Goal: Information Seeking & Learning: Check status

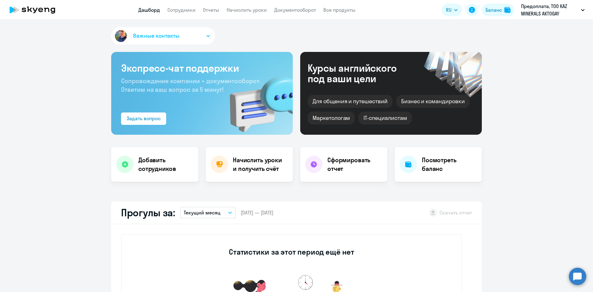
scroll to position [124, 0]
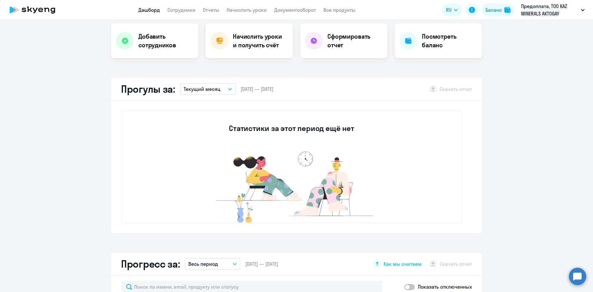
click at [211, 90] on p "Текущий месяц" at bounding box center [202, 88] width 37 height 7
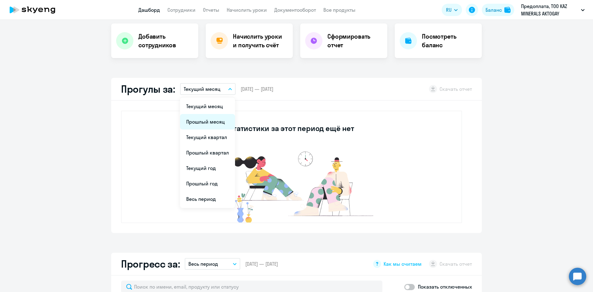
click at [211, 120] on li "Прошлый месяц" at bounding box center [207, 121] width 55 height 15
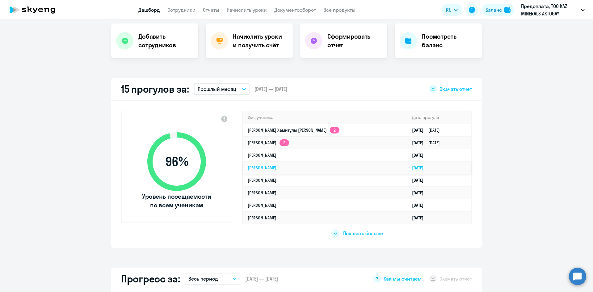
select select "30"
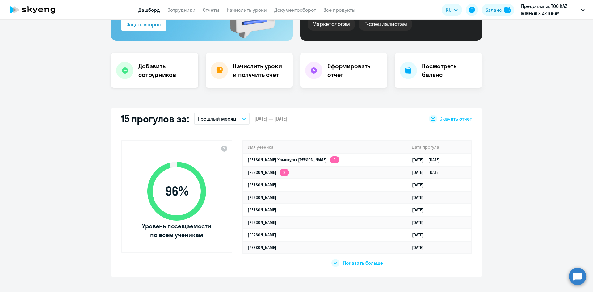
scroll to position [62, 0]
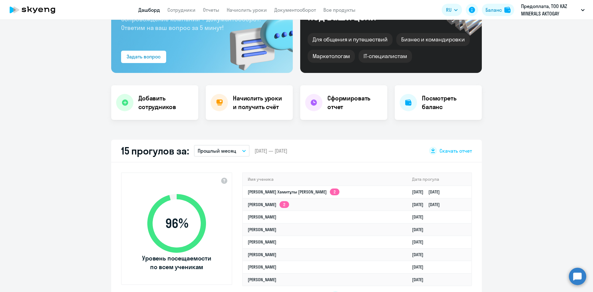
click at [231, 143] on div "15 прогулов за: Прошлый месяц Текущий месяц Прошлый месяц Текущий квартал Прошл…" at bounding box center [296, 151] width 371 height 23
click at [232, 152] on p "Прошлый месяц" at bounding box center [217, 150] width 39 height 7
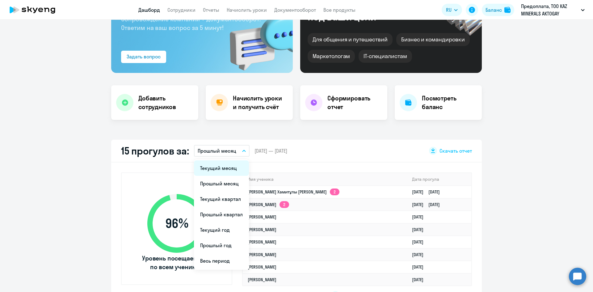
click at [232, 174] on li "Текущий месяц" at bounding box center [221, 167] width 55 height 15
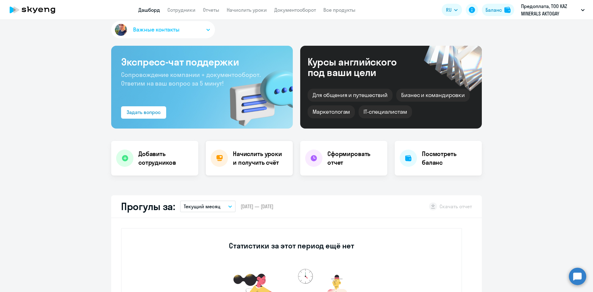
scroll to position [0, 0]
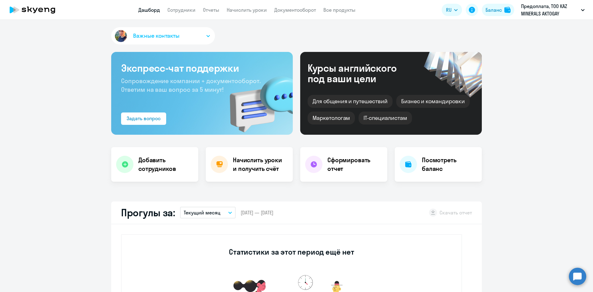
click at [216, 13] on app-menu-item-link "Отчеты" at bounding box center [211, 10] width 16 height 8
click at [214, 10] on link "Отчеты" at bounding box center [211, 10] width 16 height 6
click at [218, 7] on link "Отчеты" at bounding box center [211, 10] width 16 height 6
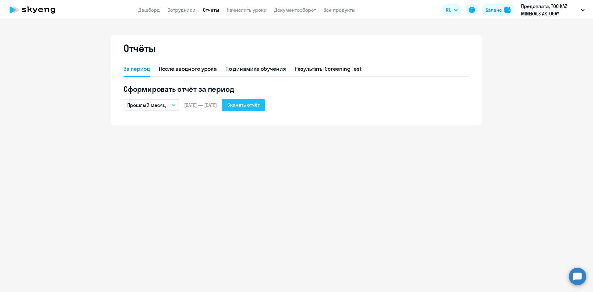
click at [260, 107] on div "Скачать отчёт" at bounding box center [243, 104] width 32 height 7
click at [180, 11] on link "Сотрудники" at bounding box center [181, 10] width 28 height 6
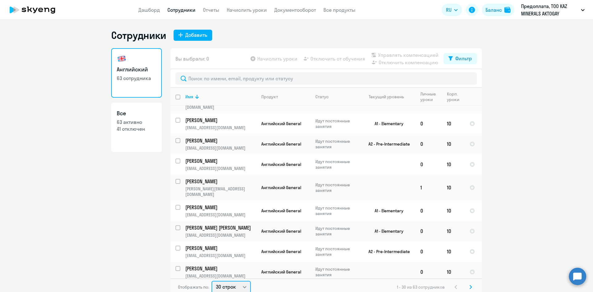
scroll to position [1, 0]
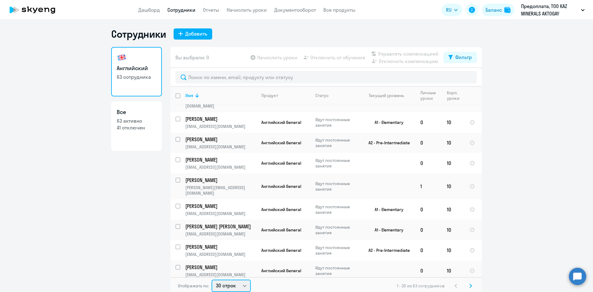
click at [231, 285] on select "30 строк 50 строк 100 строк" at bounding box center [231, 285] width 39 height 12
select select "100"
click at [212, 279] on select "30 строк 50 строк 100 строк" at bounding box center [231, 285] width 39 height 12
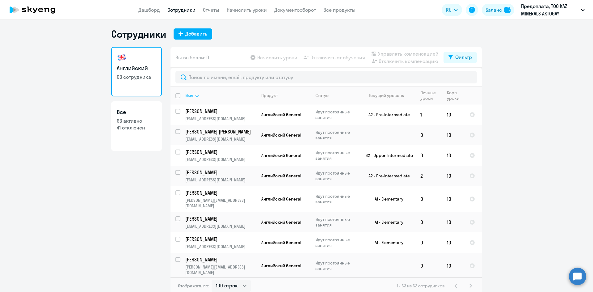
click at [193, 93] on icon at bounding box center [196, 95] width 7 height 7
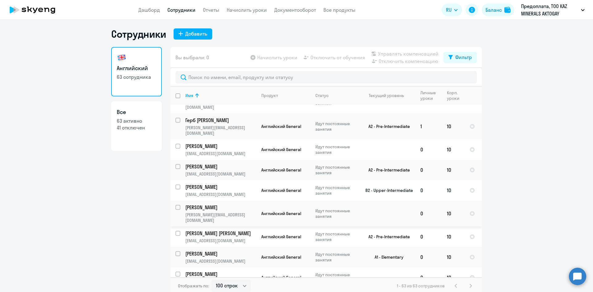
scroll to position [278, 0]
click at [217, 143] on p "Горбенко Максим Игоревич" at bounding box center [220, 146] width 70 height 7
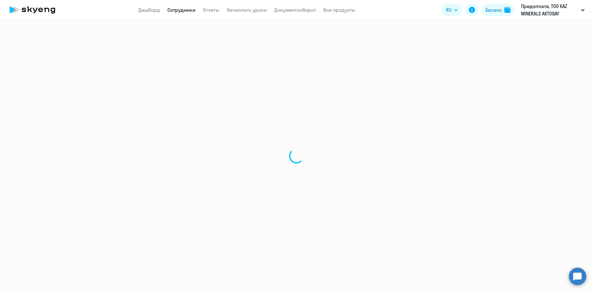
select select "english"
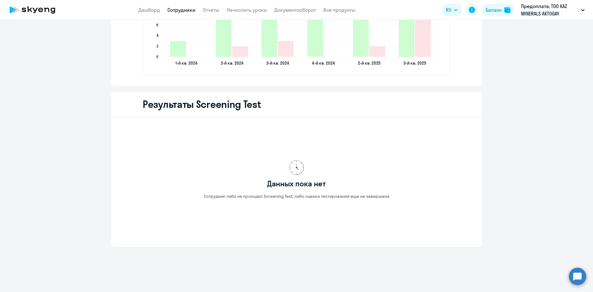
scroll to position [731, 0]
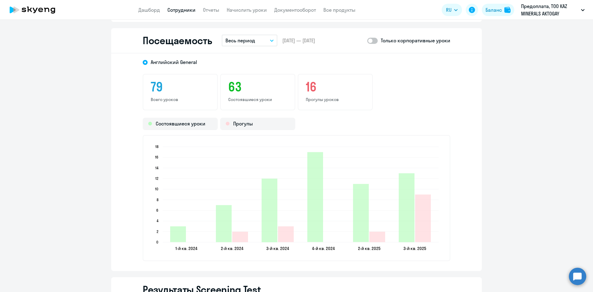
click at [271, 42] on button "Весь период" at bounding box center [250, 41] width 56 height 12
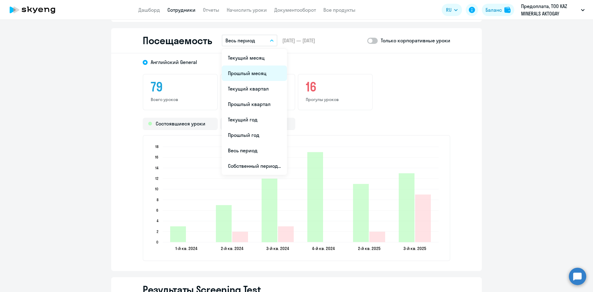
click at [254, 71] on li "Прошлый месяц" at bounding box center [254, 72] width 65 height 15
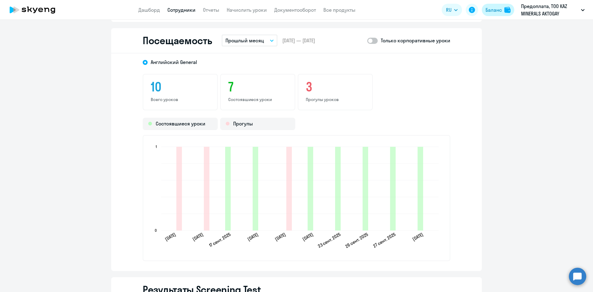
click at [494, 12] on div "Баланс" at bounding box center [493, 9] width 16 height 7
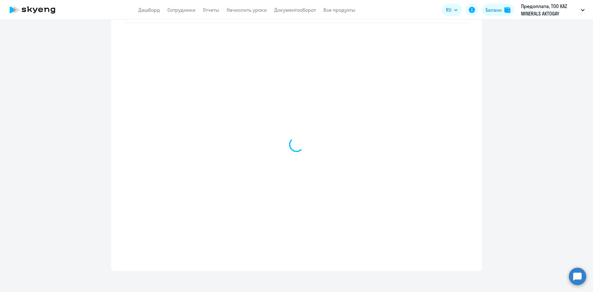
select select "english_adult_not_native_speaker"
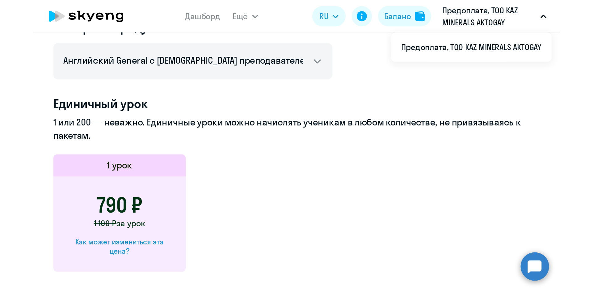
scroll to position [281, 0]
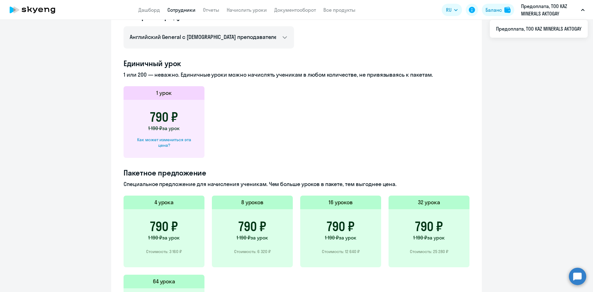
click at [177, 10] on link "Сотрудники" at bounding box center [181, 10] width 28 height 6
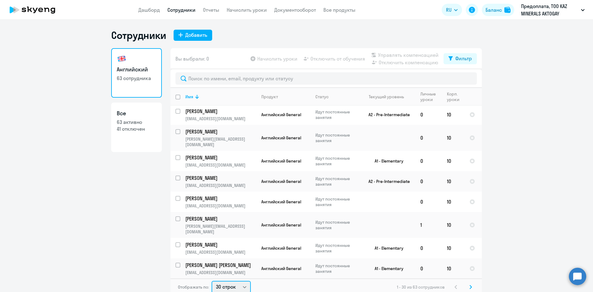
scroll to position [1, 0]
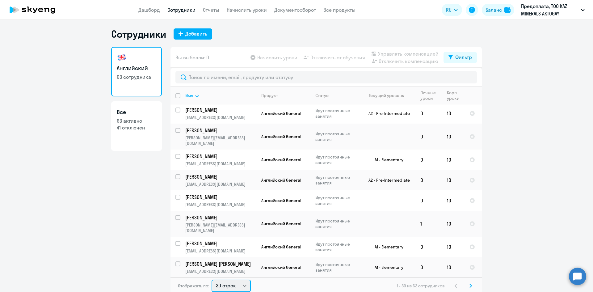
click at [236, 284] on select "30 строк 50 строк 100 строк" at bounding box center [231, 285] width 39 height 12
select select "100"
click at [212, 279] on select "30 строк 50 строк 100 строк" at bounding box center [231, 285] width 39 height 12
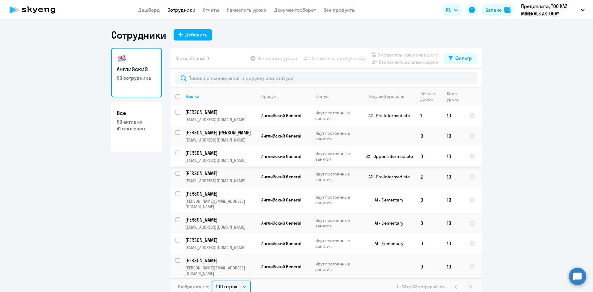
scroll to position [0, 0]
click at [206, 100] on th "Имя" at bounding box center [218, 97] width 76 height 18
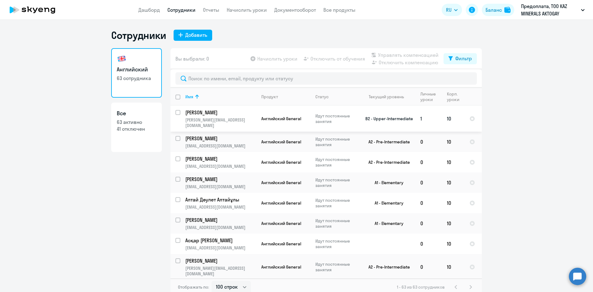
click at [221, 114] on p "Абуталиев Ербол Кобеевич" at bounding box center [220, 112] width 70 height 7
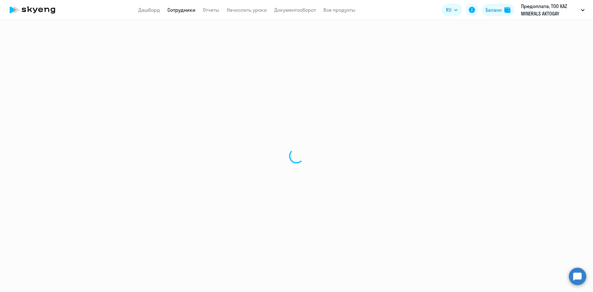
select select "english"
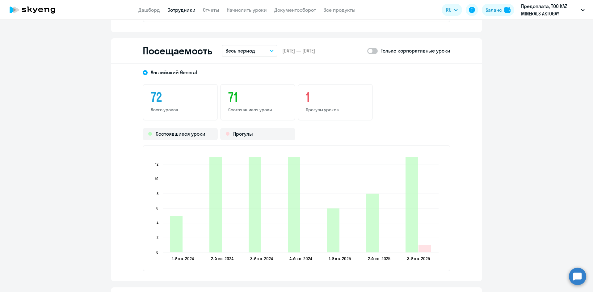
scroll to position [710, 0]
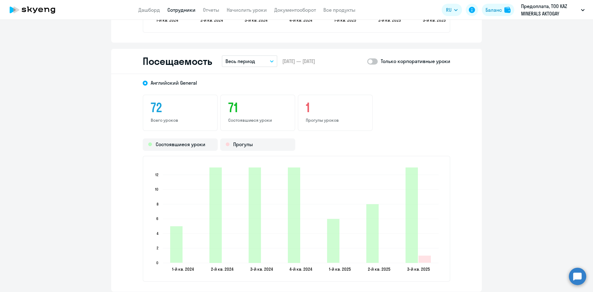
click at [258, 63] on button "Весь период" at bounding box center [250, 61] width 56 height 12
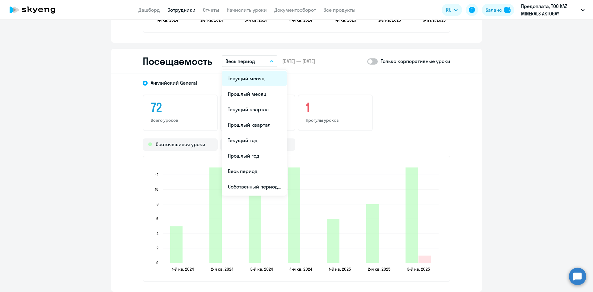
click at [257, 77] on li "Текущий месяц" at bounding box center [254, 78] width 65 height 15
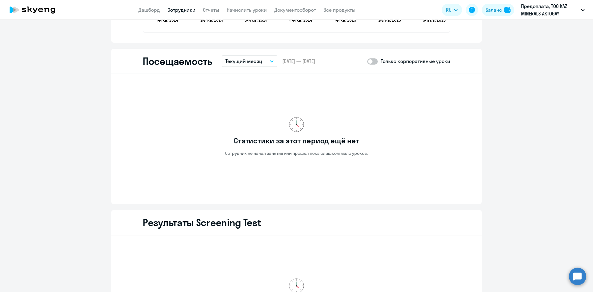
click at [262, 65] on button "Текущий месяц" at bounding box center [250, 61] width 56 height 12
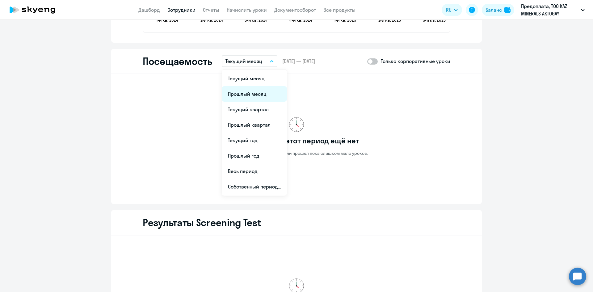
click at [253, 96] on li "Прошлый месяц" at bounding box center [254, 93] width 65 height 15
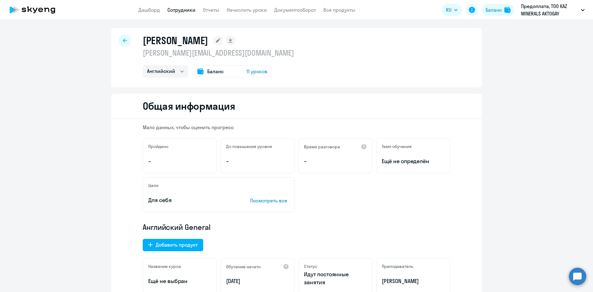
scroll to position [0, 0]
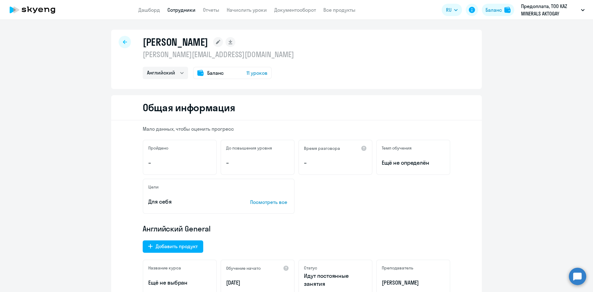
click at [124, 39] on div at bounding box center [125, 42] width 12 height 12
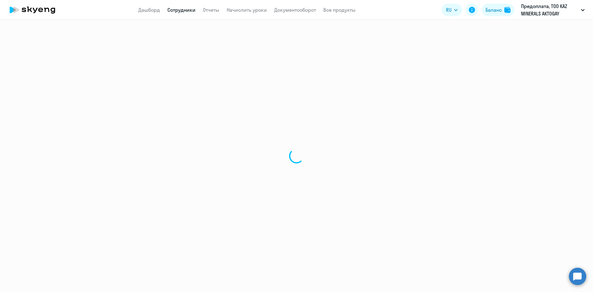
select select "30"
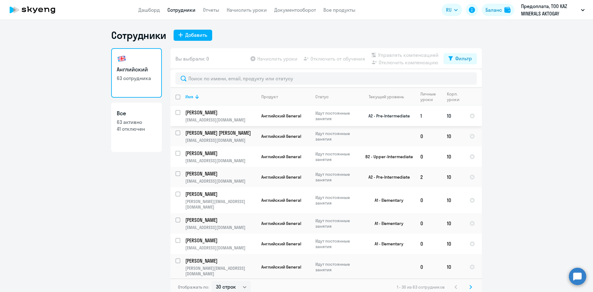
click at [233, 114] on p "Шынбергенұлы Мақсат" at bounding box center [220, 112] width 70 height 7
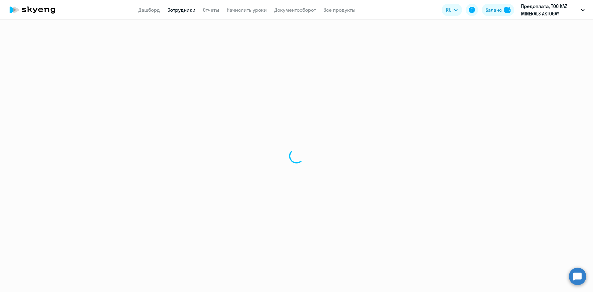
select select "english"
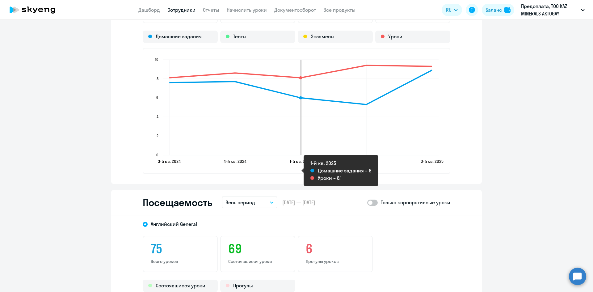
scroll to position [741, 0]
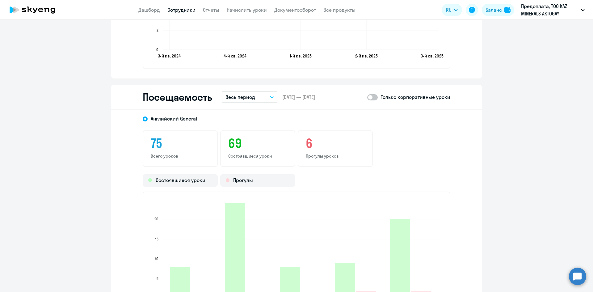
click at [242, 98] on p "Весь период" at bounding box center [240, 96] width 30 height 7
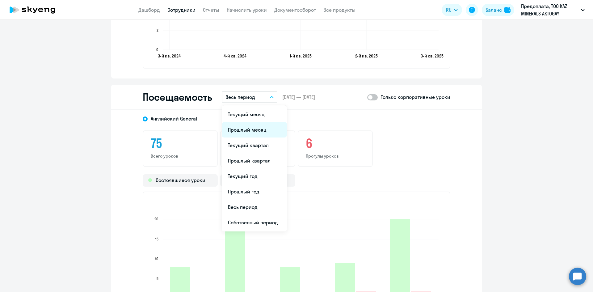
click at [242, 132] on li "Прошлый месяц" at bounding box center [254, 129] width 65 height 15
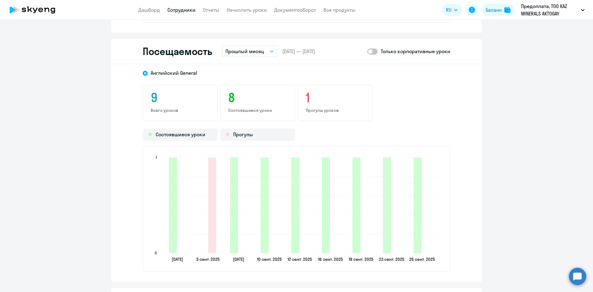
scroll to position [803, 0]
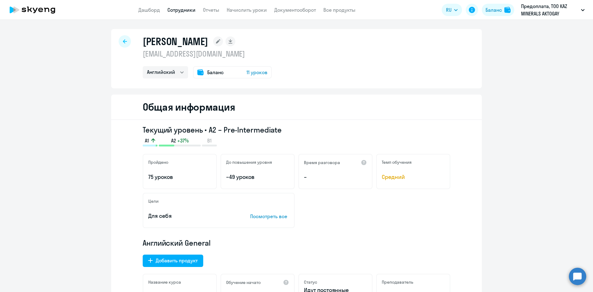
scroll to position [0, 0]
click at [120, 45] on div at bounding box center [125, 42] width 12 height 12
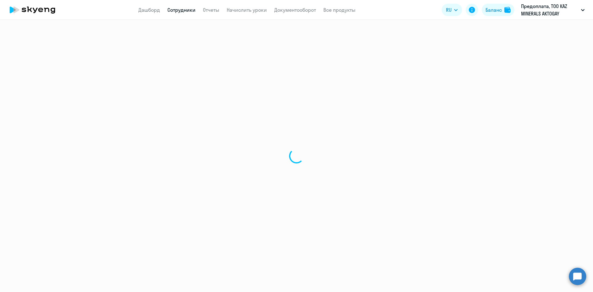
select select "30"
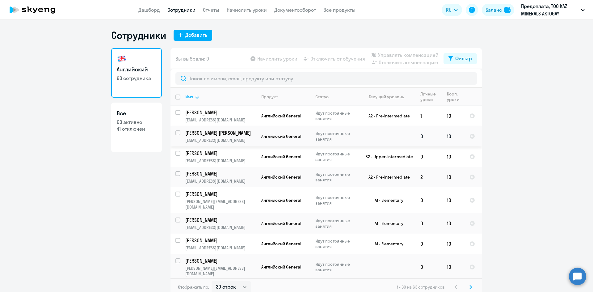
click at [207, 134] on p "Шукелова Рамина Габитовна" at bounding box center [220, 132] width 70 height 7
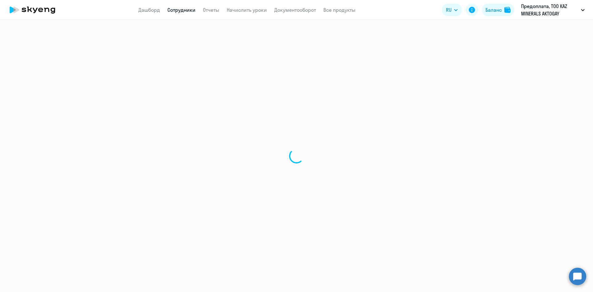
select select "english"
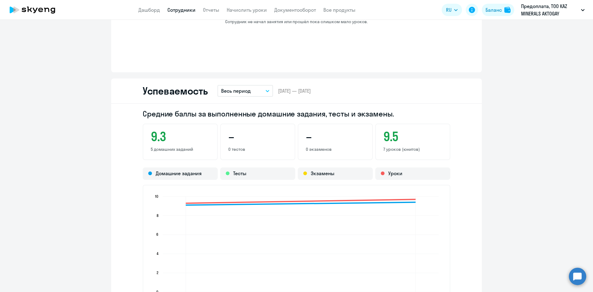
scroll to position [556, 0]
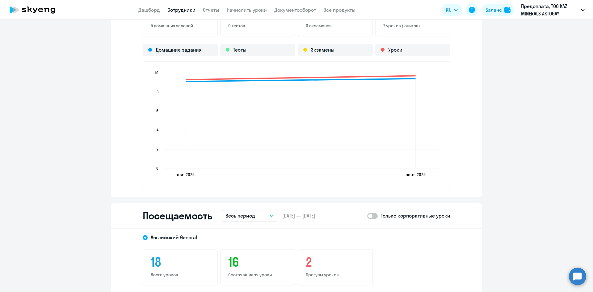
click at [255, 216] on button "Весь период" at bounding box center [250, 216] width 56 height 12
click at [245, 235] on li "Текущий месяц" at bounding box center [254, 232] width 65 height 15
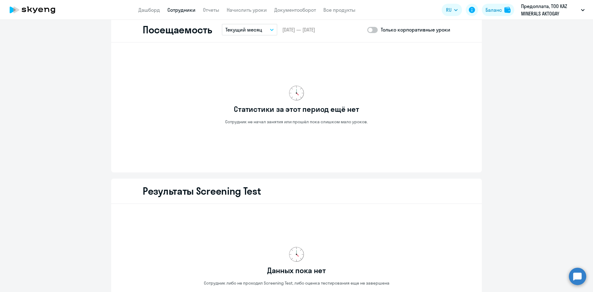
scroll to position [679, 0]
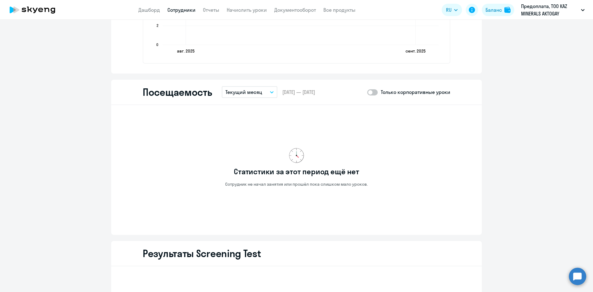
click at [257, 96] on button "Текущий месяц" at bounding box center [250, 92] width 56 height 12
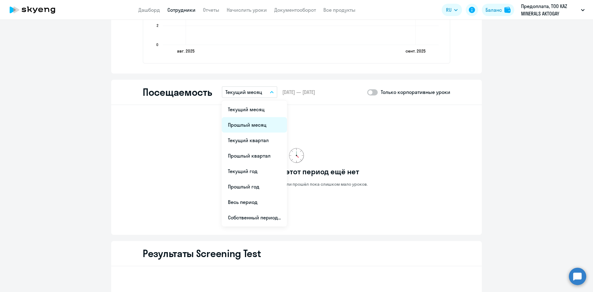
click at [255, 122] on li "Прошлый месяц" at bounding box center [254, 124] width 65 height 15
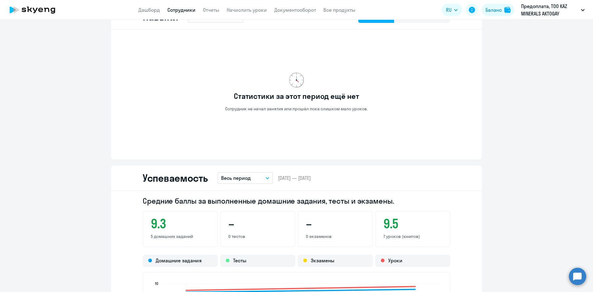
scroll to position [268, 0]
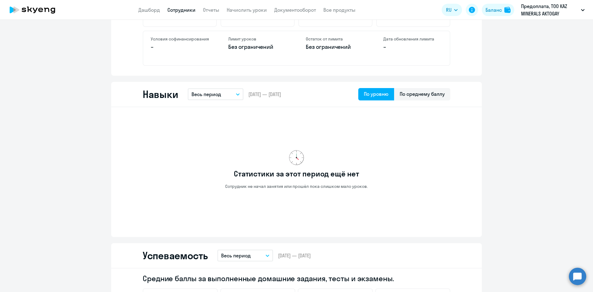
click at [193, 9] on link "Сотрудники" at bounding box center [181, 10] width 28 height 6
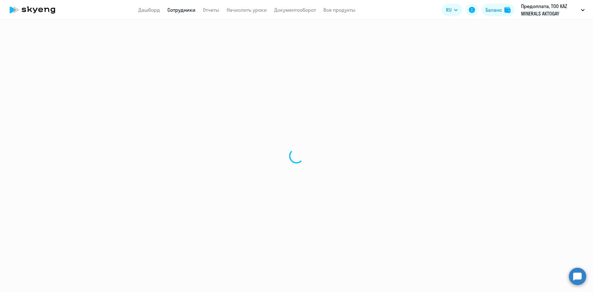
select select "30"
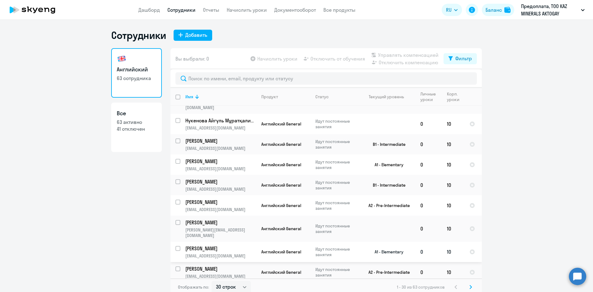
scroll to position [342, 0]
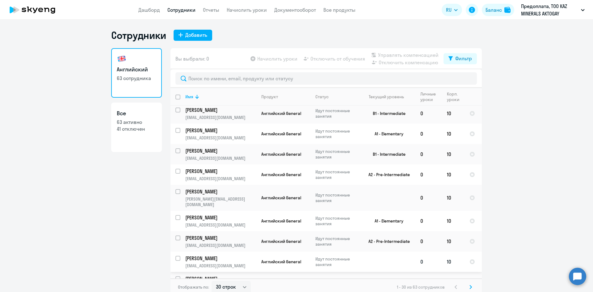
click at [222, 255] on p "Мананбаев Тлек Гумыржанович" at bounding box center [220, 258] width 70 height 7
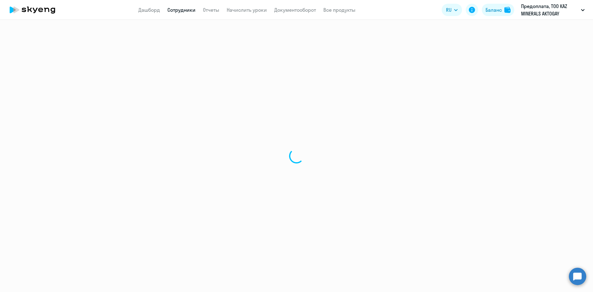
select select "english"
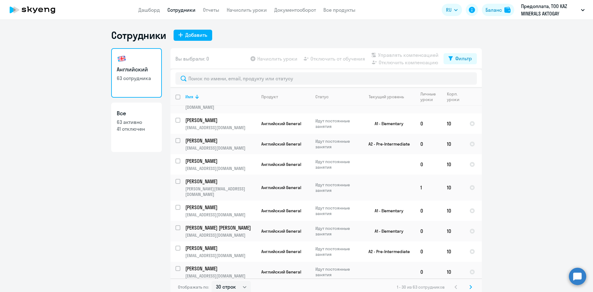
scroll to position [4, 0]
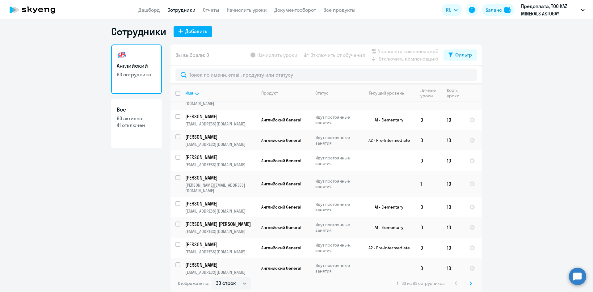
click at [469, 285] on icon at bounding box center [470, 283] width 2 height 4
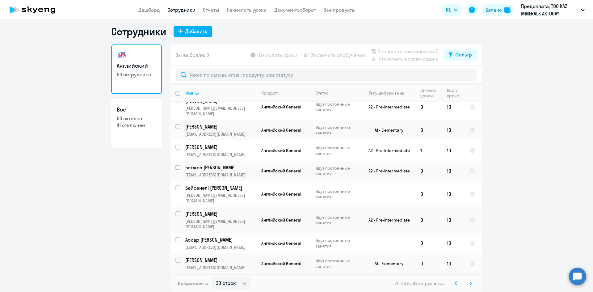
scroll to position [439, 0]
click at [467, 283] on svg-icon at bounding box center [470, 282] width 7 height 7
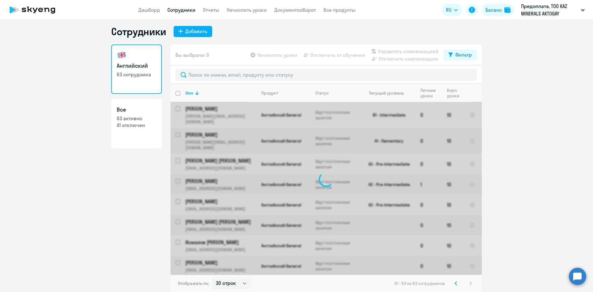
scroll to position [0, 0]
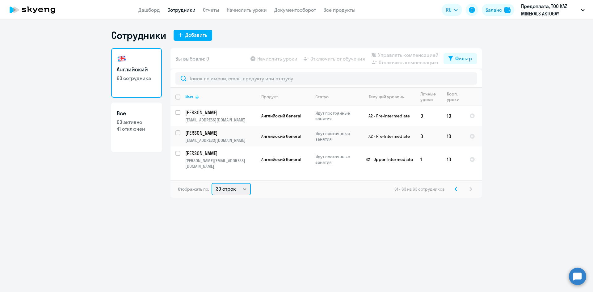
click at [226, 191] on select "30 строк 50 строк 100 строк" at bounding box center [231, 189] width 39 height 12
select select "100"
click at [212, 183] on select "30 строк 50 строк 100 строк" at bounding box center [231, 189] width 39 height 12
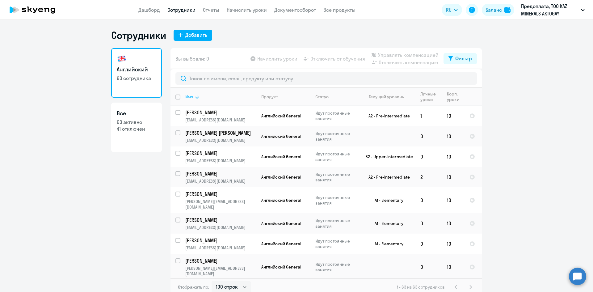
click at [199, 95] on div "Имя" at bounding box center [220, 97] width 71 height 6
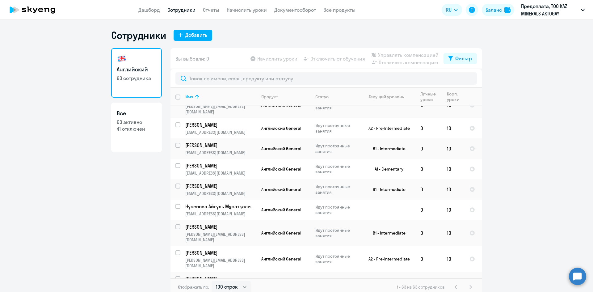
scroll to position [1111, 0]
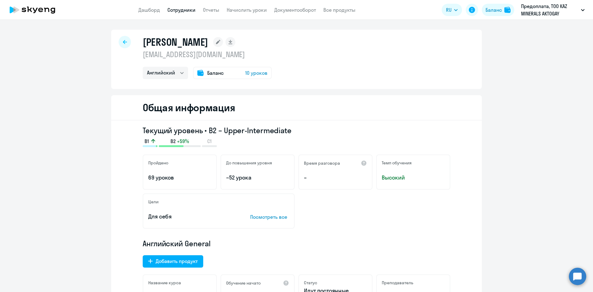
select select "english"
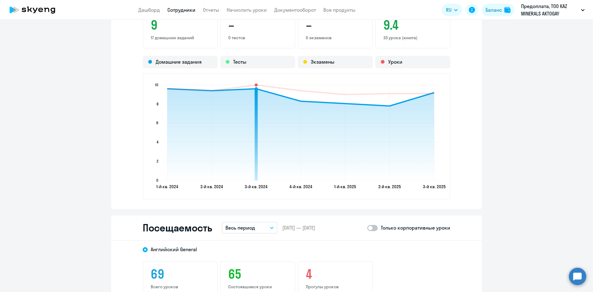
scroll to position [679, 0]
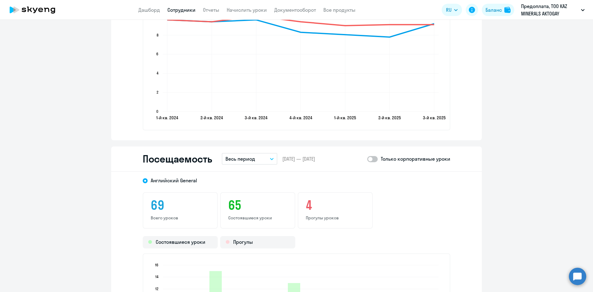
click at [258, 160] on button "Весь период" at bounding box center [250, 159] width 56 height 12
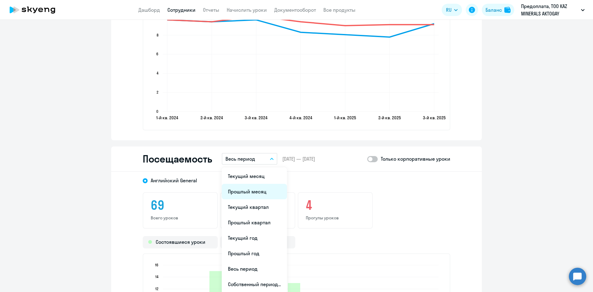
click at [249, 187] on li "Прошлый месяц" at bounding box center [254, 191] width 65 height 15
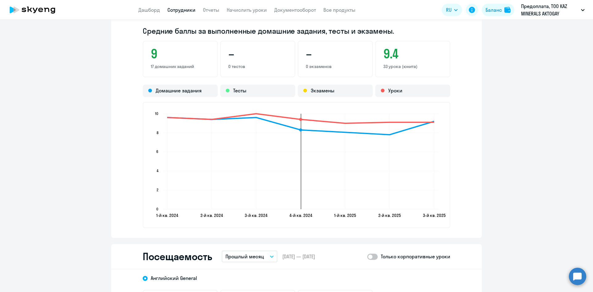
scroll to position [582, 0]
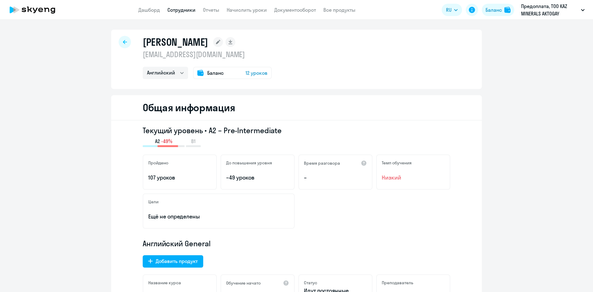
select select "english"
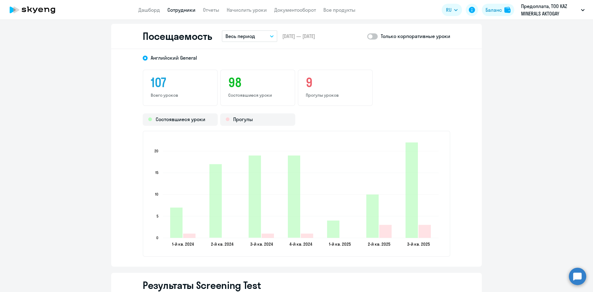
scroll to position [803, 0]
click at [242, 39] on p "Весь период" at bounding box center [240, 34] width 30 height 7
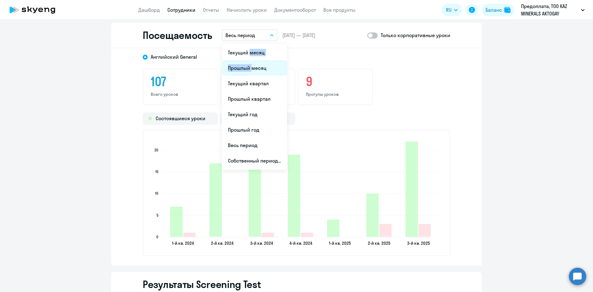
drag, startPoint x: 245, startPoint y: 53, endPoint x: 247, endPoint y: 67, distance: 13.5
click at [247, 67] on ul "Текущий месяц Прошлый месяц Текущий квартал [GEOGRAPHIC_DATA] квартал [GEOGRAPH…" at bounding box center [254, 107] width 65 height 126
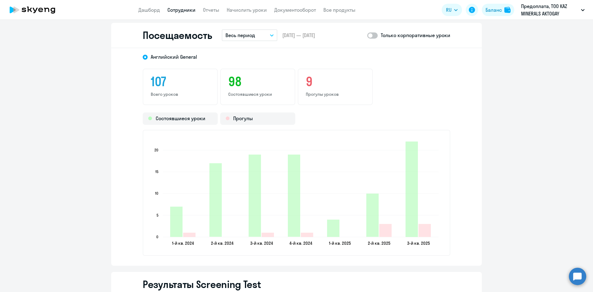
click at [253, 36] on p "Весь период" at bounding box center [240, 34] width 30 height 7
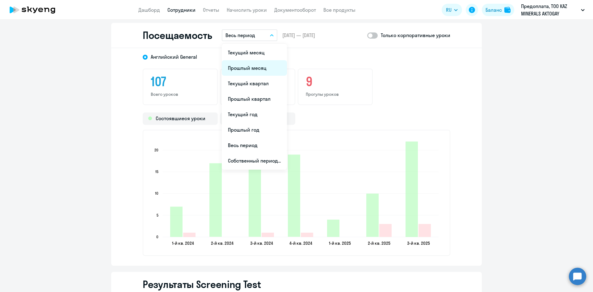
click at [257, 67] on li "Прошлый месяц" at bounding box center [254, 67] width 65 height 15
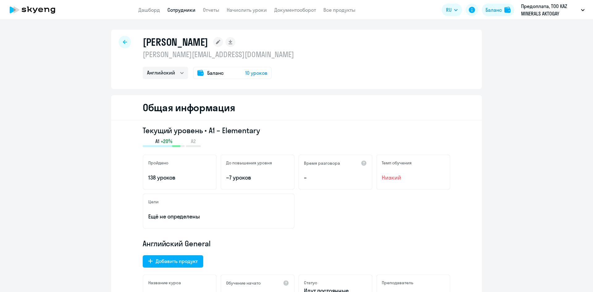
select select "english"
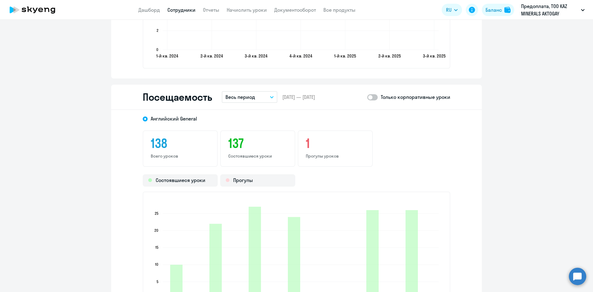
scroll to position [710, 0]
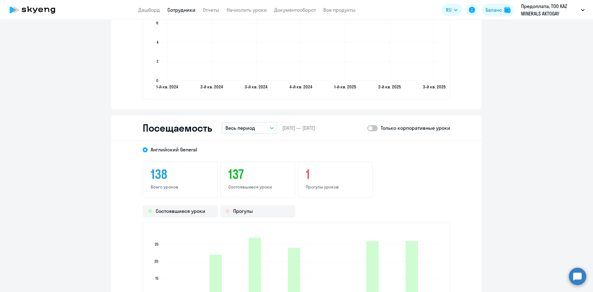
click at [251, 124] on button "Весь период" at bounding box center [250, 128] width 56 height 12
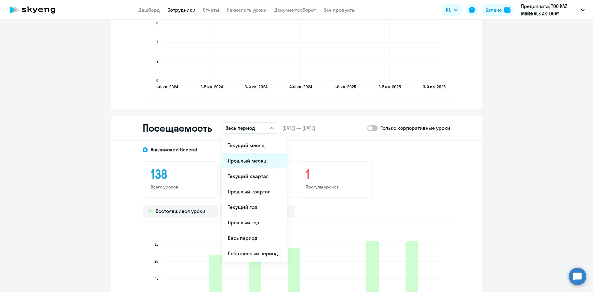
click at [257, 160] on li "Прошлый месяц" at bounding box center [254, 160] width 65 height 15
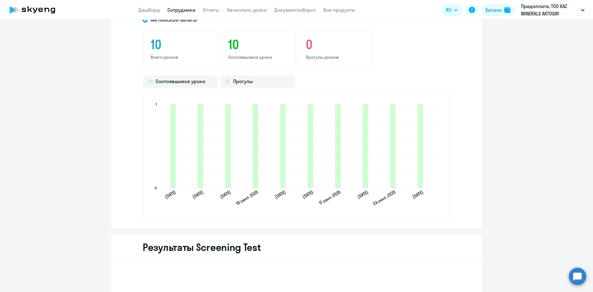
scroll to position [803, 0]
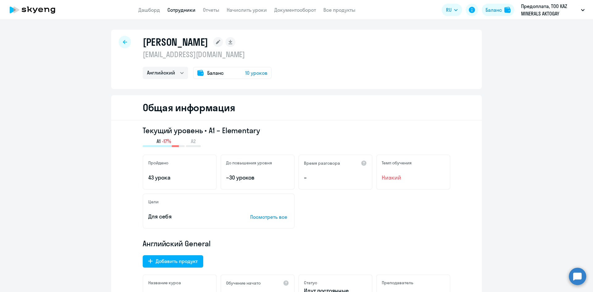
select select "english"
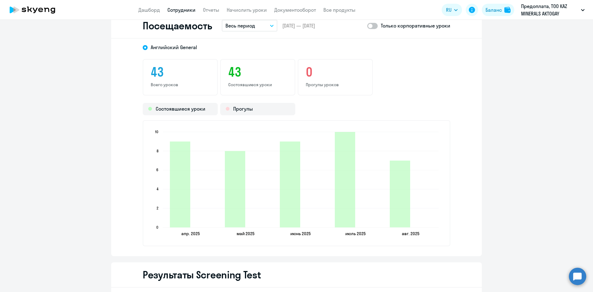
scroll to position [772, 0]
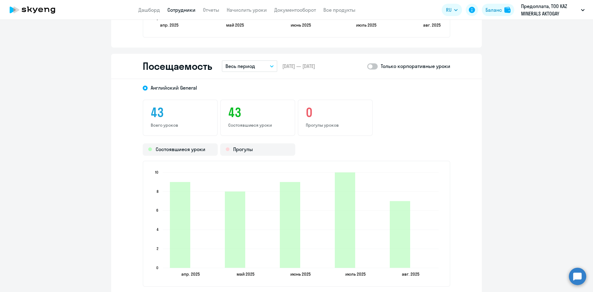
click at [254, 69] on button "Весь период" at bounding box center [250, 66] width 56 height 12
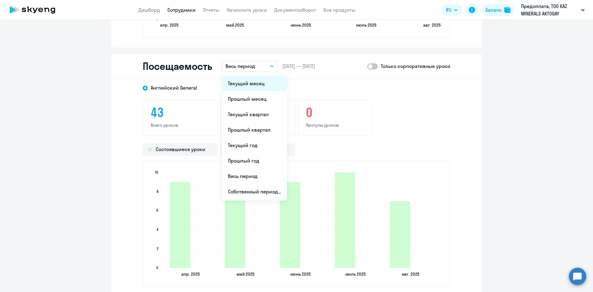
click at [248, 85] on li "Текущий месяц" at bounding box center [254, 83] width 65 height 15
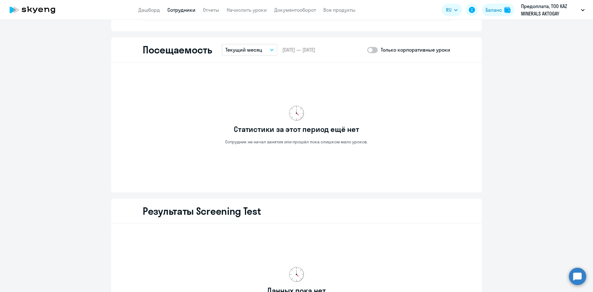
scroll to position [741, 0]
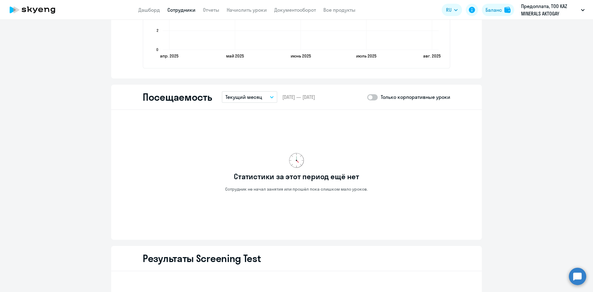
click at [254, 100] on p "Текущий месяц" at bounding box center [243, 96] width 37 height 7
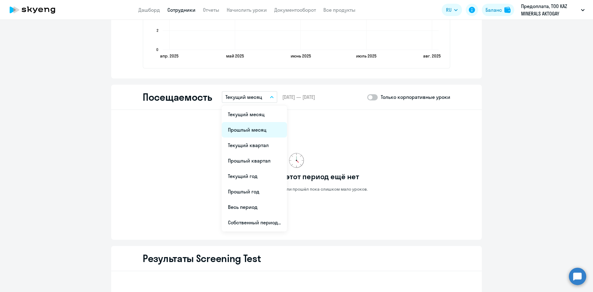
click at [252, 132] on li "Прошлый месяц" at bounding box center [254, 129] width 65 height 15
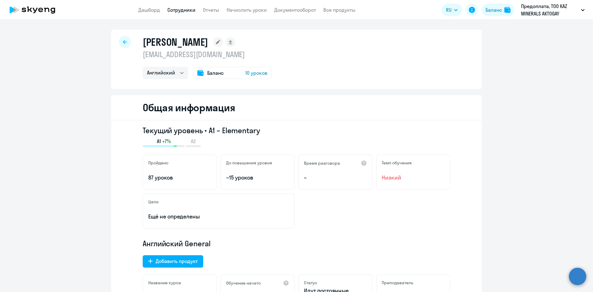
select select "english"
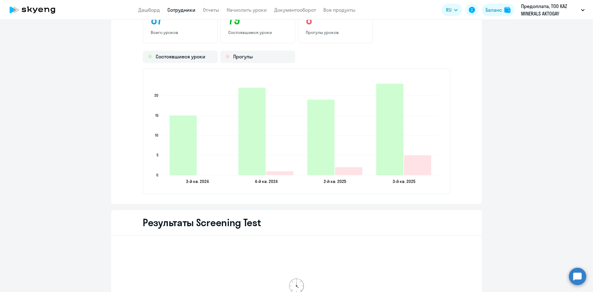
scroll to position [803, 0]
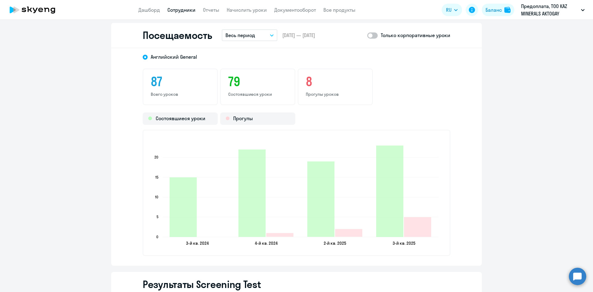
click at [241, 36] on p "Весь период" at bounding box center [240, 34] width 30 height 7
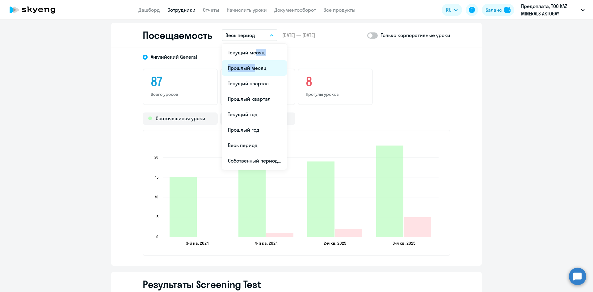
drag, startPoint x: 250, startPoint y: 54, endPoint x: 250, endPoint y: 67, distance: 13.0
click at [250, 67] on ul "Текущий месяц Прошлый месяц Текущий квартал [GEOGRAPHIC_DATA] квартал [GEOGRAPH…" at bounding box center [254, 107] width 65 height 126
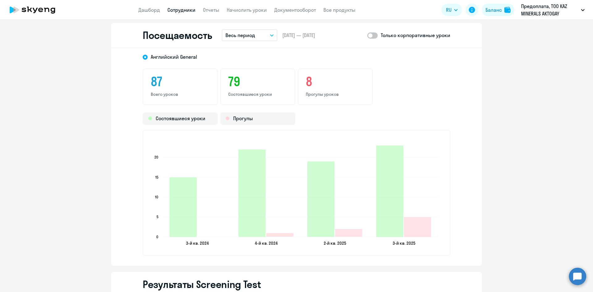
click at [257, 37] on button "Весь период" at bounding box center [250, 35] width 56 height 12
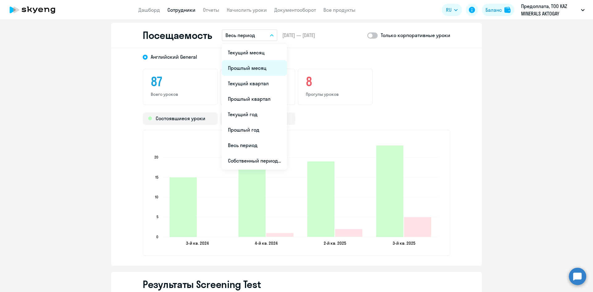
click at [256, 66] on li "Прошлый месяц" at bounding box center [254, 67] width 65 height 15
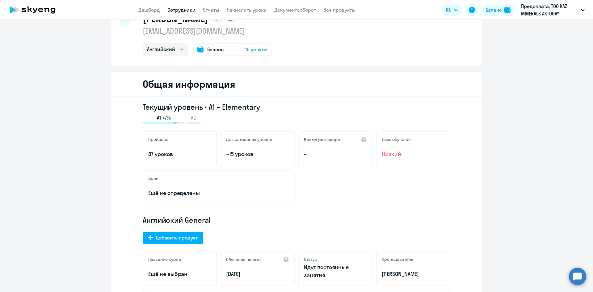
scroll to position [0, 0]
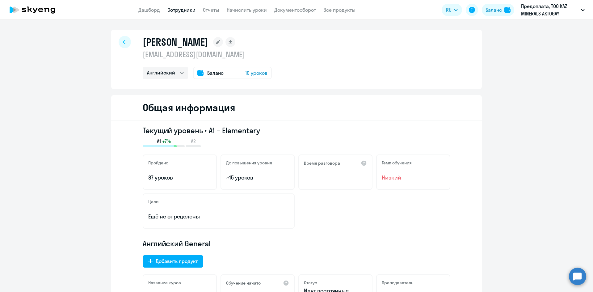
click at [467, 168] on div "Текущий уровень • A1 – Elementary A1 +7% A2 Пройдено 87 уроков До повышения уро…" at bounding box center [296, 239] width 371 height 238
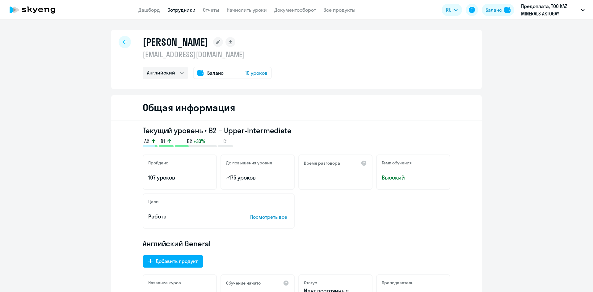
select select "english"
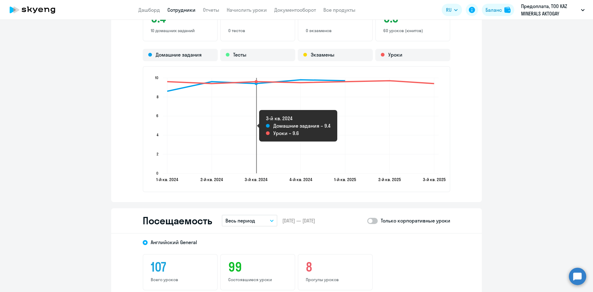
scroll to position [772, 0]
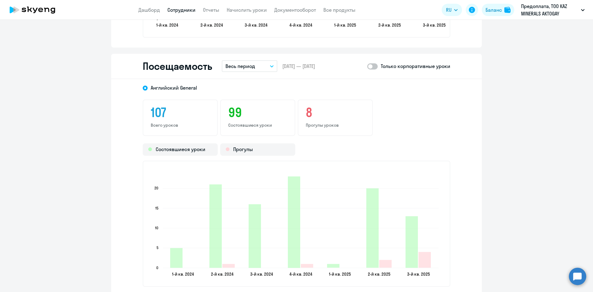
click at [254, 64] on button "Весь период" at bounding box center [250, 66] width 56 height 12
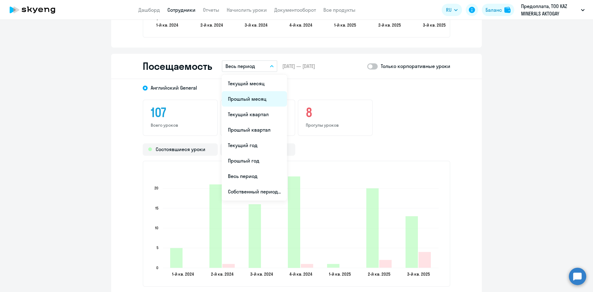
click at [248, 102] on li "Прошлый месяц" at bounding box center [254, 98] width 65 height 15
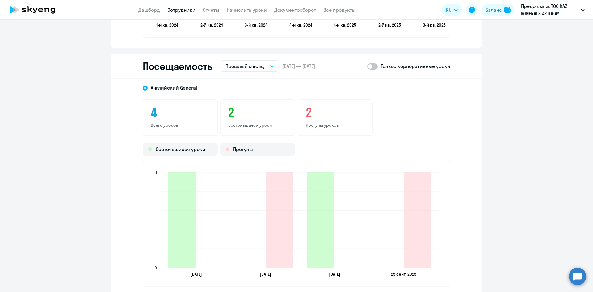
scroll to position [803, 0]
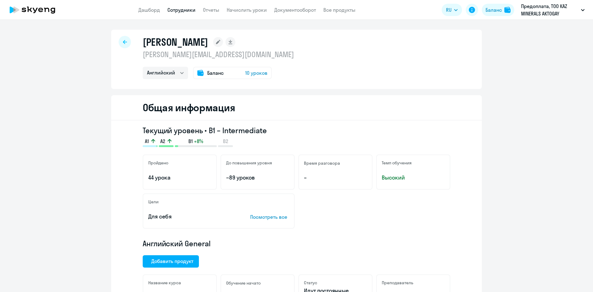
select select "english"
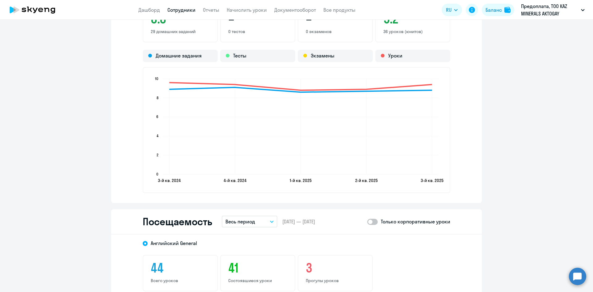
scroll to position [618, 0]
click at [264, 222] on button "Весь период" at bounding box center [250, 221] width 56 height 12
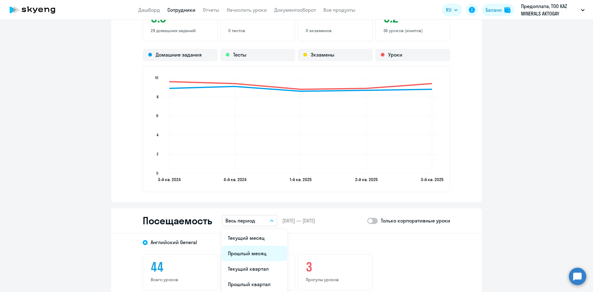
click at [249, 254] on li "Прошлый месяц" at bounding box center [254, 253] width 65 height 15
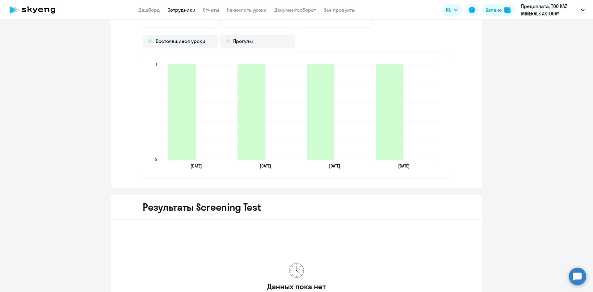
scroll to position [798, 0]
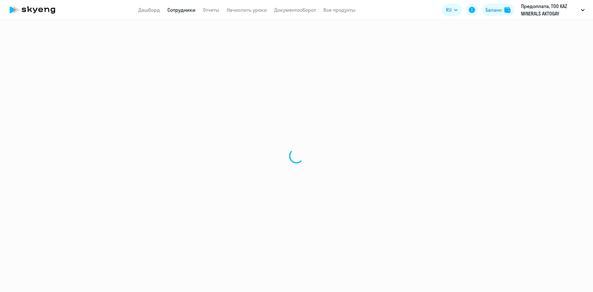
select select "english"
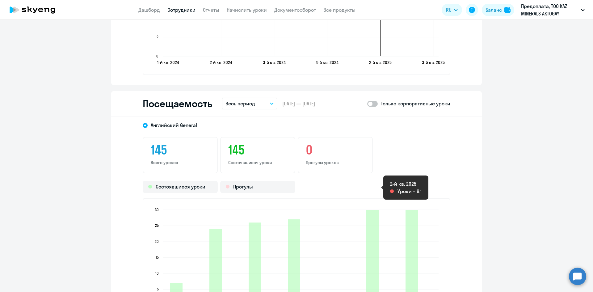
scroll to position [741, 0]
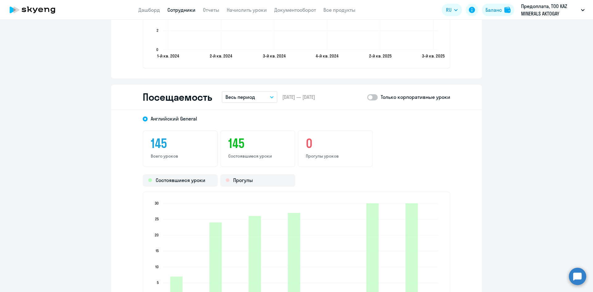
click at [270, 98] on icon "button" at bounding box center [272, 97] width 4 height 2
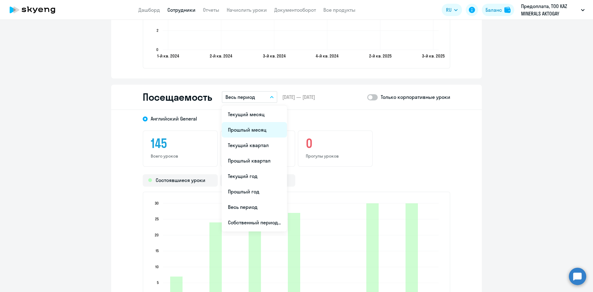
click at [259, 126] on li "Прошлый месяц" at bounding box center [254, 129] width 65 height 15
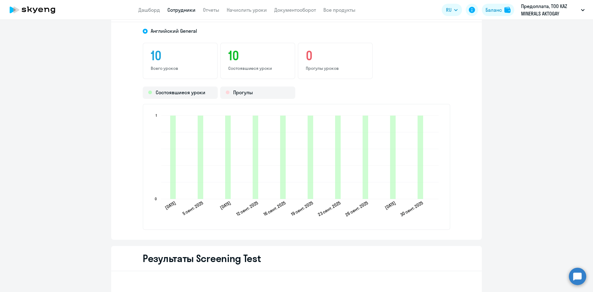
scroll to position [829, 0]
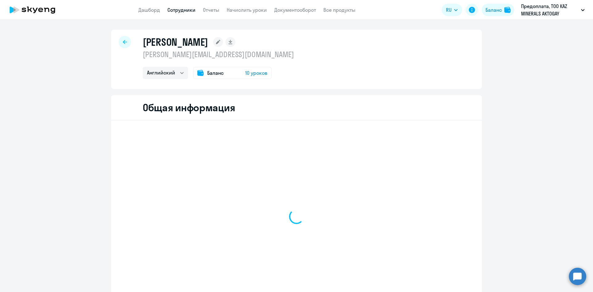
select select "english"
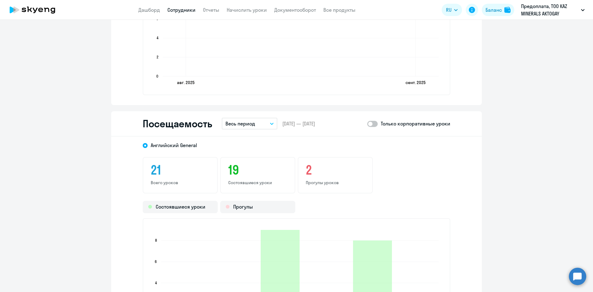
scroll to position [710, 0]
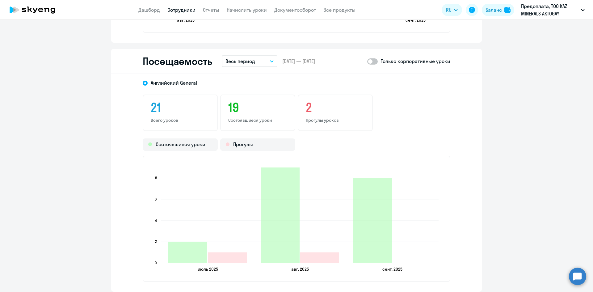
click at [247, 58] on p "Весь период" at bounding box center [240, 60] width 30 height 7
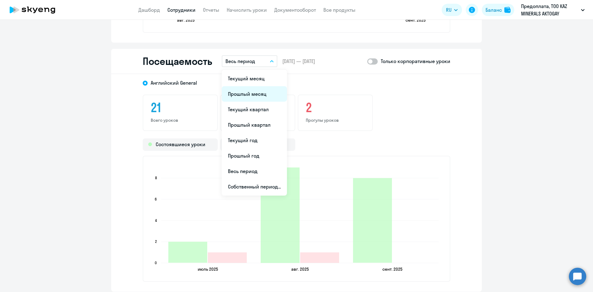
click at [258, 94] on li "Прошлый месяц" at bounding box center [254, 93] width 65 height 15
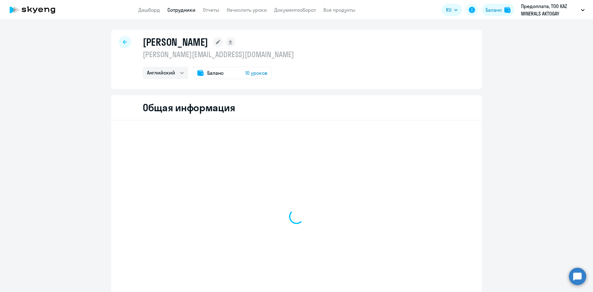
select select "english"
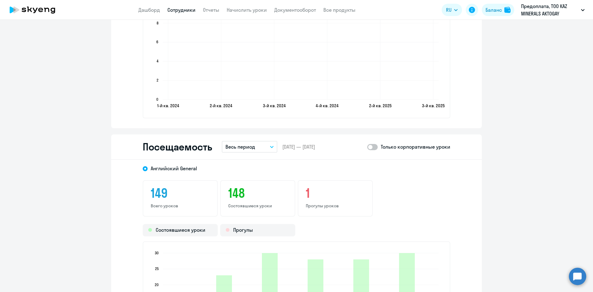
scroll to position [803, 0]
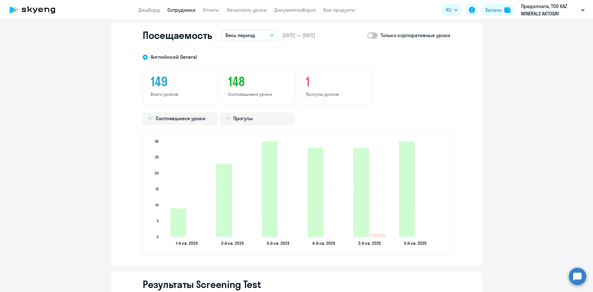
click at [249, 39] on button "Весь период" at bounding box center [250, 35] width 56 height 12
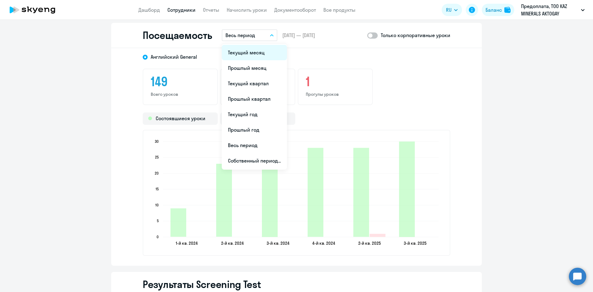
click at [252, 51] on li "Текущий месяц" at bounding box center [254, 52] width 65 height 15
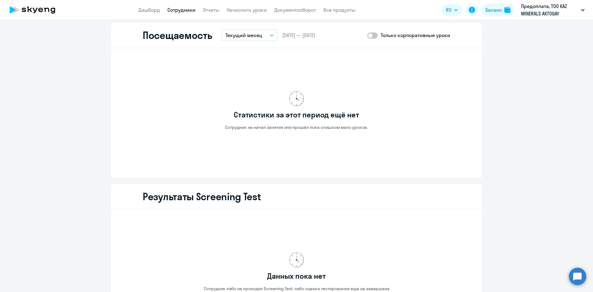
click at [259, 26] on div "Посещаемость Текущий месяц Текущий месяц Прошлый месяц Текущий квартал Прошлый …" at bounding box center [296, 35] width 371 height 25
click at [261, 31] on button "Текущий месяц" at bounding box center [250, 35] width 56 height 12
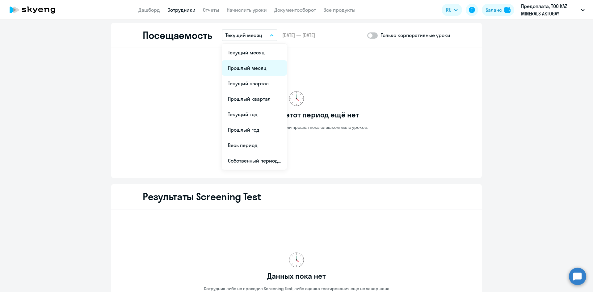
click at [262, 66] on li "Прошлый месяц" at bounding box center [254, 67] width 65 height 15
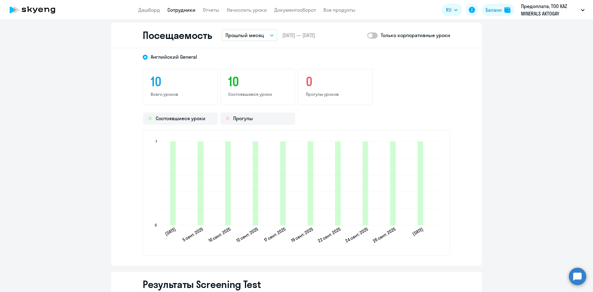
scroll to position [679, 0]
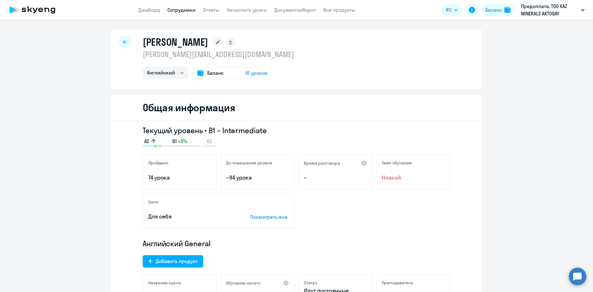
select select "english"
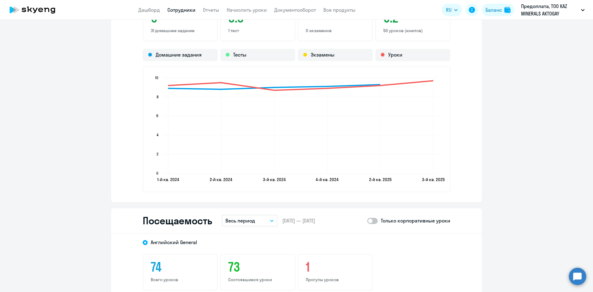
scroll to position [741, 0]
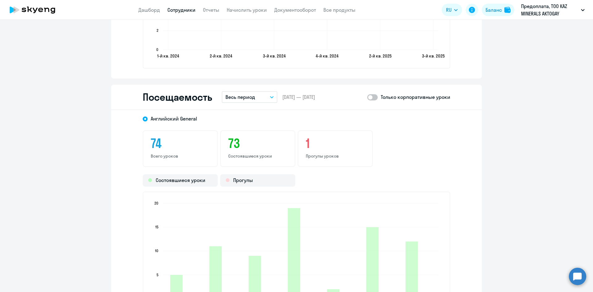
click at [252, 96] on p "Весь период" at bounding box center [240, 96] width 30 height 7
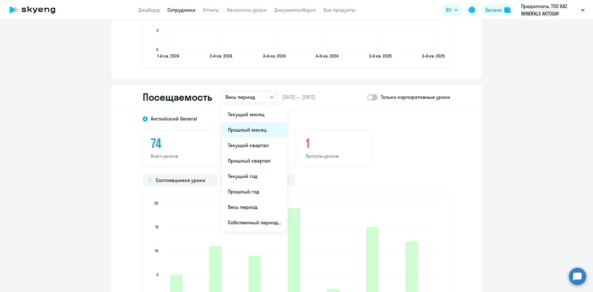
click at [255, 132] on li "Прошлый месяц" at bounding box center [254, 129] width 65 height 15
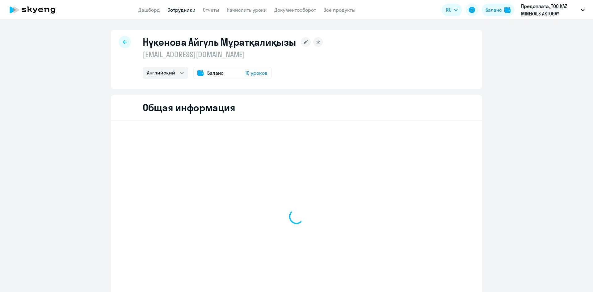
select select "english"
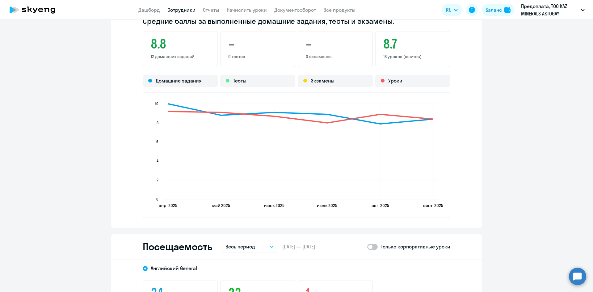
scroll to position [679, 0]
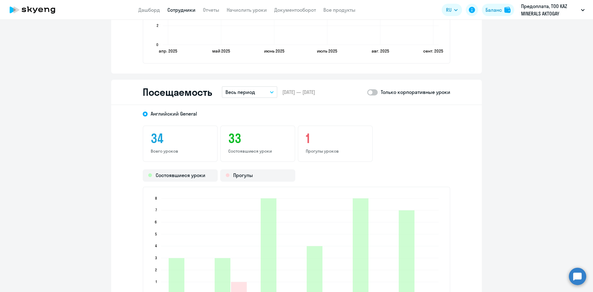
click at [242, 94] on p "Весь период" at bounding box center [240, 91] width 30 height 7
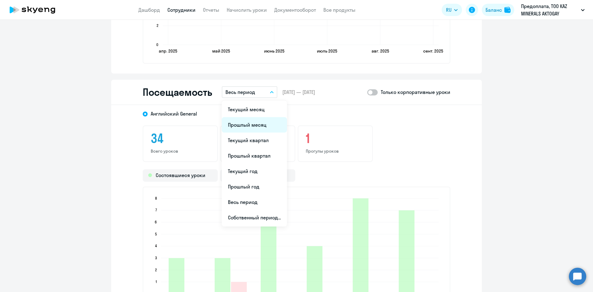
click at [248, 121] on li "Прошлый месяц" at bounding box center [254, 124] width 65 height 15
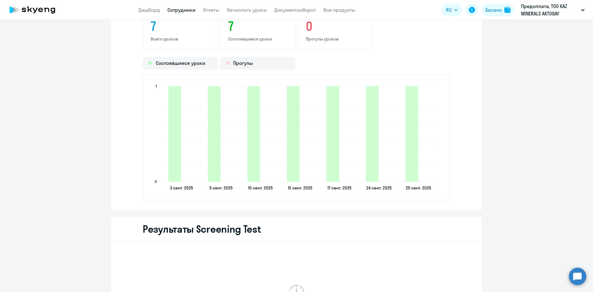
scroll to position [803, 0]
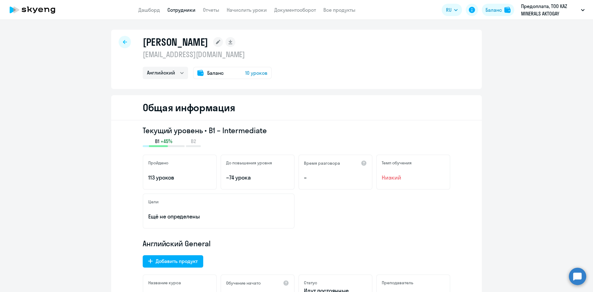
select select "english"
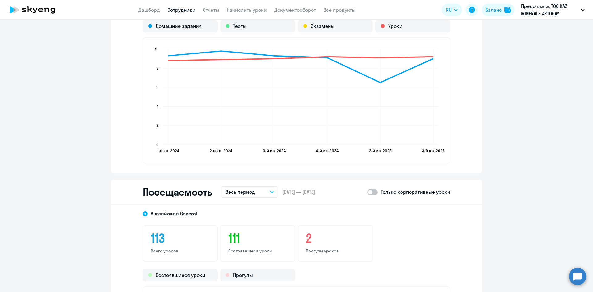
scroll to position [679, 0]
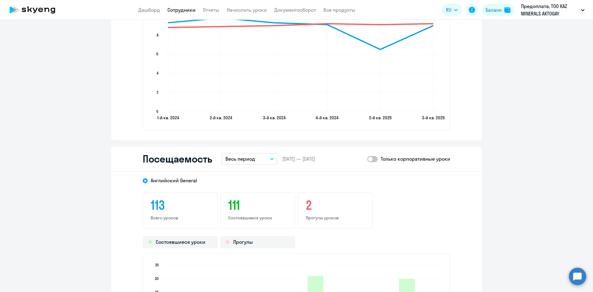
click at [248, 161] on p "Весь период" at bounding box center [240, 158] width 30 height 7
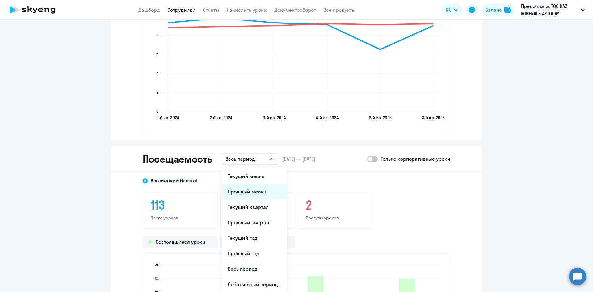
click at [255, 194] on li "Прошлый месяц" at bounding box center [254, 191] width 65 height 15
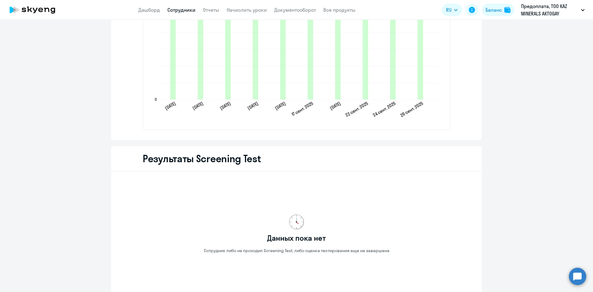
scroll to position [829, 0]
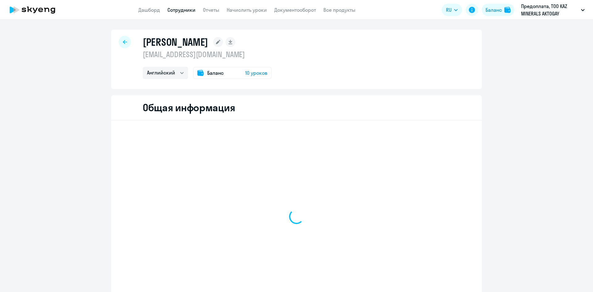
select select "english"
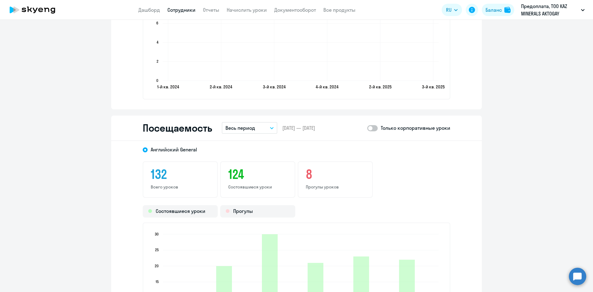
scroll to position [741, 0]
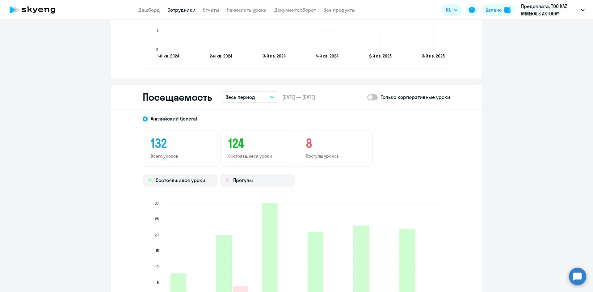
click at [237, 96] on p "Весь период" at bounding box center [240, 96] width 30 height 7
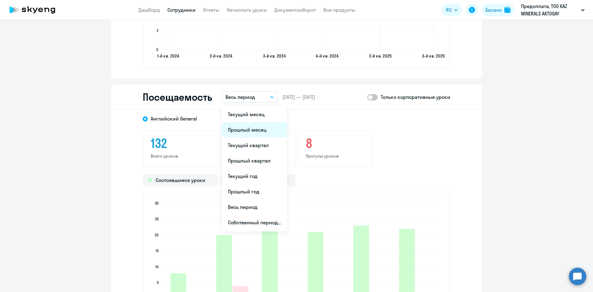
click at [249, 127] on li "Прошлый месяц" at bounding box center [254, 129] width 65 height 15
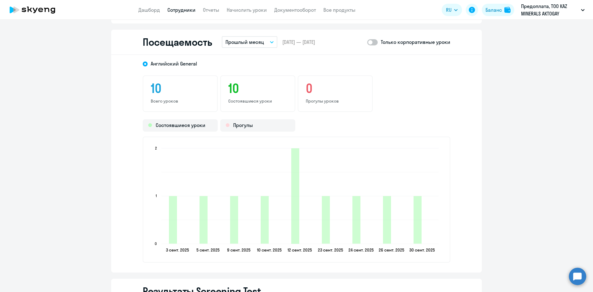
scroll to position [865, 0]
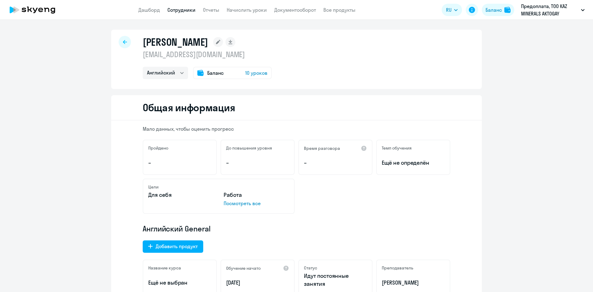
select select "english"
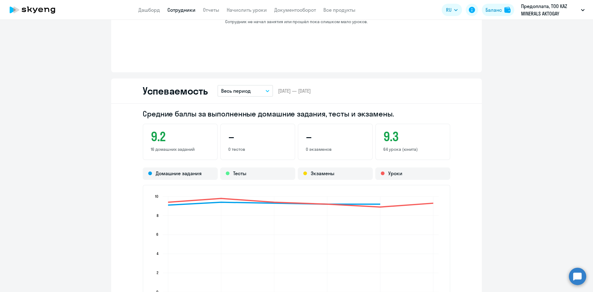
scroll to position [587, 0]
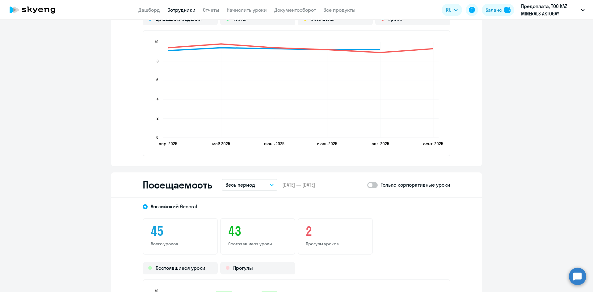
click at [261, 182] on button "Весь период" at bounding box center [250, 185] width 56 height 12
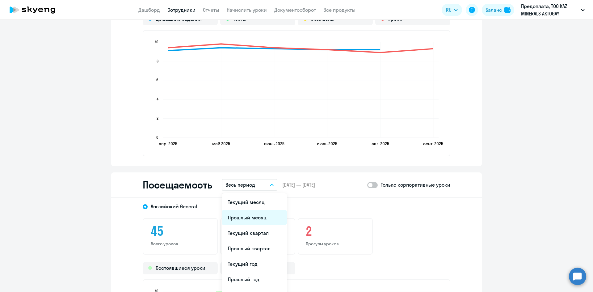
click at [260, 220] on li "Прошлый месяц" at bounding box center [254, 217] width 65 height 15
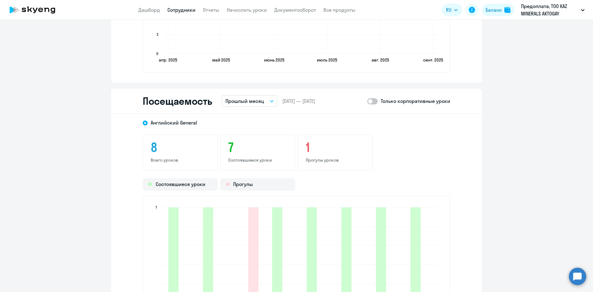
scroll to position [679, 0]
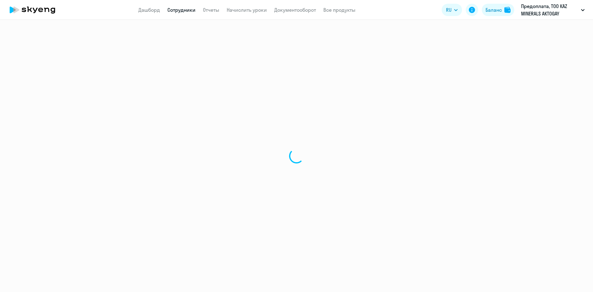
select select "english"
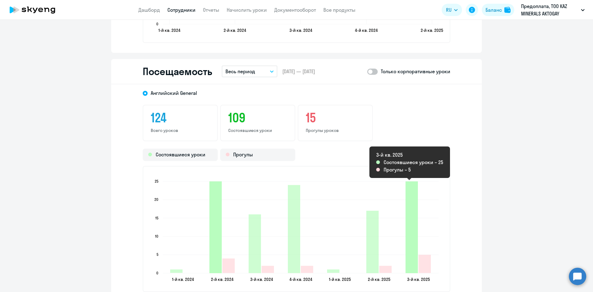
scroll to position [798, 0]
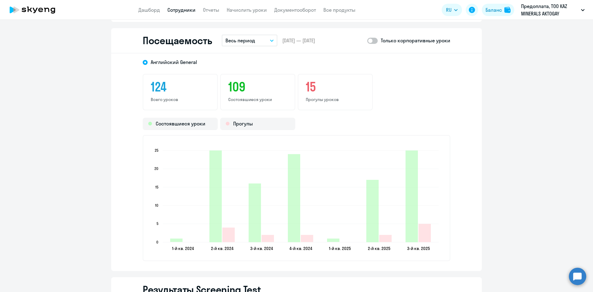
click at [259, 43] on button "Весь период" at bounding box center [250, 41] width 56 height 12
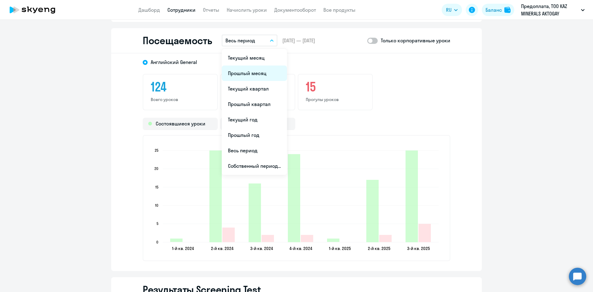
click at [253, 75] on li "Прошлый месяц" at bounding box center [254, 72] width 65 height 15
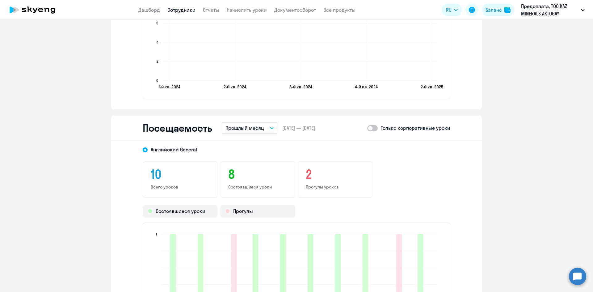
scroll to position [834, 0]
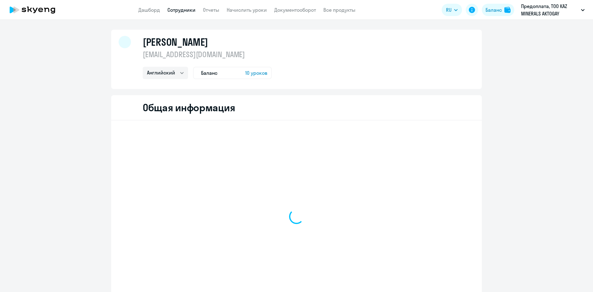
select select "english"
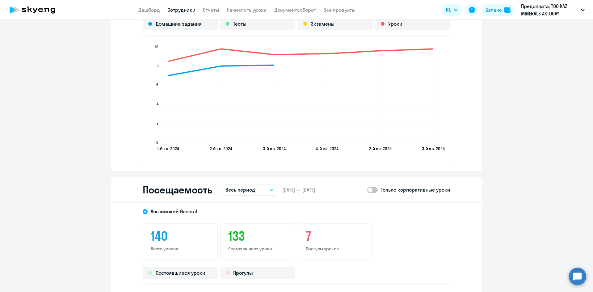
scroll to position [741, 0]
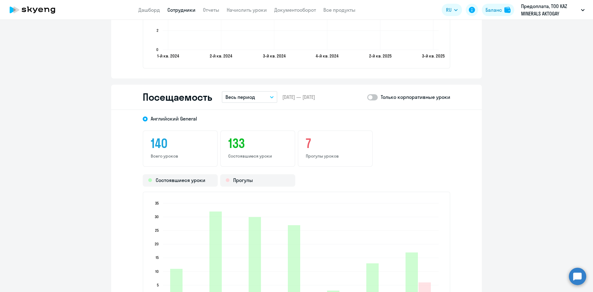
click at [252, 103] on button "Весь период" at bounding box center [250, 97] width 56 height 12
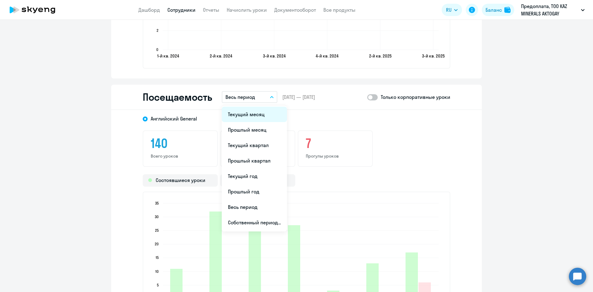
click at [253, 116] on li "Текущий месяц" at bounding box center [254, 114] width 65 height 15
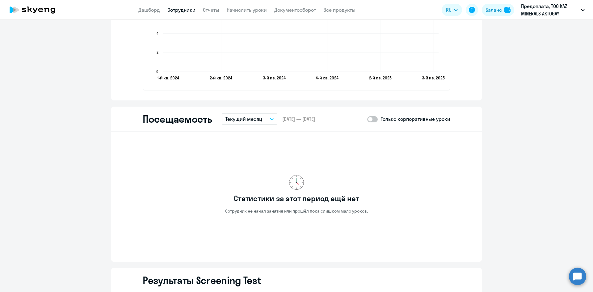
scroll to position [710, 0]
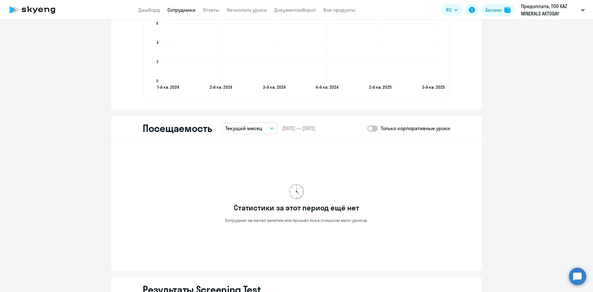
click at [237, 129] on p "Текущий месяц" at bounding box center [243, 127] width 37 height 7
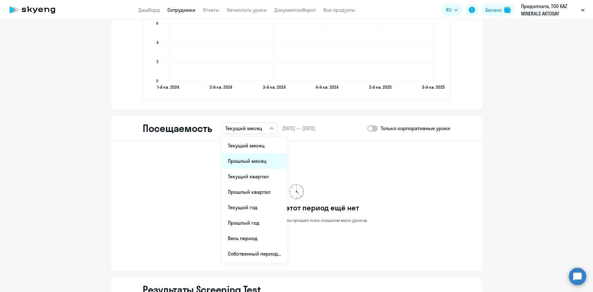
click at [243, 160] on li "Прошлый месяц" at bounding box center [254, 160] width 65 height 15
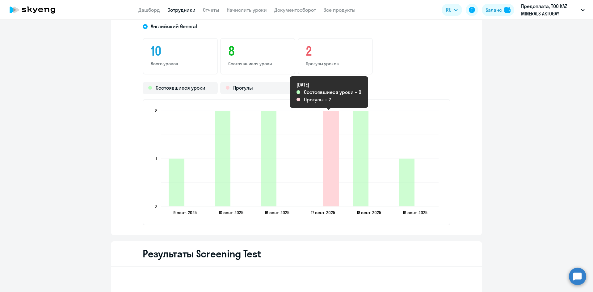
scroll to position [803, 0]
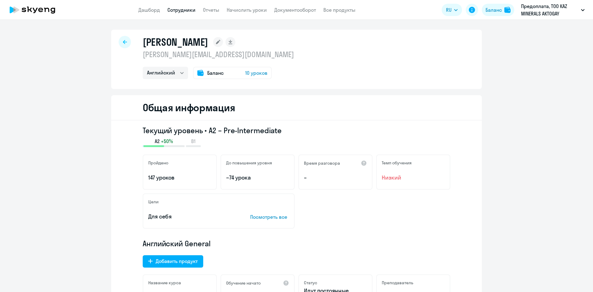
select select "english"
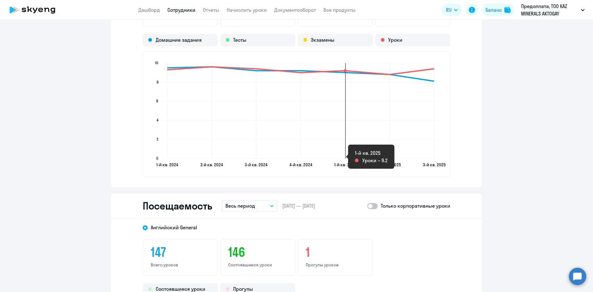
scroll to position [710, 0]
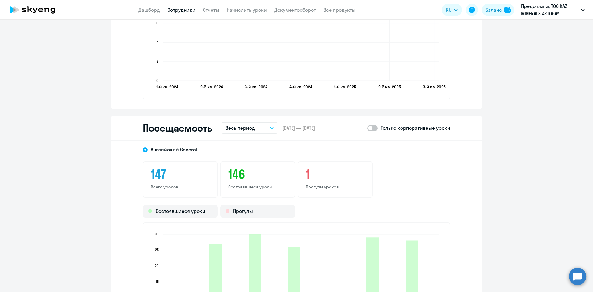
click at [258, 124] on button "Весь период" at bounding box center [250, 128] width 56 height 12
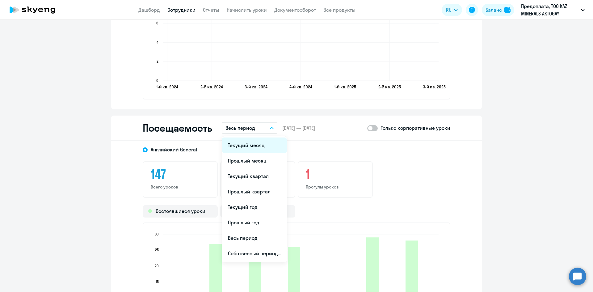
click at [257, 148] on li "Текущий месяц" at bounding box center [254, 144] width 65 height 15
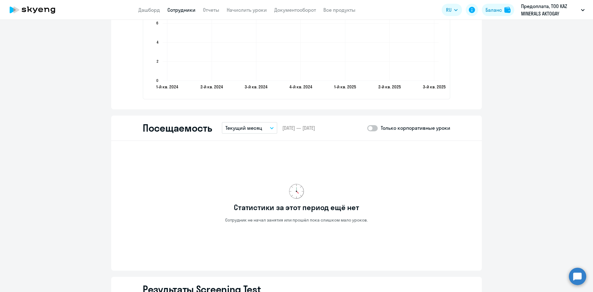
click at [256, 127] on p "Текущий месяц" at bounding box center [243, 127] width 37 height 7
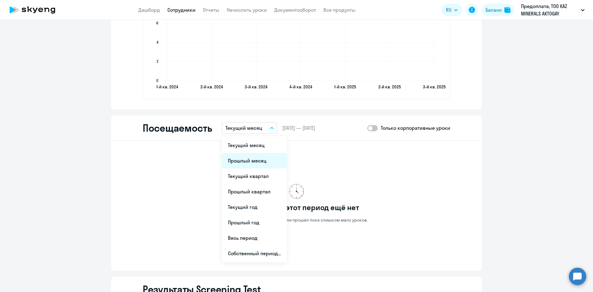
click at [256, 160] on li "Прошлый месяц" at bounding box center [254, 160] width 65 height 15
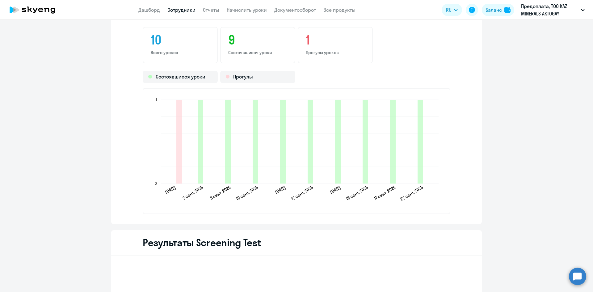
scroll to position [834, 0]
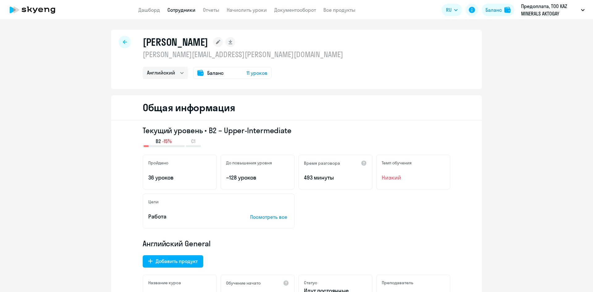
select select "english"
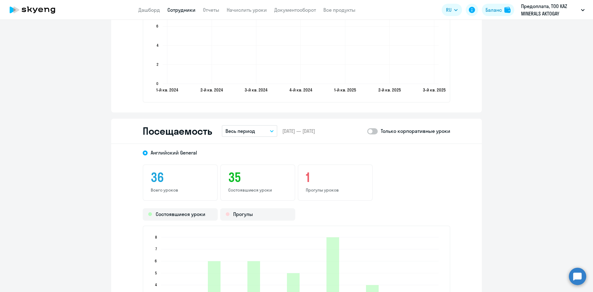
scroll to position [710, 0]
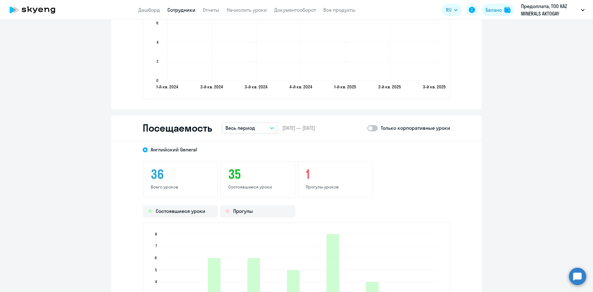
click at [253, 131] on button "Весь период" at bounding box center [250, 128] width 56 height 12
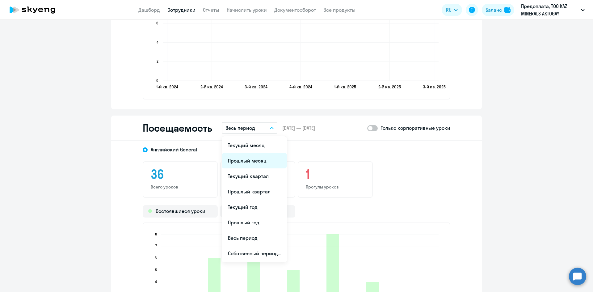
click at [248, 158] on li "Прошлый месяц" at bounding box center [254, 160] width 65 height 15
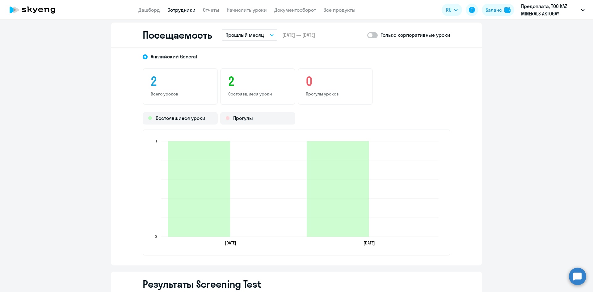
scroll to position [803, 0]
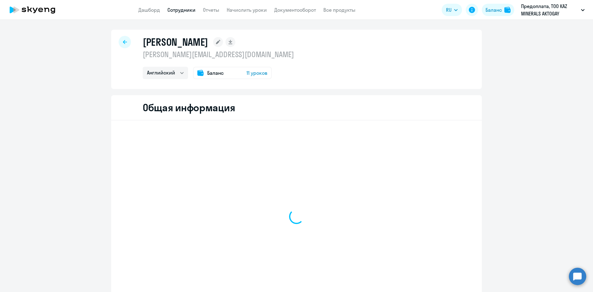
select select "english"
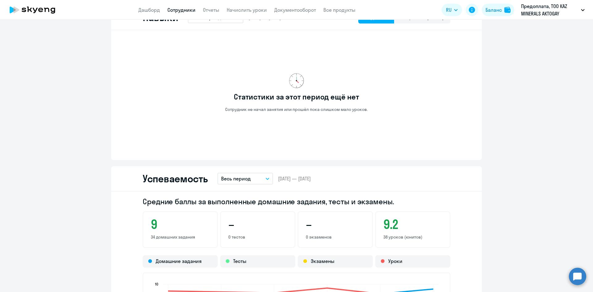
scroll to position [432, 0]
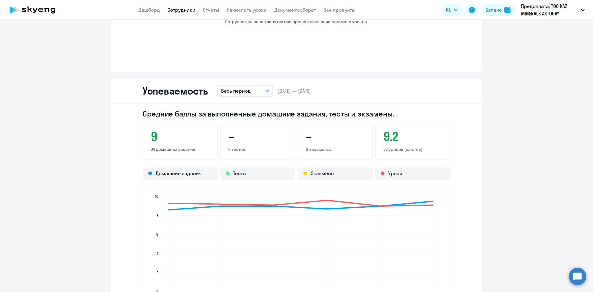
click at [246, 97] on div "Успеваемость Весь период – [DATE] — [DATE]" at bounding box center [296, 90] width 371 height 25
click at [250, 91] on button "Весь период" at bounding box center [245, 91] width 56 height 12
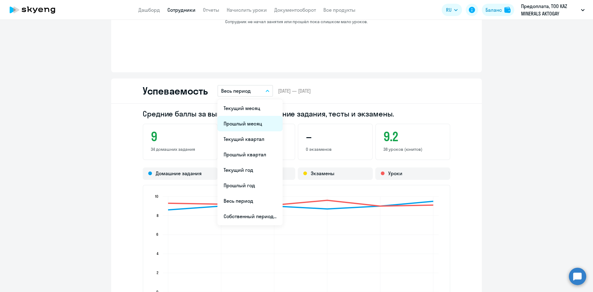
click at [246, 123] on li "Прошлый месяц" at bounding box center [249, 123] width 65 height 15
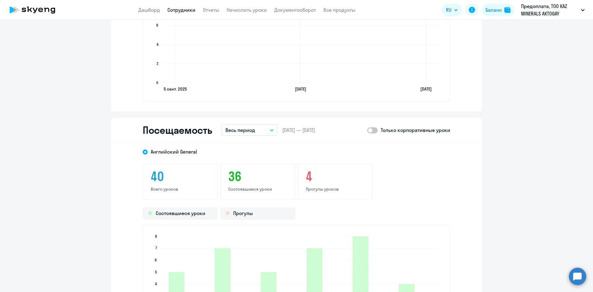
scroll to position [741, 0]
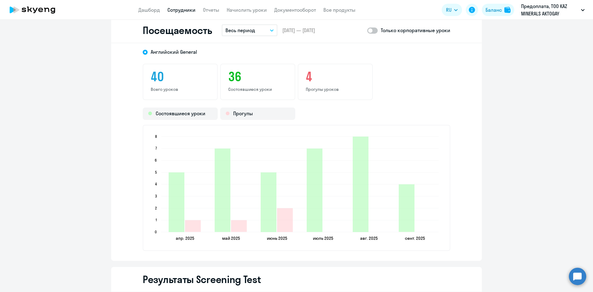
click at [245, 33] on p "Весь период" at bounding box center [240, 30] width 30 height 7
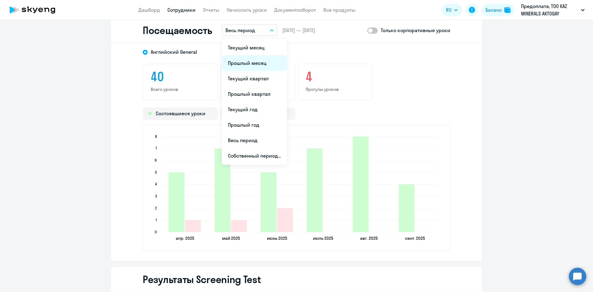
click at [252, 62] on li "Прошлый месяц" at bounding box center [254, 62] width 65 height 15
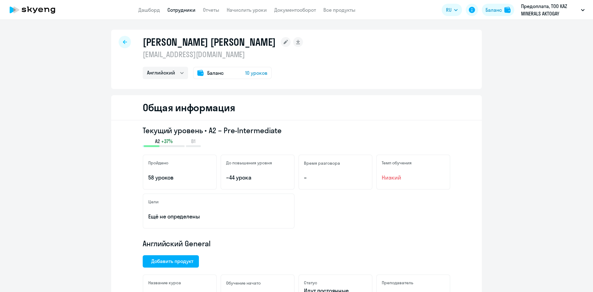
select select "english"
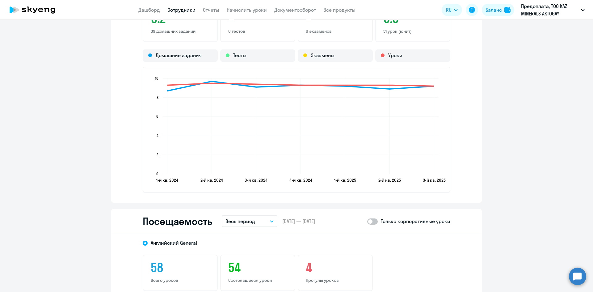
scroll to position [679, 0]
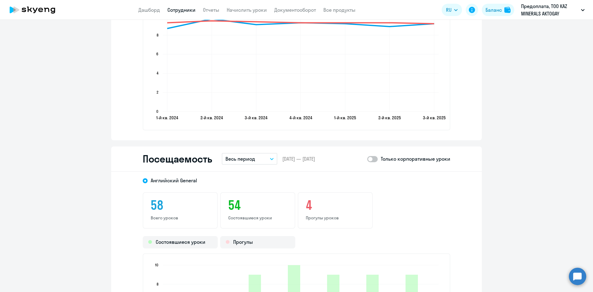
click at [245, 157] on p "Весь период" at bounding box center [240, 158] width 30 height 7
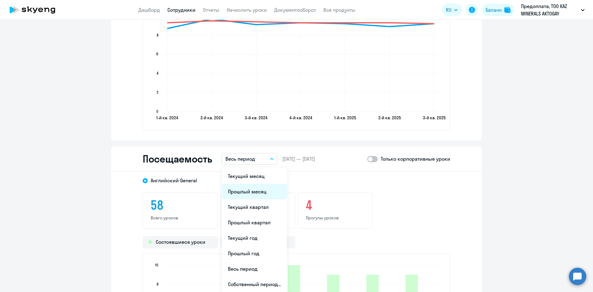
click at [262, 191] on li "Прошлый месяц" at bounding box center [254, 191] width 65 height 15
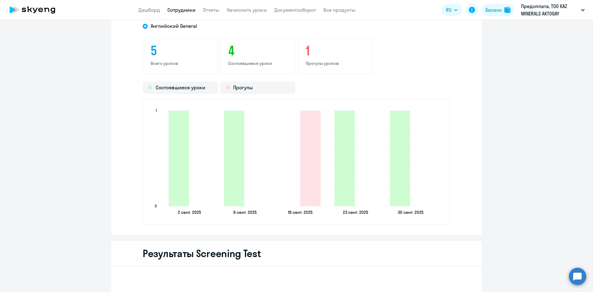
scroll to position [803, 0]
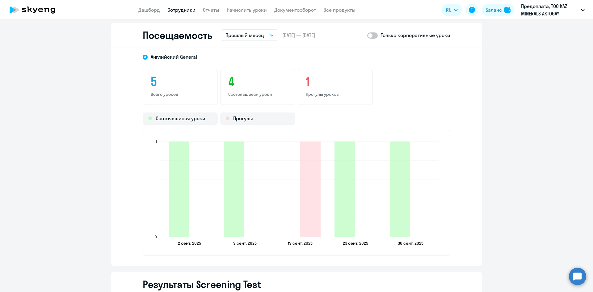
click at [415, 90] on div "5 Всего уроков 4 Состоявшиеся уроки 1 Прогулы уроков" at bounding box center [297, 87] width 308 height 36
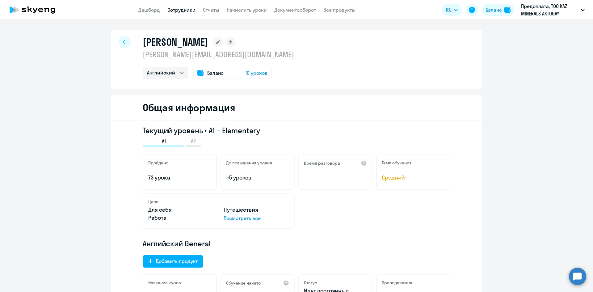
select select "english"
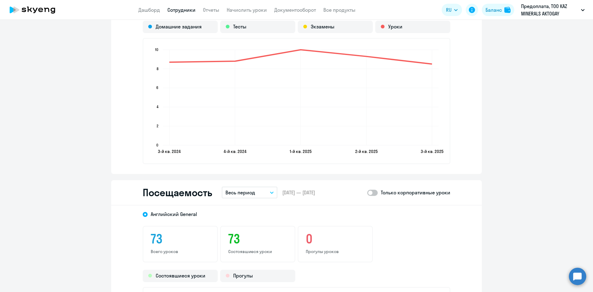
scroll to position [679, 0]
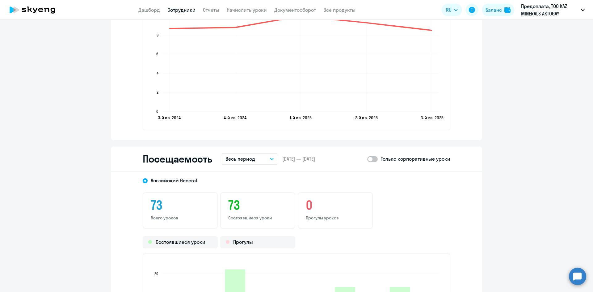
click at [255, 159] on button "Весь период" at bounding box center [250, 159] width 56 height 12
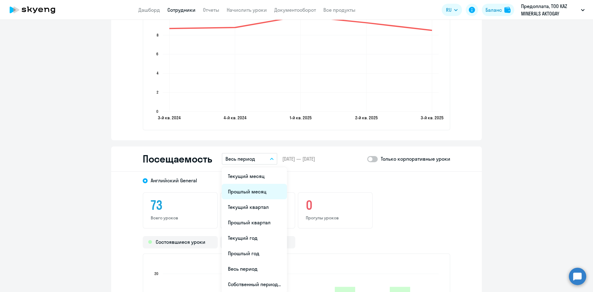
click at [256, 195] on li "Прошлый месяц" at bounding box center [254, 191] width 65 height 15
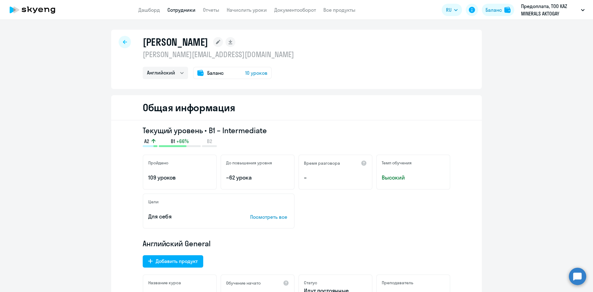
select select "english"
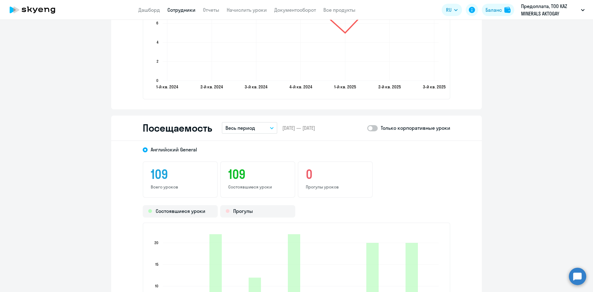
scroll to position [741, 0]
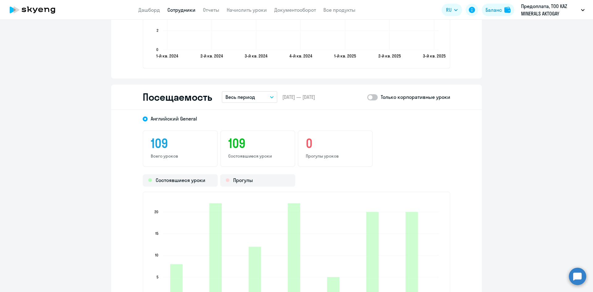
click at [265, 95] on button "Весь период" at bounding box center [250, 97] width 56 height 12
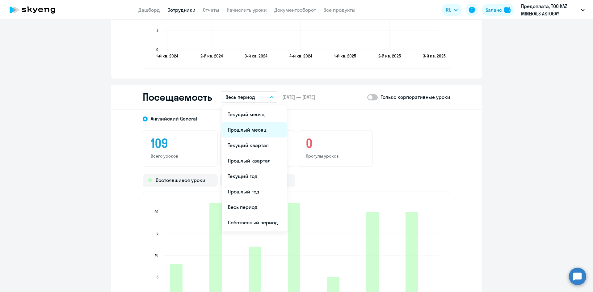
click at [254, 127] on li "Прошлый месяц" at bounding box center [254, 129] width 65 height 15
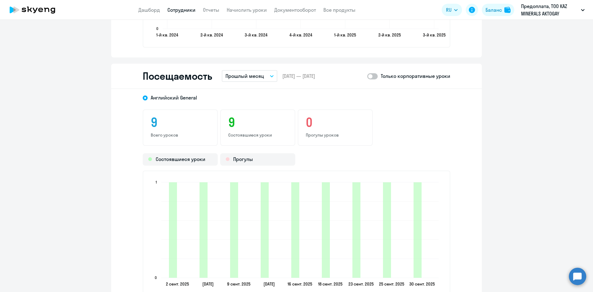
scroll to position [772, 0]
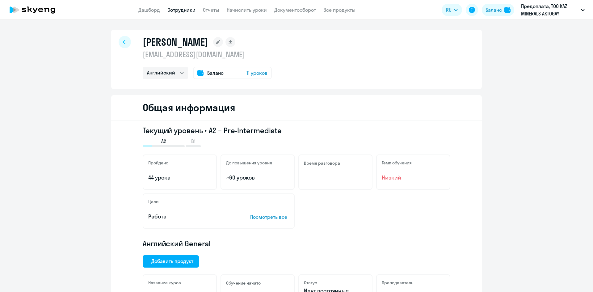
select select "english"
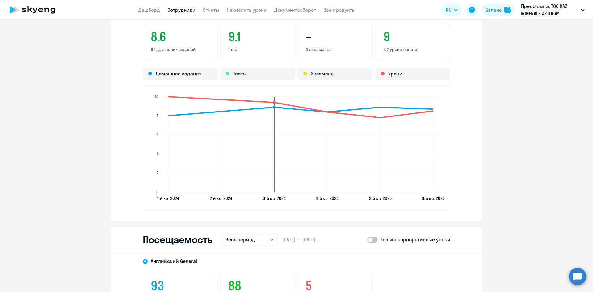
scroll to position [649, 0]
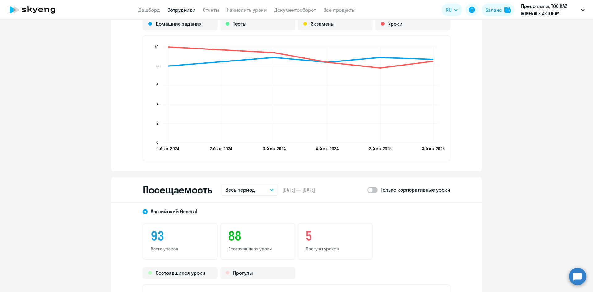
click at [254, 192] on button "Весь период" at bounding box center [250, 190] width 56 height 12
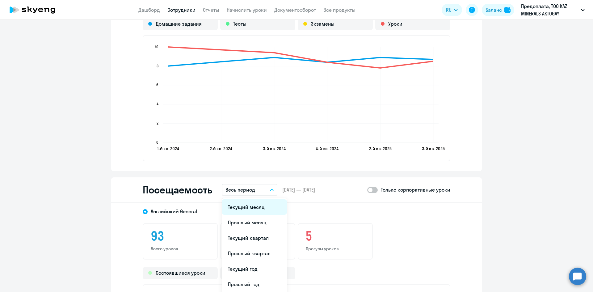
click at [256, 209] on li "Текущий месяц" at bounding box center [254, 206] width 65 height 15
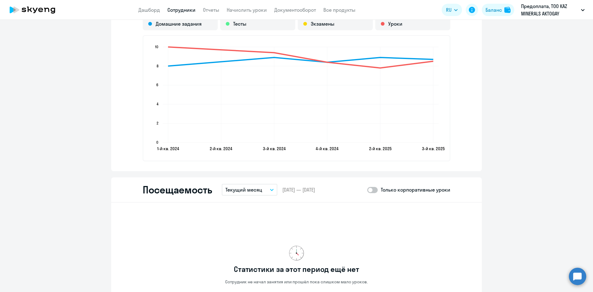
click at [259, 193] on button "Текущий месяц" at bounding box center [250, 190] width 56 height 12
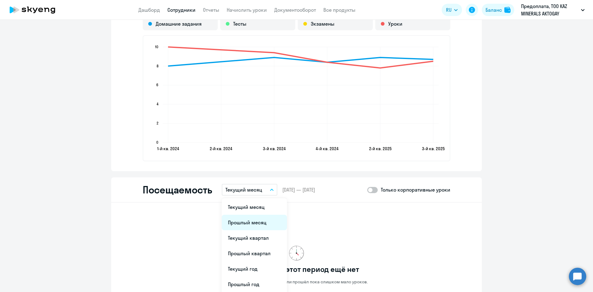
click at [253, 223] on li "Прошлый месяц" at bounding box center [254, 222] width 65 height 15
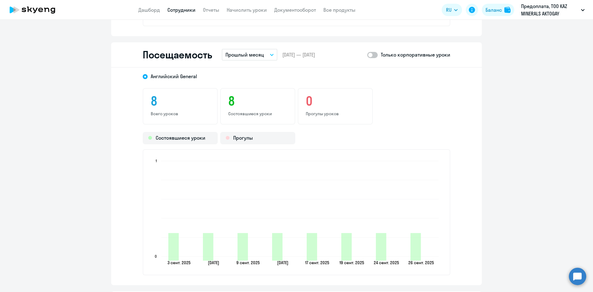
scroll to position [803, 0]
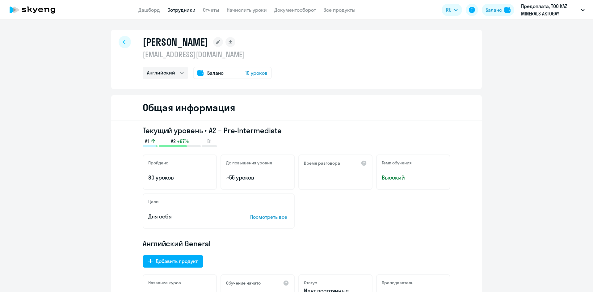
select select "english"
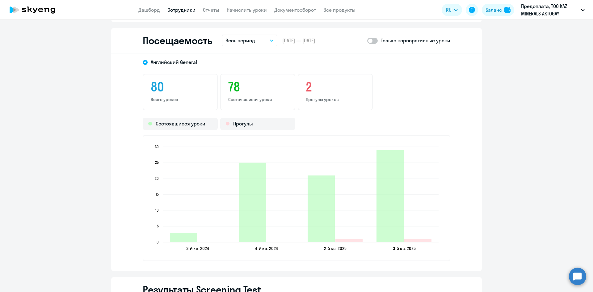
scroll to position [741, 0]
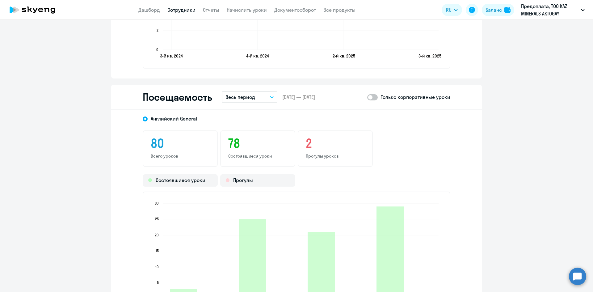
click at [259, 92] on button "Весь период" at bounding box center [250, 97] width 56 height 12
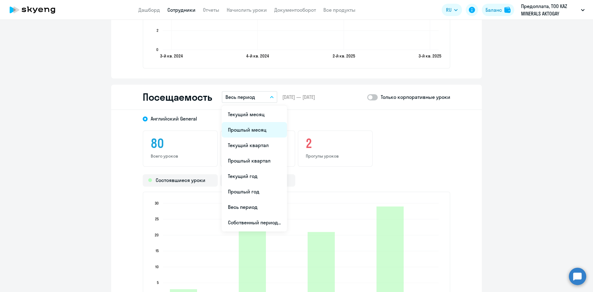
click at [256, 127] on li "Прошлый месяц" at bounding box center [254, 129] width 65 height 15
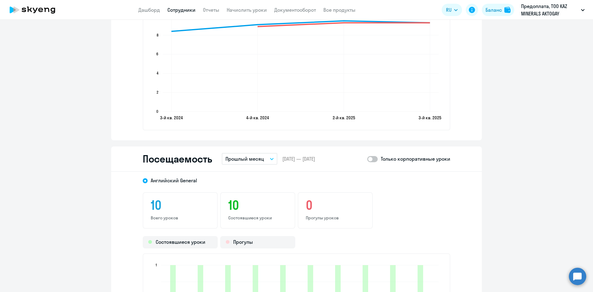
scroll to position [525, 0]
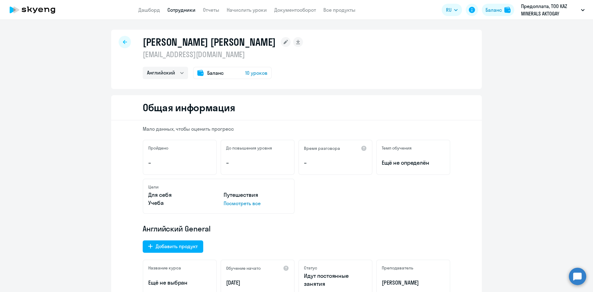
select select "english"
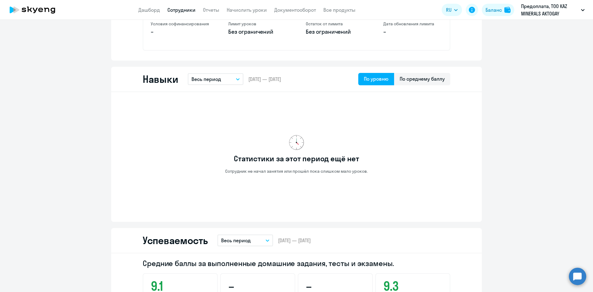
scroll to position [216, 0]
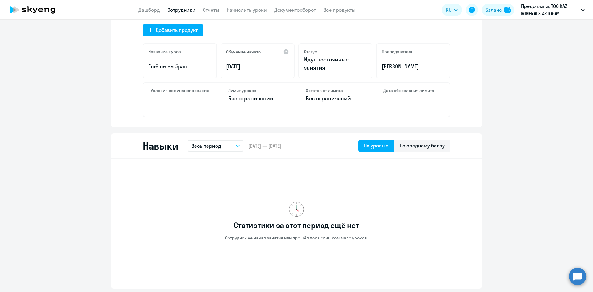
click at [210, 149] on p "Весь период" at bounding box center [206, 145] width 30 height 7
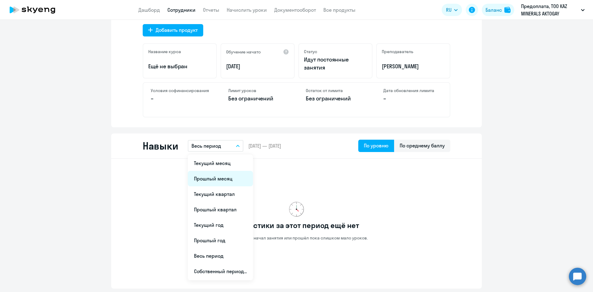
click at [219, 182] on li "Прошлый месяц" at bounding box center [220, 178] width 65 height 15
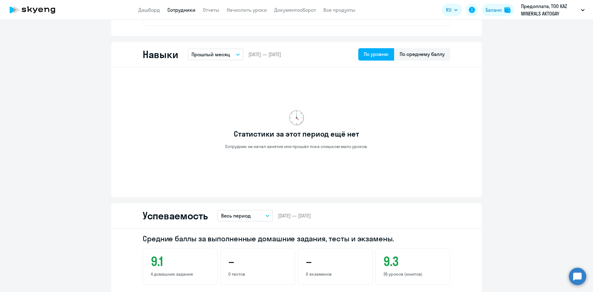
scroll to position [401, 0]
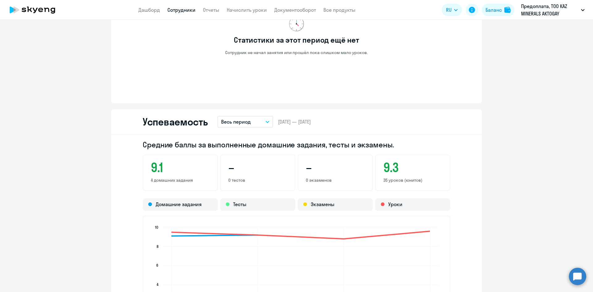
click at [258, 117] on button "Весь период" at bounding box center [245, 122] width 56 height 12
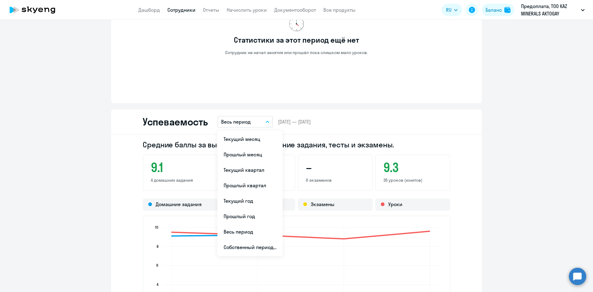
click at [397, 119] on div "Успеваемость Весь период Текущий месяц Прошлый месяц Текущий квартал Прошлый кв…" at bounding box center [296, 121] width 371 height 25
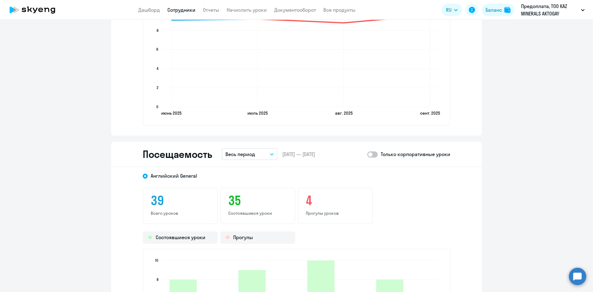
scroll to position [618, 0]
click at [237, 156] on p "Весь период" at bounding box center [240, 153] width 30 height 7
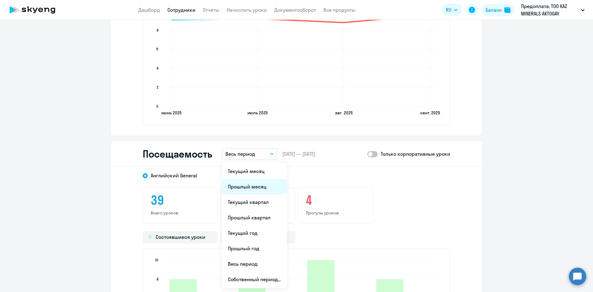
click at [247, 188] on li "Прошлый месяц" at bounding box center [254, 186] width 65 height 15
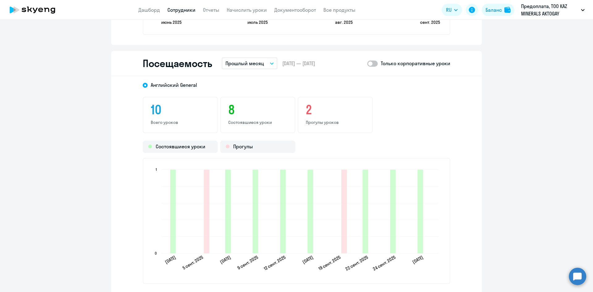
scroll to position [772, 0]
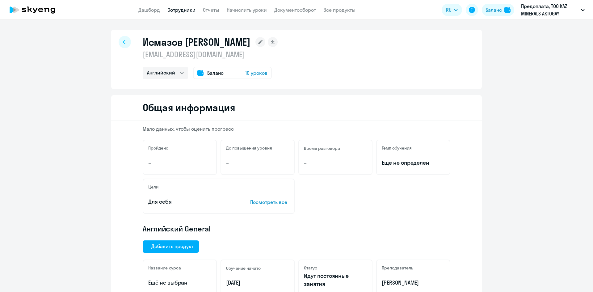
select select "english"
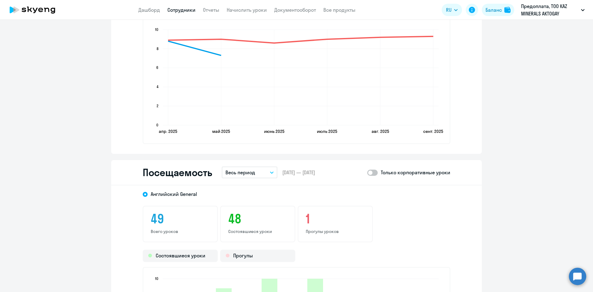
scroll to position [618, 0]
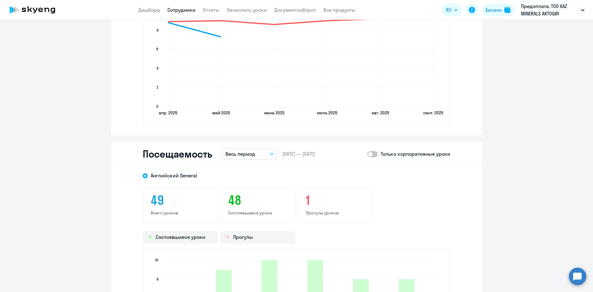
click at [253, 157] on button "Весь период" at bounding box center [250, 154] width 56 height 12
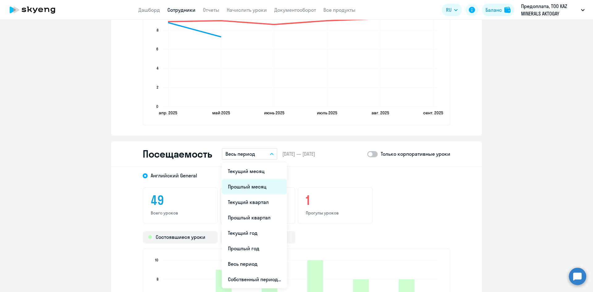
click at [254, 190] on li "Прошлый месяц" at bounding box center [254, 186] width 65 height 15
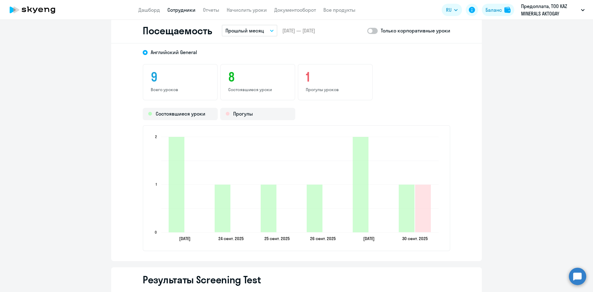
scroll to position [741, 0]
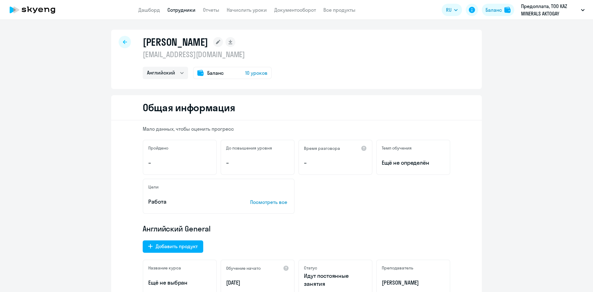
select select "english"
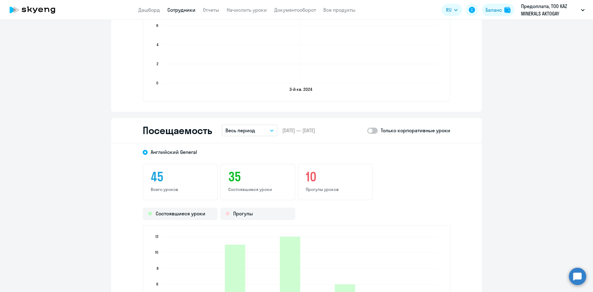
scroll to position [679, 0]
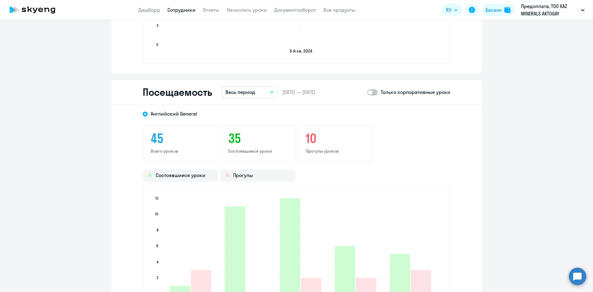
click at [249, 94] on p "Весь период" at bounding box center [240, 91] width 30 height 7
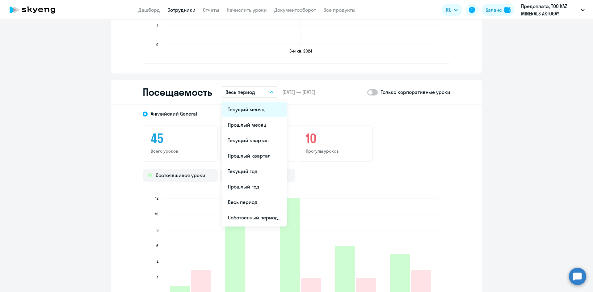
click at [250, 112] on li "Текущий месяц" at bounding box center [254, 109] width 65 height 15
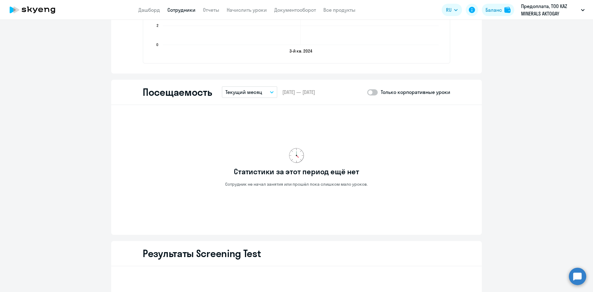
click at [252, 90] on p "Текущий месяц" at bounding box center [243, 91] width 37 height 7
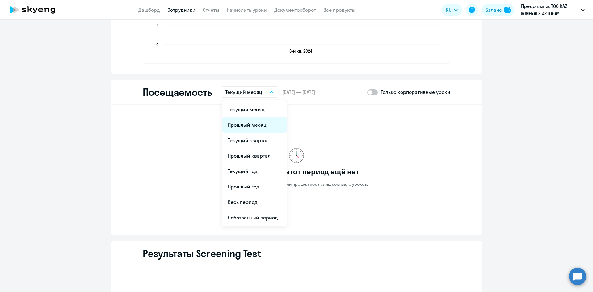
click at [252, 124] on li "Прошлый месяц" at bounding box center [254, 124] width 65 height 15
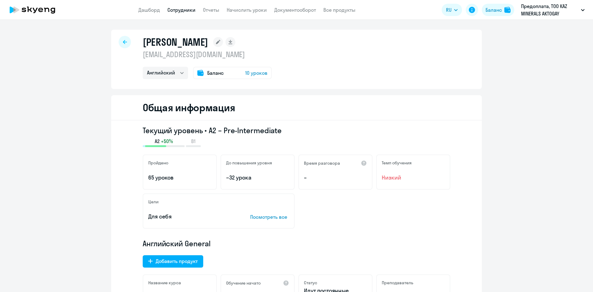
select select "english"
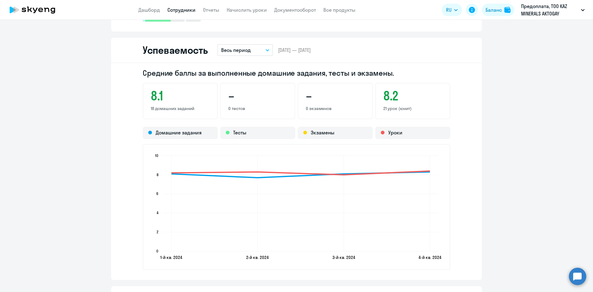
scroll to position [618, 0]
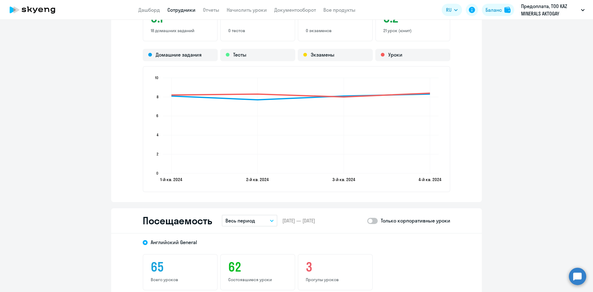
click at [257, 220] on button "Весь период" at bounding box center [250, 221] width 56 height 12
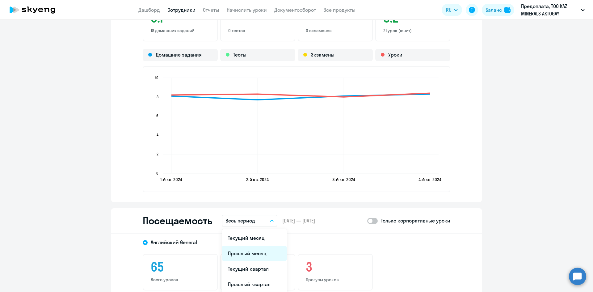
click at [255, 254] on li "Прошлый месяц" at bounding box center [254, 253] width 65 height 15
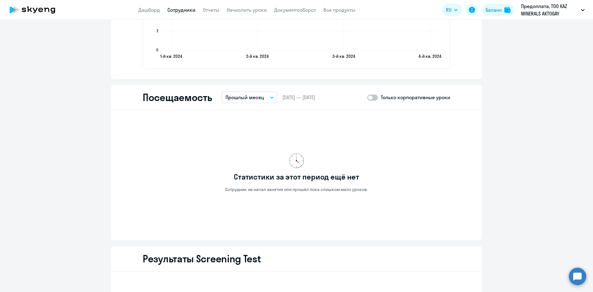
scroll to position [741, 0]
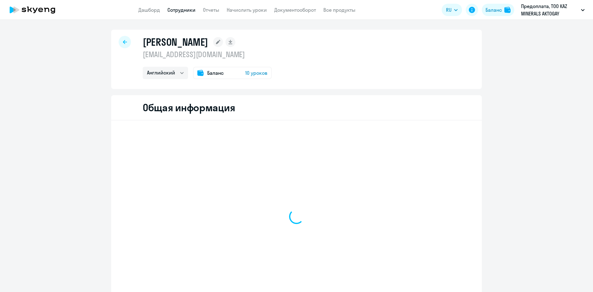
select select "english"
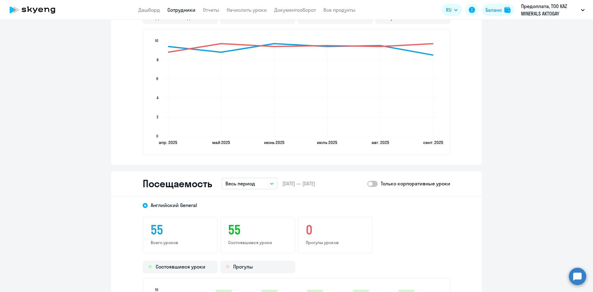
scroll to position [649, 0]
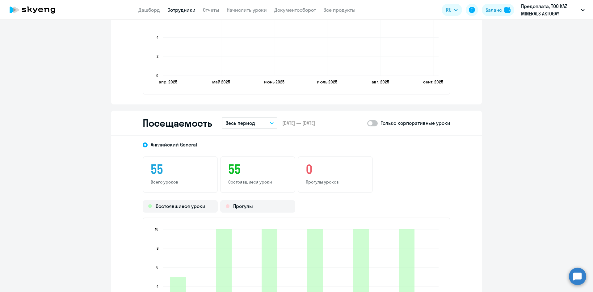
click at [238, 122] on p "Весь период" at bounding box center [240, 122] width 30 height 7
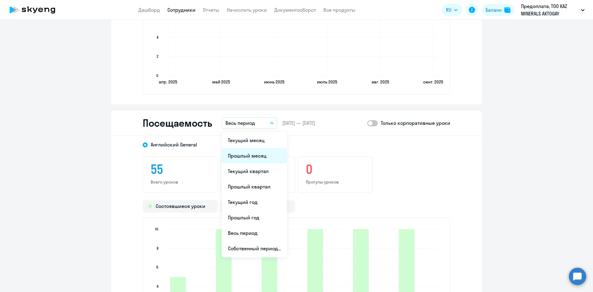
click at [243, 154] on li "Прошлый месяц" at bounding box center [254, 155] width 65 height 15
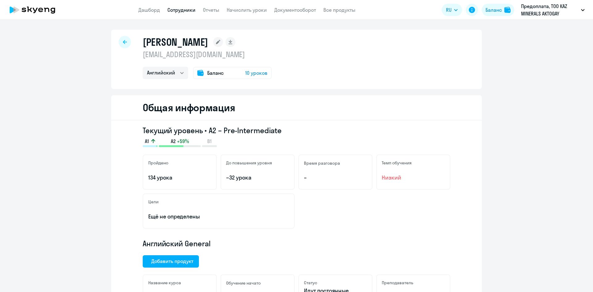
select select "english"
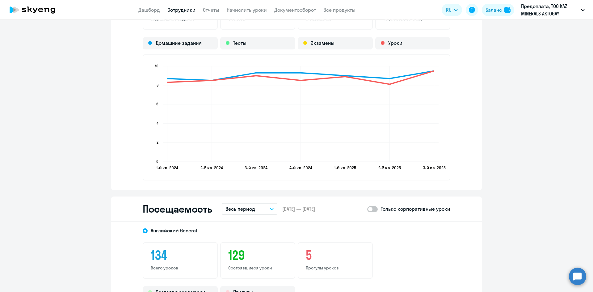
scroll to position [649, 0]
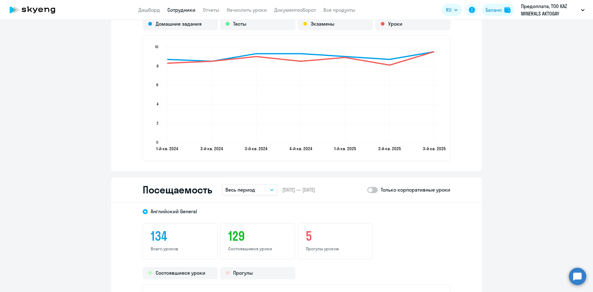
click at [261, 193] on button "Весь период" at bounding box center [250, 190] width 56 height 12
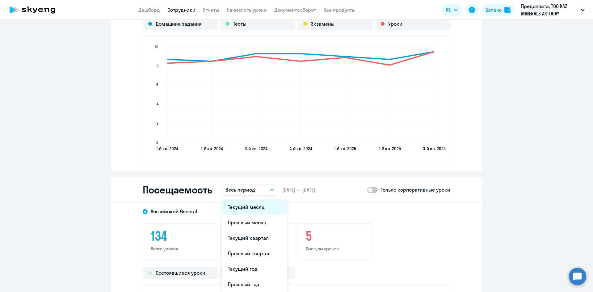
click at [251, 208] on li "Текущий месяц" at bounding box center [254, 206] width 65 height 15
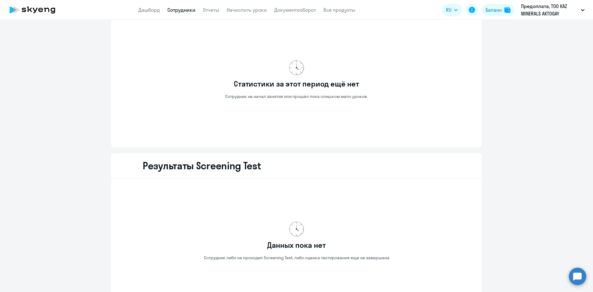
scroll to position [710, 0]
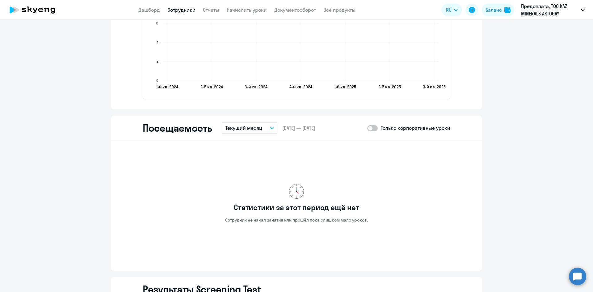
click at [256, 130] on p "Текущий месяц" at bounding box center [243, 127] width 37 height 7
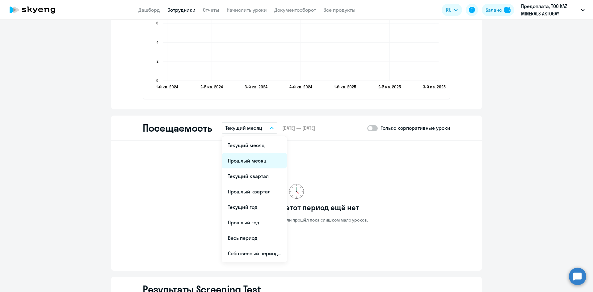
click at [251, 160] on li "Прошлый месяц" at bounding box center [254, 160] width 65 height 15
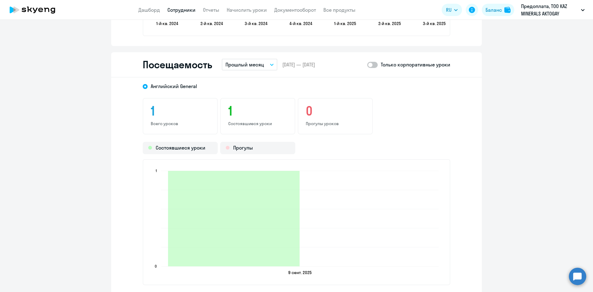
scroll to position [772, 0]
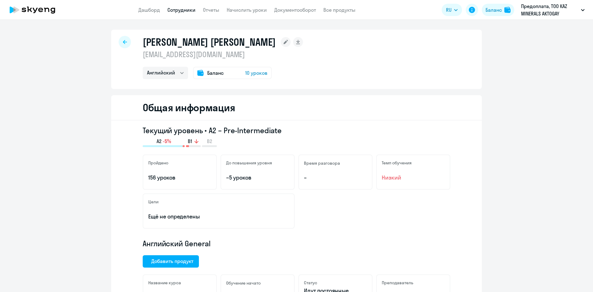
select select "english"
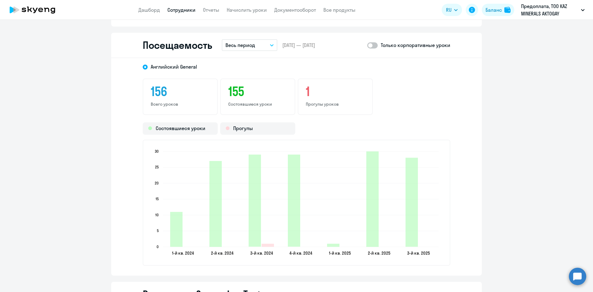
scroll to position [803, 0]
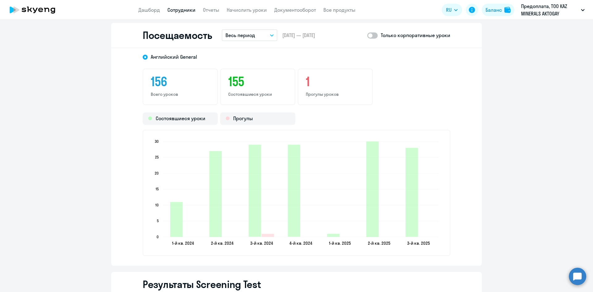
click at [244, 37] on p "Весь период" at bounding box center [240, 34] width 30 height 7
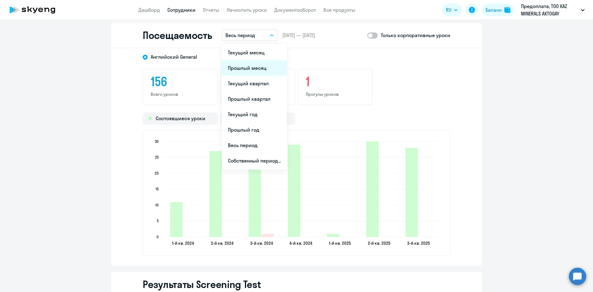
click at [246, 68] on li "Прошлый месяц" at bounding box center [254, 67] width 65 height 15
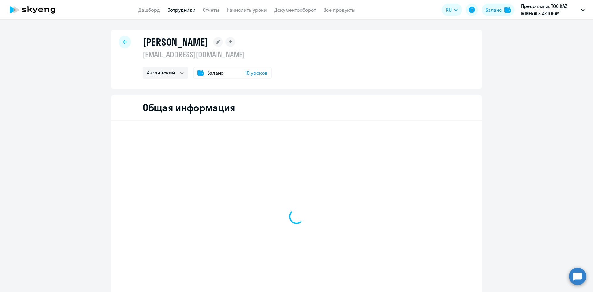
select select "english"
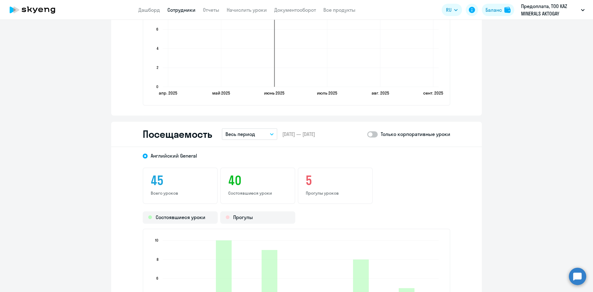
scroll to position [710, 0]
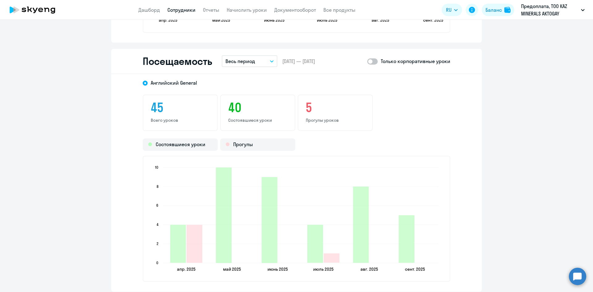
click at [243, 60] on p "Весь период" at bounding box center [240, 60] width 30 height 7
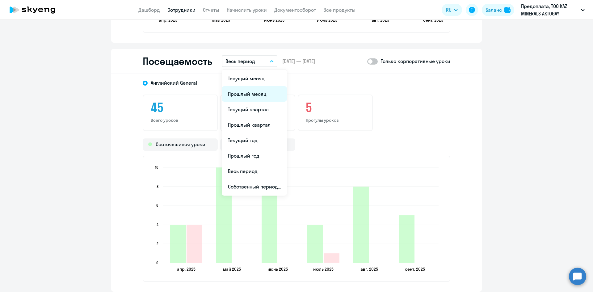
click at [249, 94] on li "Прошлый месяц" at bounding box center [254, 93] width 65 height 15
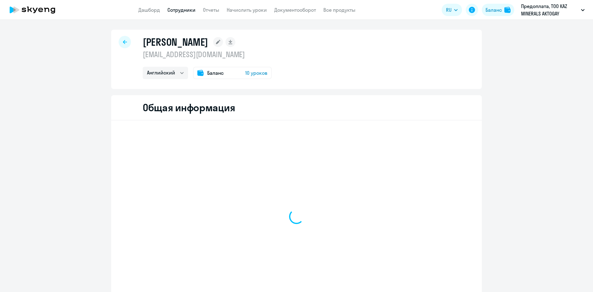
select select "english"
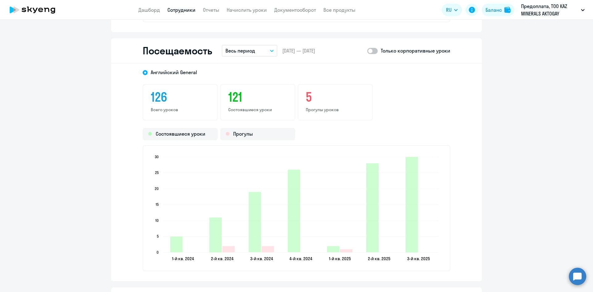
scroll to position [803, 0]
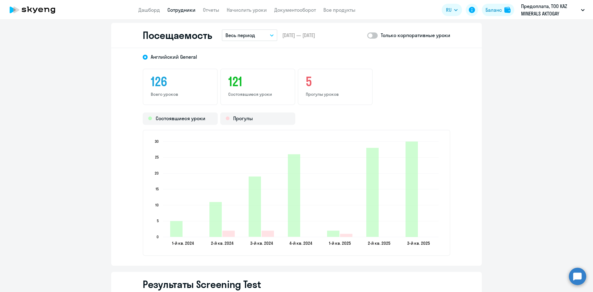
click at [260, 38] on button "Весь период" at bounding box center [250, 35] width 56 height 12
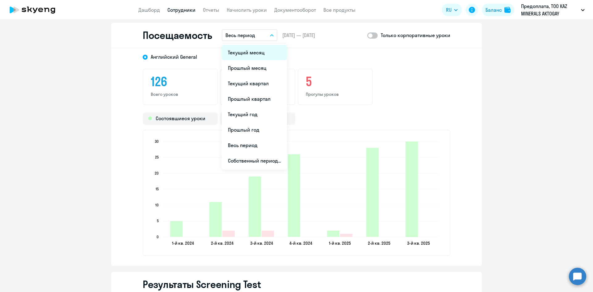
click at [256, 53] on li "Текущий месяц" at bounding box center [254, 52] width 65 height 15
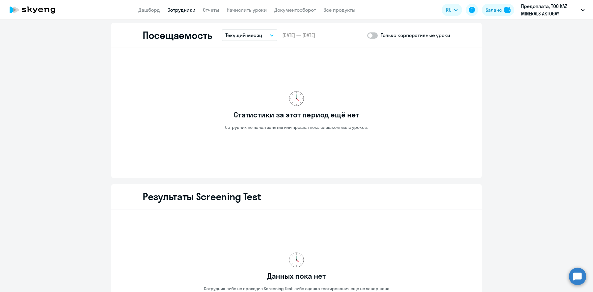
click at [256, 43] on div "Посещаемость Текущий месяц Текущий месяц Прошлый месяц Текущий квартал [GEOGRAP…" at bounding box center [296, 35] width 371 height 25
click at [256, 39] on button "Текущий месяц" at bounding box center [250, 35] width 56 height 12
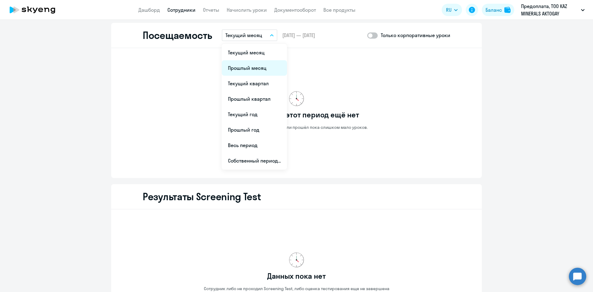
click at [268, 63] on li "Прошлый месяц" at bounding box center [254, 67] width 65 height 15
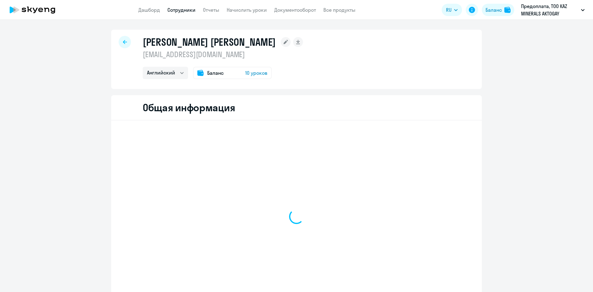
select select "english"
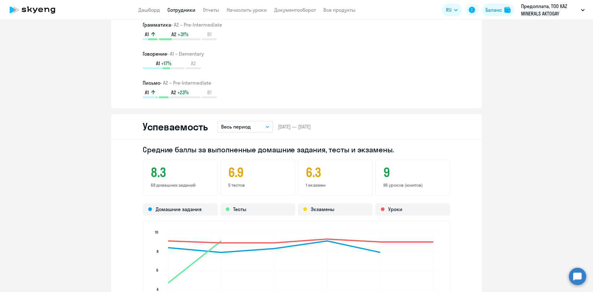
scroll to position [679, 0]
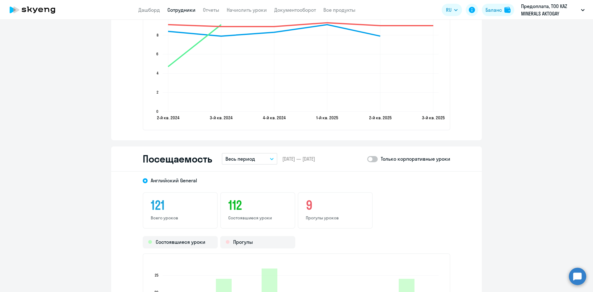
click at [271, 158] on icon "button" at bounding box center [272, 159] width 4 height 2
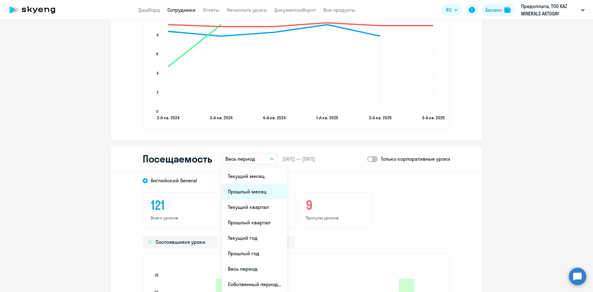
click at [257, 196] on li "Прошлый месяц" at bounding box center [254, 191] width 65 height 15
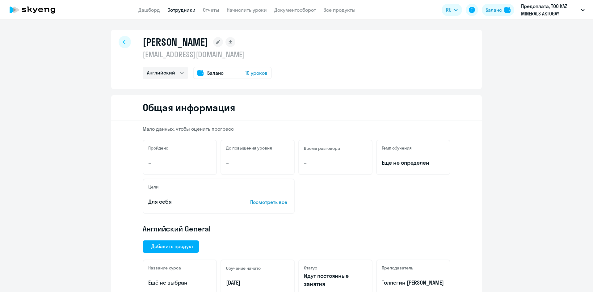
select select "english"
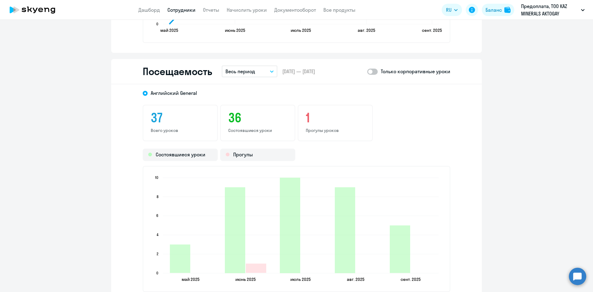
scroll to position [710, 0]
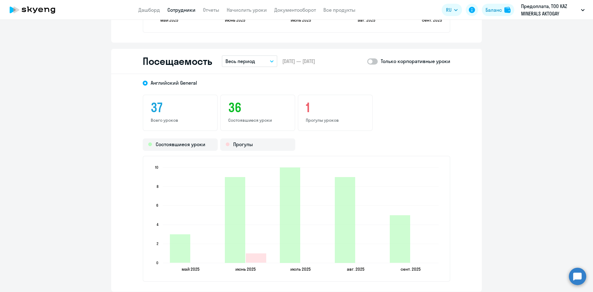
click at [246, 65] on button "Весь период" at bounding box center [250, 61] width 56 height 12
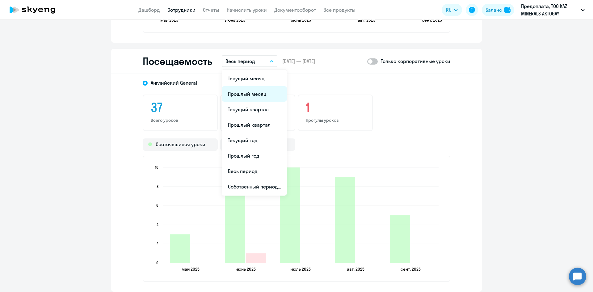
click at [247, 95] on li "Прошлый месяц" at bounding box center [254, 93] width 65 height 15
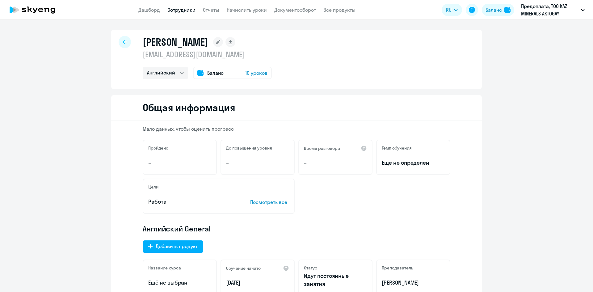
select select "english"
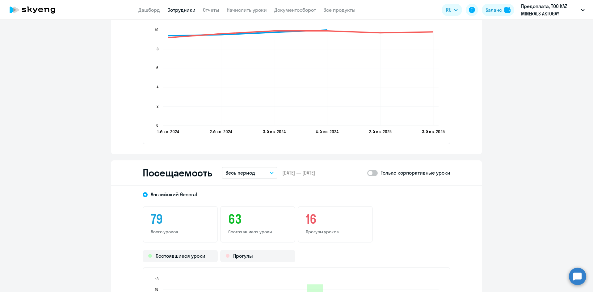
scroll to position [649, 0]
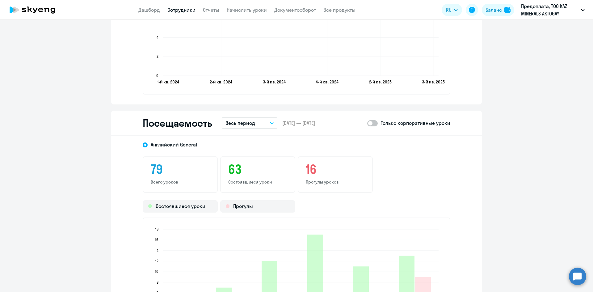
click at [252, 125] on p "Весь период" at bounding box center [240, 122] width 30 height 7
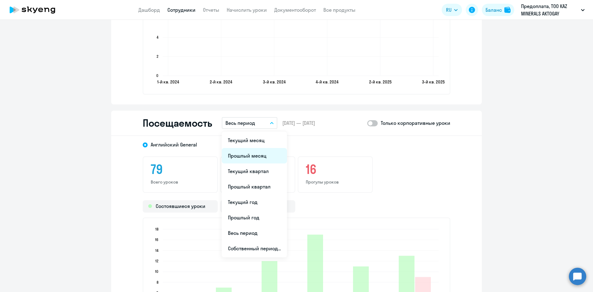
click at [249, 152] on li "Прошлый месяц" at bounding box center [254, 155] width 65 height 15
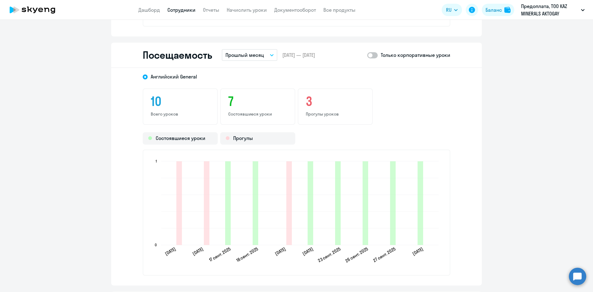
scroll to position [710, 0]
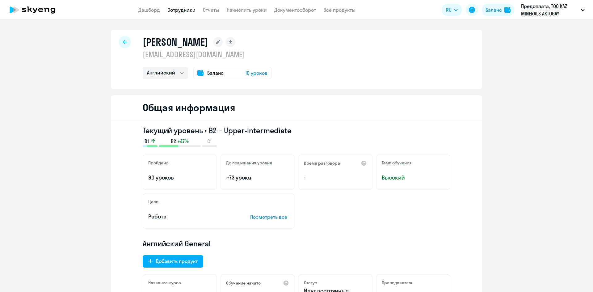
select select "english"
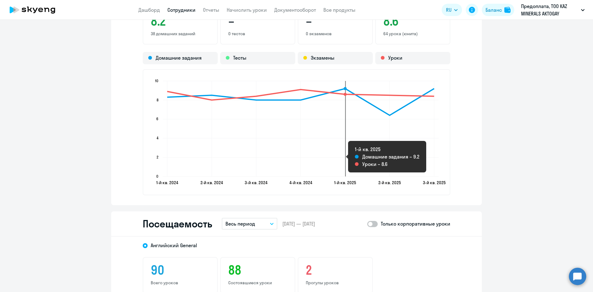
scroll to position [741, 0]
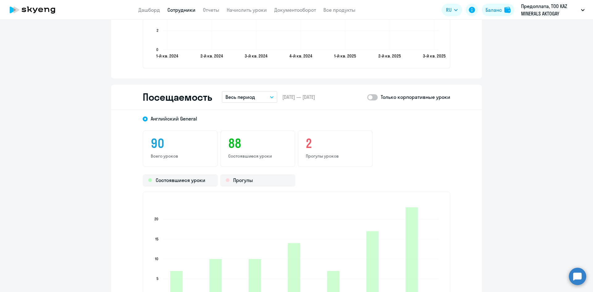
click at [253, 98] on button "Весь период" at bounding box center [250, 97] width 56 height 12
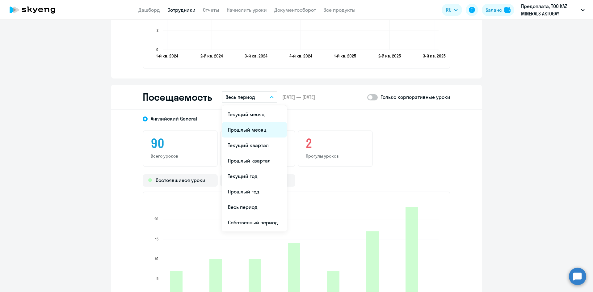
click at [250, 126] on li "Прошлый месяц" at bounding box center [254, 129] width 65 height 15
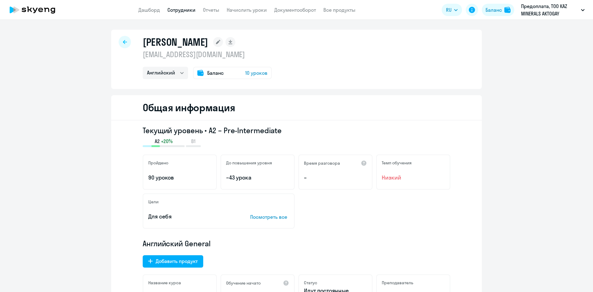
select select "english"
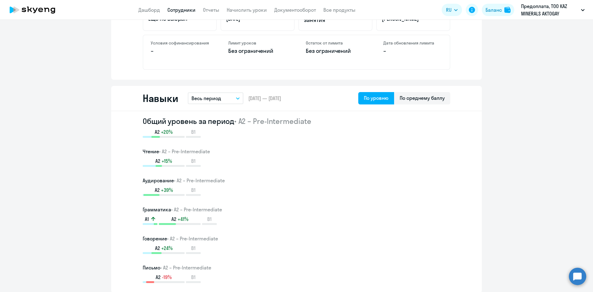
scroll to position [278, 0]
click at [219, 97] on button "Весь период" at bounding box center [216, 99] width 56 height 12
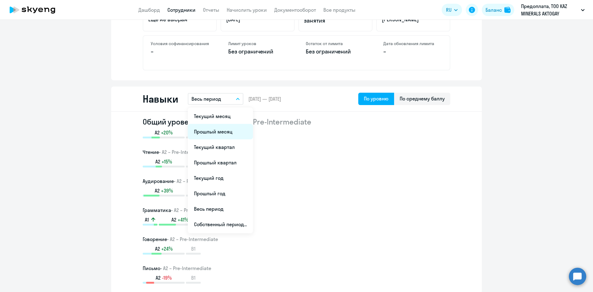
click at [224, 130] on li "Прошлый месяц" at bounding box center [220, 131] width 65 height 15
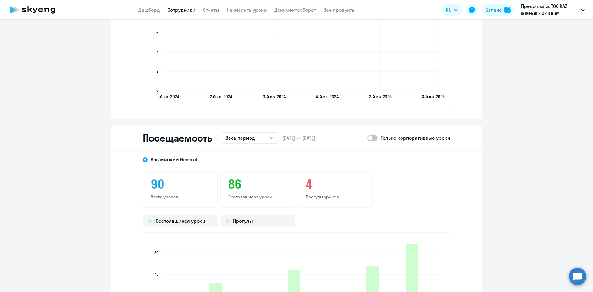
scroll to position [679, 0]
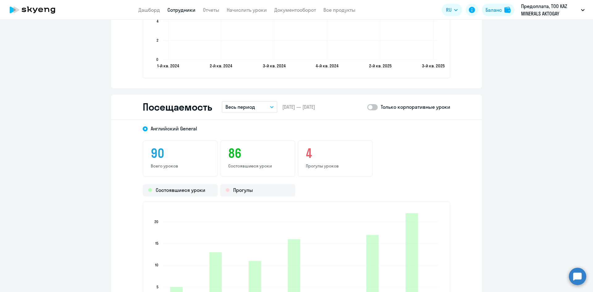
click at [258, 106] on button "Весь период" at bounding box center [250, 107] width 56 height 12
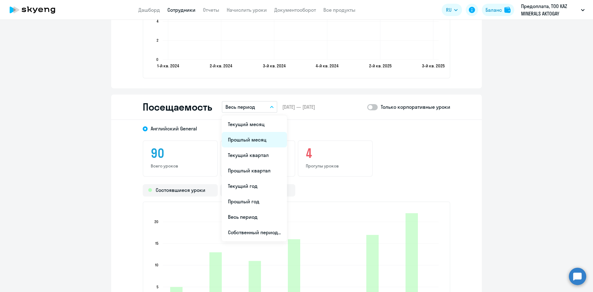
click at [255, 140] on li "Прошлый месяц" at bounding box center [254, 139] width 65 height 15
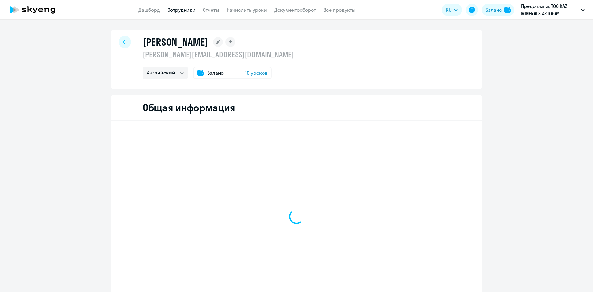
select select "english"
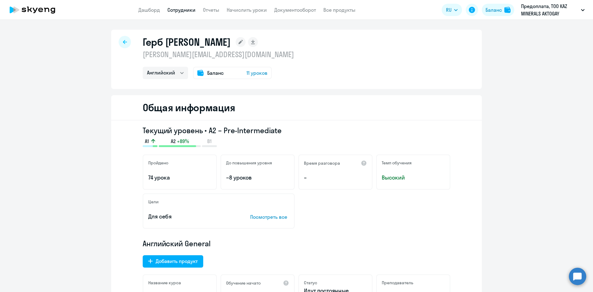
select select "english"
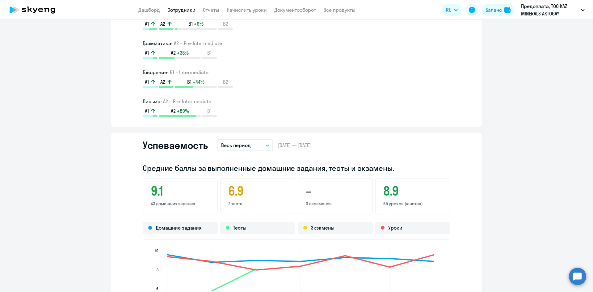
scroll to position [556, 0]
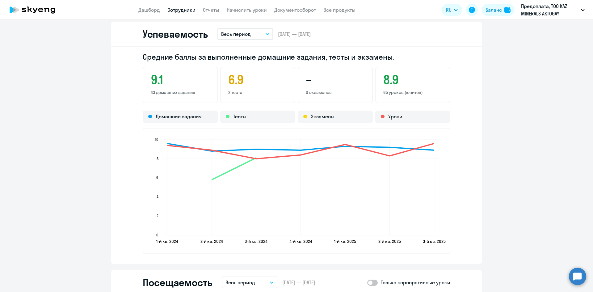
click at [253, 32] on button "Весь период" at bounding box center [245, 34] width 56 height 12
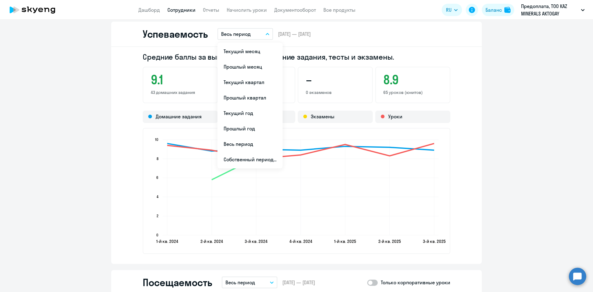
click at [259, 33] on button "Весь период" at bounding box center [245, 34] width 56 height 12
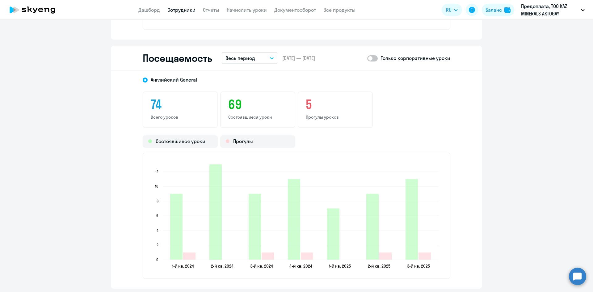
scroll to position [772, 0]
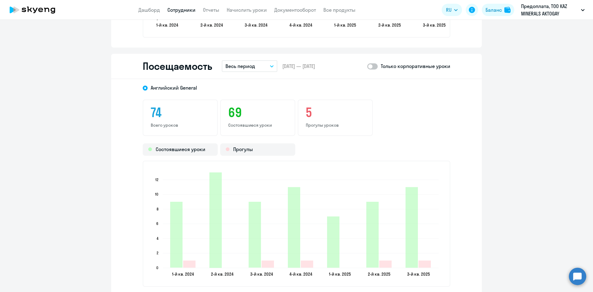
click at [262, 68] on button "Весь период" at bounding box center [250, 66] width 56 height 12
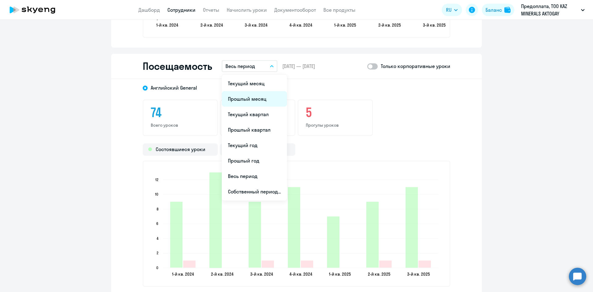
click at [260, 94] on li "Прошлый месяц" at bounding box center [254, 98] width 65 height 15
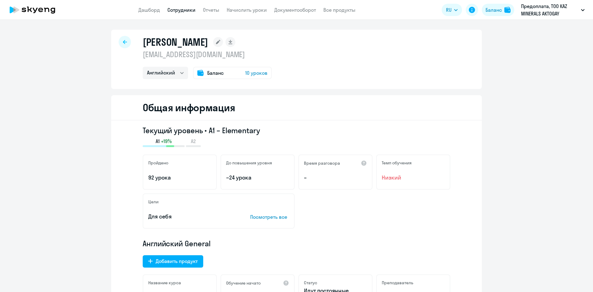
select select "english"
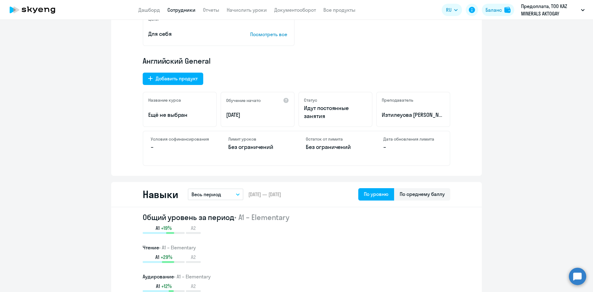
scroll to position [247, 0]
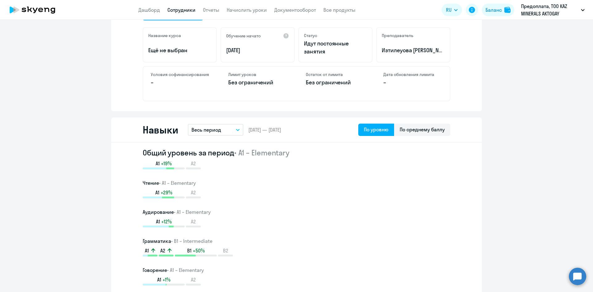
click at [225, 130] on button "Весь период" at bounding box center [216, 130] width 56 height 12
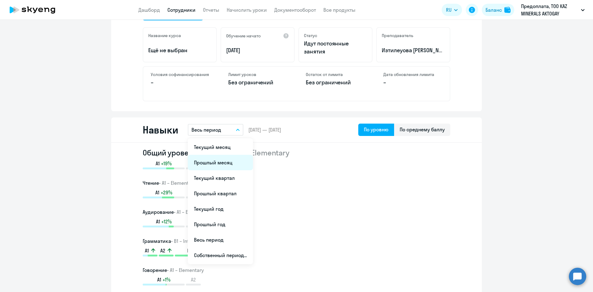
click at [213, 162] on li "Прошлый месяц" at bounding box center [220, 162] width 65 height 15
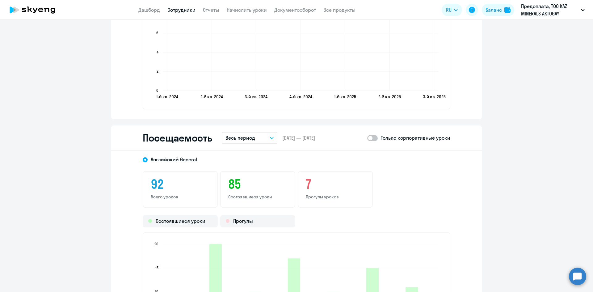
scroll to position [679, 0]
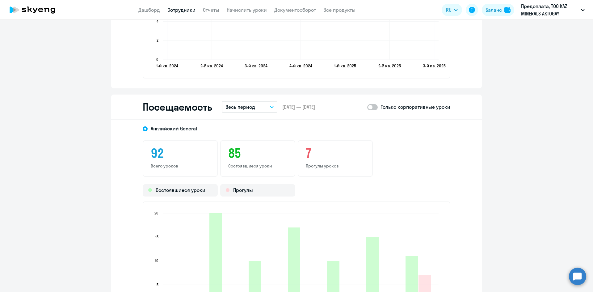
click at [237, 103] on p "Весь период" at bounding box center [240, 106] width 30 height 7
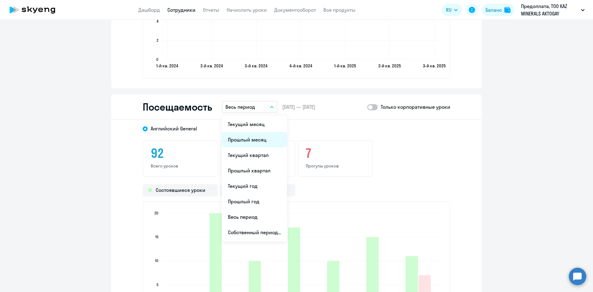
click at [245, 139] on li "Прошлый месяц" at bounding box center [254, 139] width 65 height 15
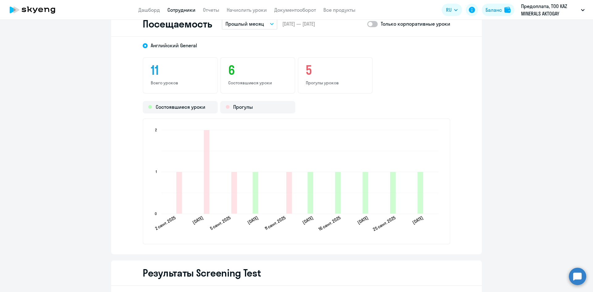
scroll to position [772, 0]
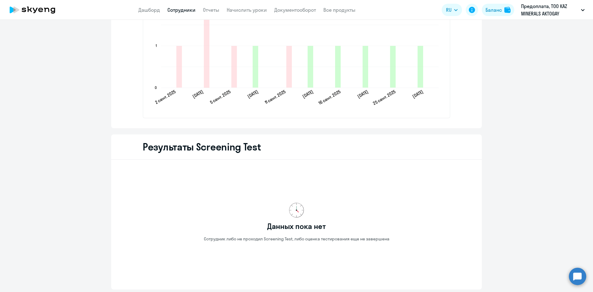
scroll to position [896, 0]
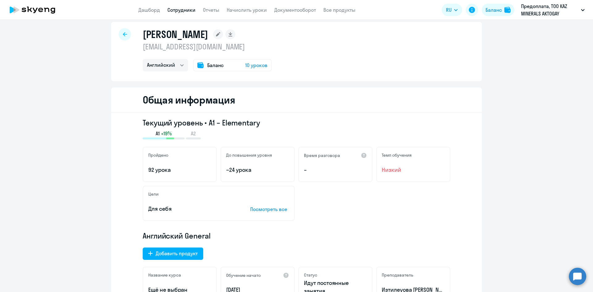
scroll to position [0, 0]
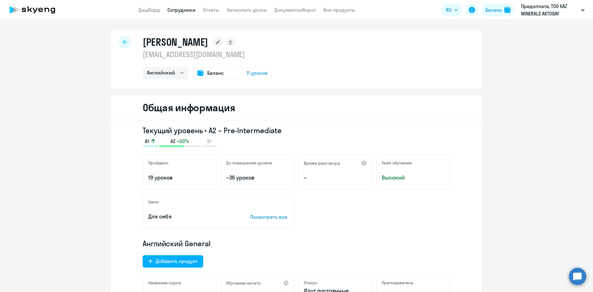
select select "english"
click at [263, 72] on span "11 уроков" at bounding box center [256, 72] width 21 height 7
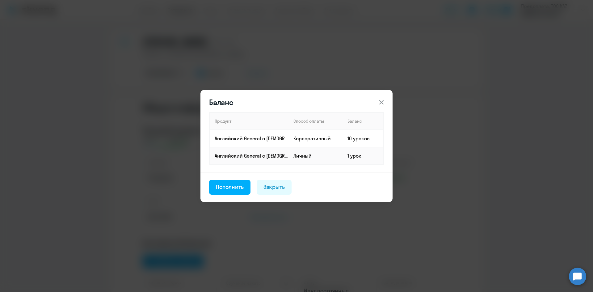
click at [382, 101] on icon at bounding box center [381, 102] width 7 height 7
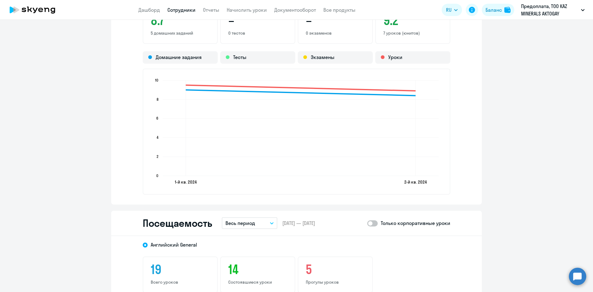
scroll to position [618, 0]
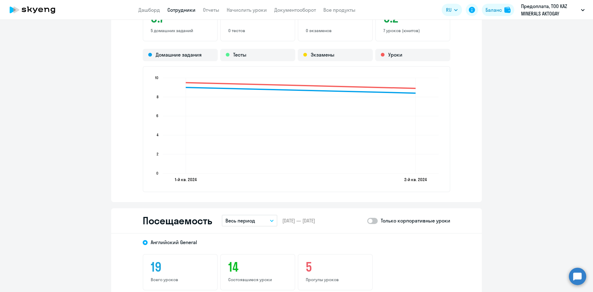
click at [248, 216] on button "Весь период" at bounding box center [250, 221] width 56 height 12
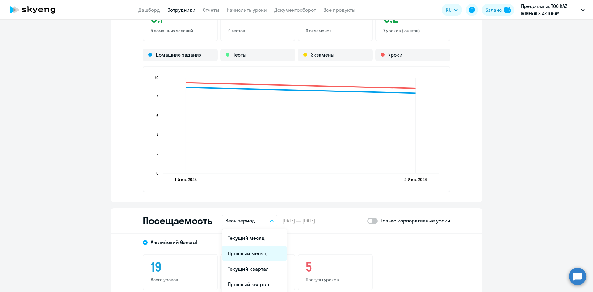
click at [249, 250] on li "Прошлый месяц" at bounding box center [254, 253] width 65 height 15
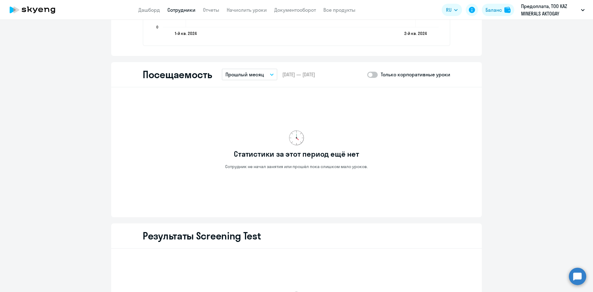
scroll to position [772, 0]
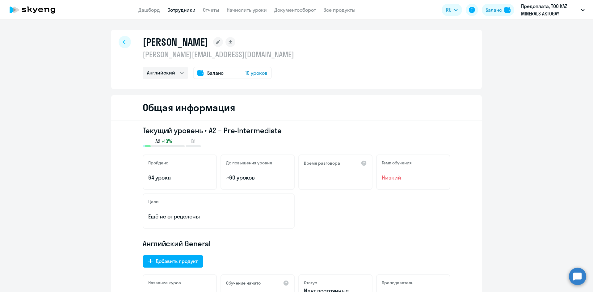
select select "english"
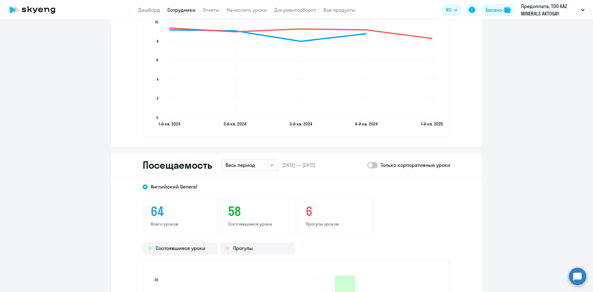
scroll to position [679, 0]
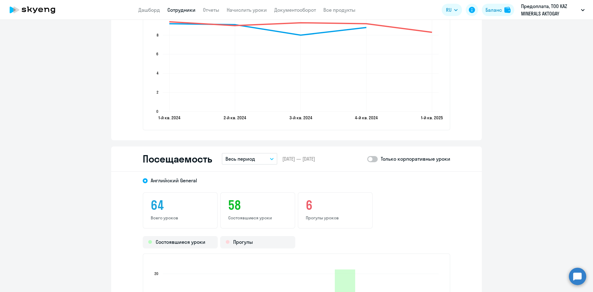
click at [253, 157] on button "Весь период" at bounding box center [250, 159] width 56 height 12
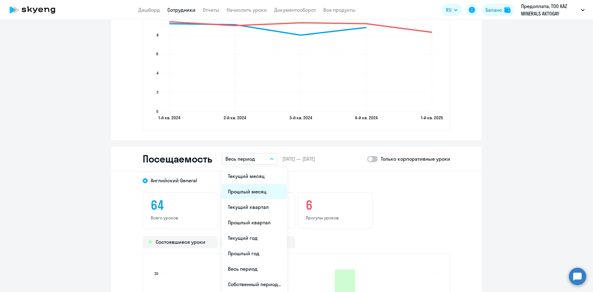
click at [264, 191] on li "Прошлый месяц" at bounding box center [254, 191] width 65 height 15
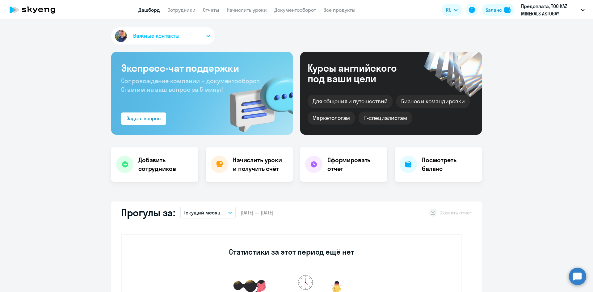
click at [213, 215] on p "Текущий месяц" at bounding box center [202, 212] width 37 height 7
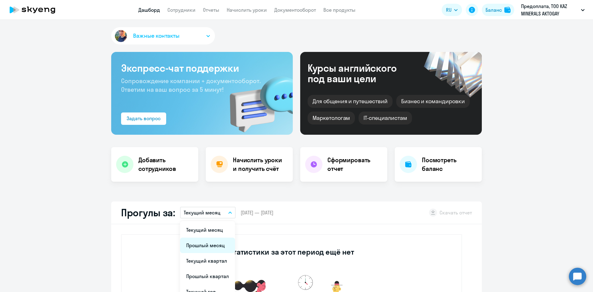
click at [206, 243] on li "Прошлый месяц" at bounding box center [207, 244] width 55 height 15
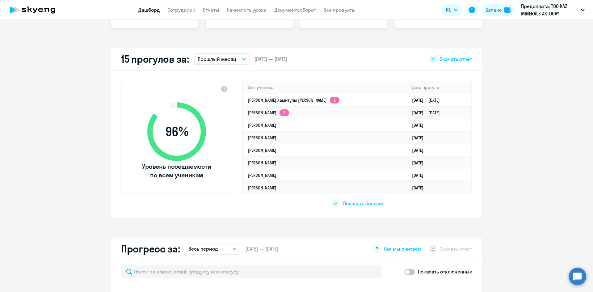
scroll to position [154, 0]
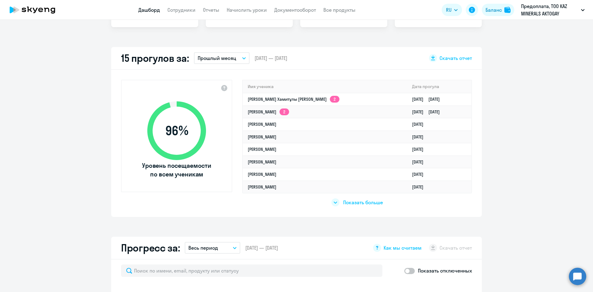
click at [354, 205] on span "Показать больше" at bounding box center [363, 202] width 40 height 7
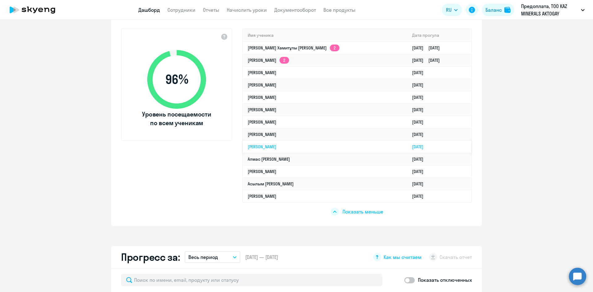
scroll to position [216, 0]
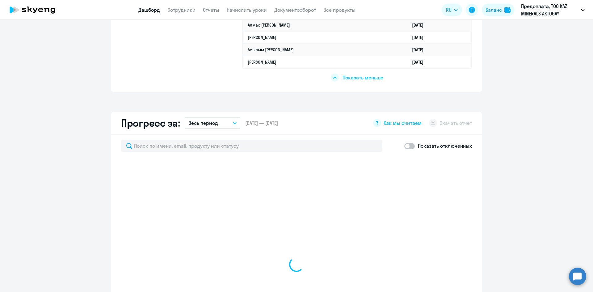
select select "30"
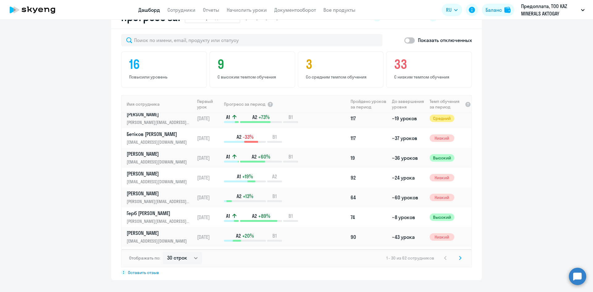
scroll to position [93, 0]
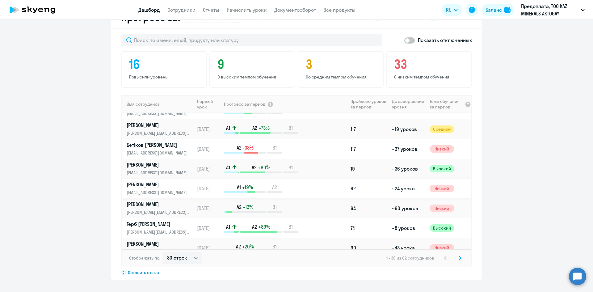
click at [168, 191] on p "govvolo-1483@mail.ru" at bounding box center [159, 192] width 64 height 7
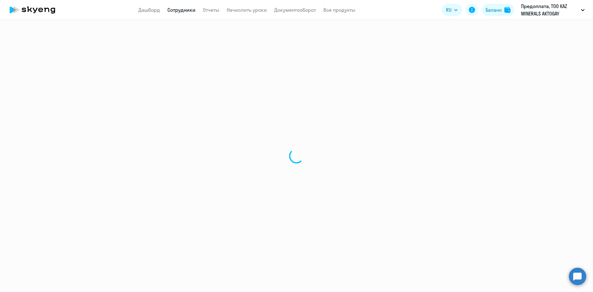
select select "english"
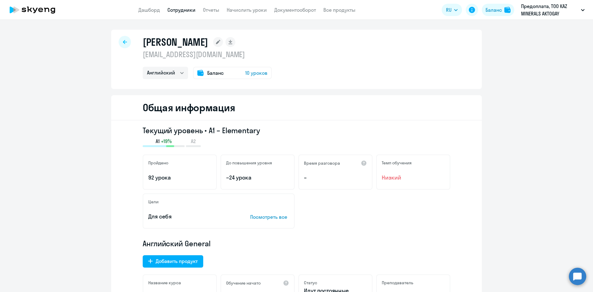
click at [260, 73] on span "10 уроков" at bounding box center [256, 72] width 22 height 7
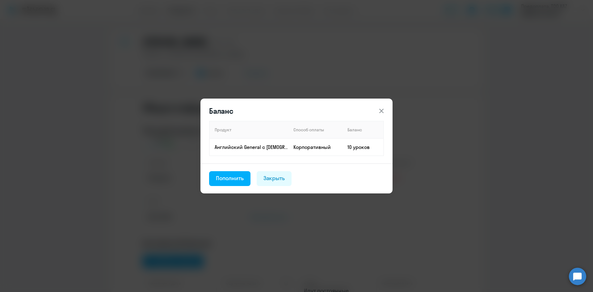
click at [384, 108] on icon at bounding box center [381, 110] width 7 height 7
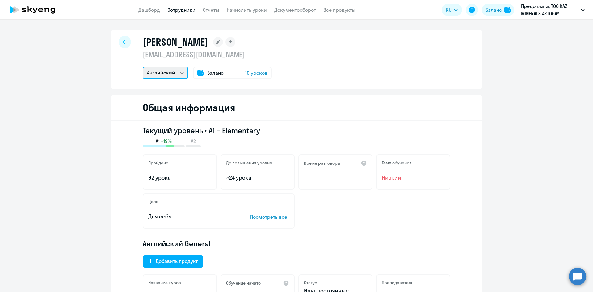
click at [155, 71] on select "Английский" at bounding box center [165, 73] width 45 height 12
click at [493, 12] on div "Баланс" at bounding box center [493, 9] width 16 height 7
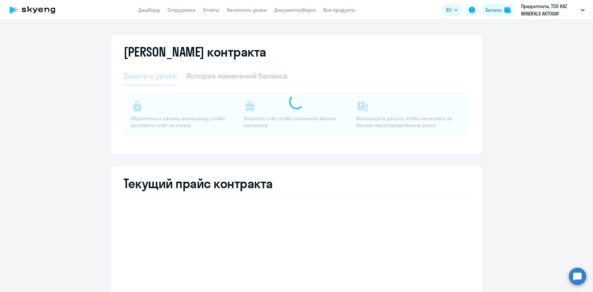
select select "english_adult_not_native_speaker"
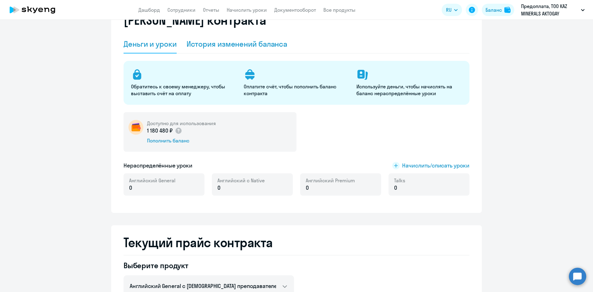
scroll to position [31, 0]
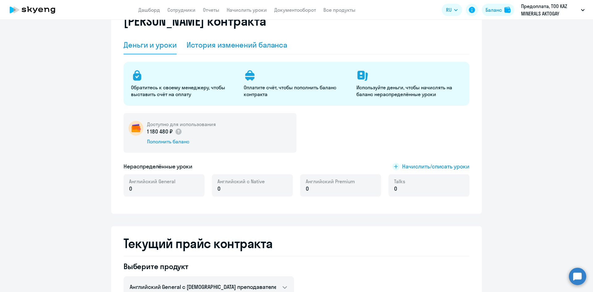
click at [254, 47] on div "История изменений баланса" at bounding box center [237, 45] width 101 height 10
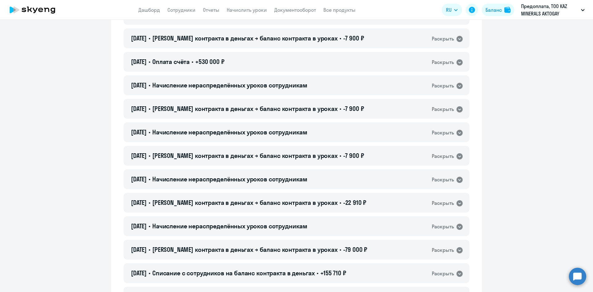
scroll to position [0, 0]
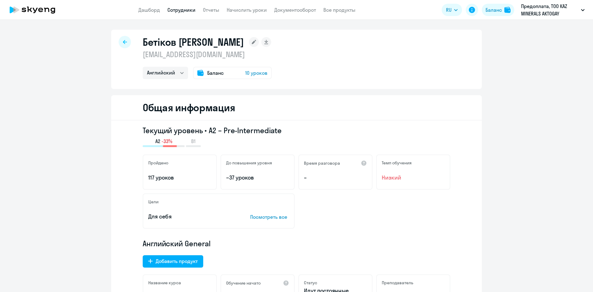
select select "english"
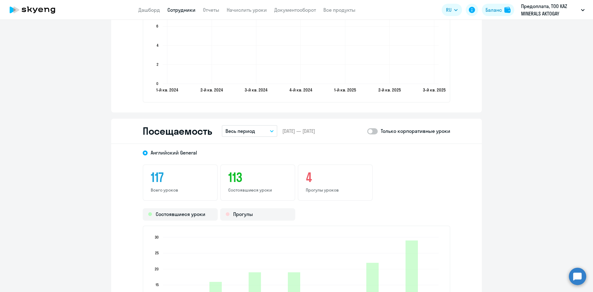
scroll to position [710, 0]
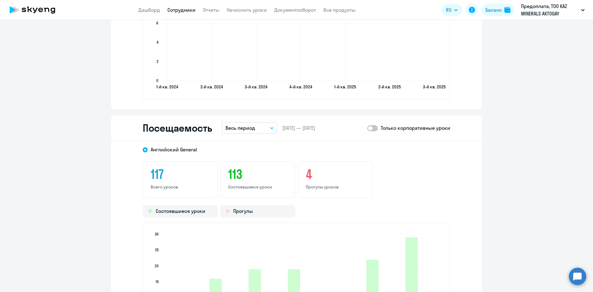
click at [241, 128] on p "Весь период" at bounding box center [240, 127] width 30 height 7
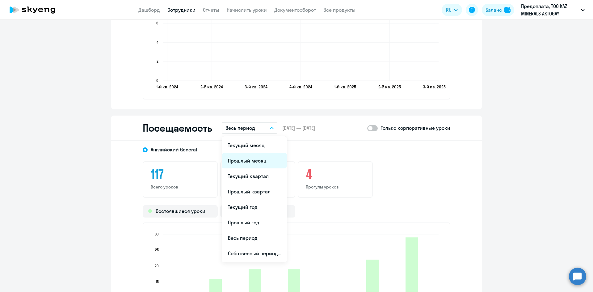
click at [248, 161] on li "Прошлый месяц" at bounding box center [254, 160] width 65 height 15
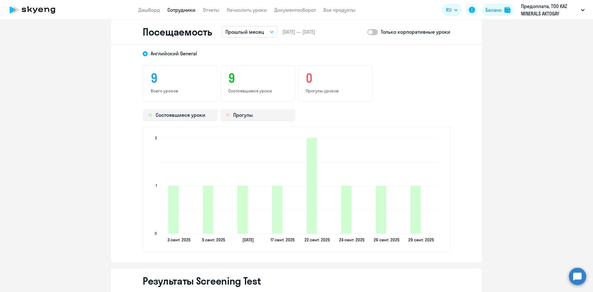
scroll to position [803, 0]
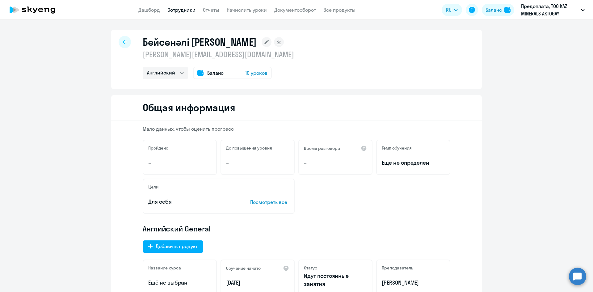
select select "english"
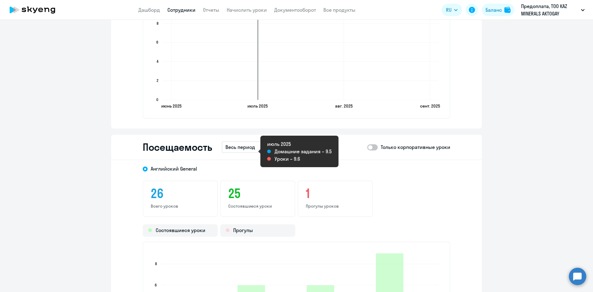
scroll to position [649, 0]
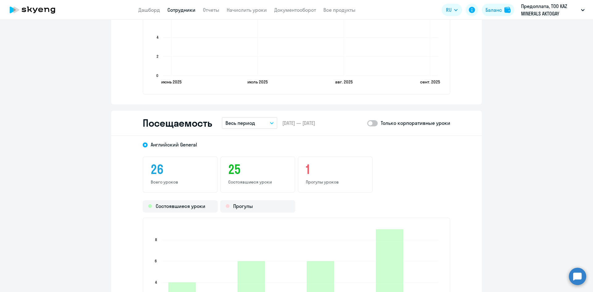
click at [256, 124] on button "Весь период" at bounding box center [250, 123] width 56 height 12
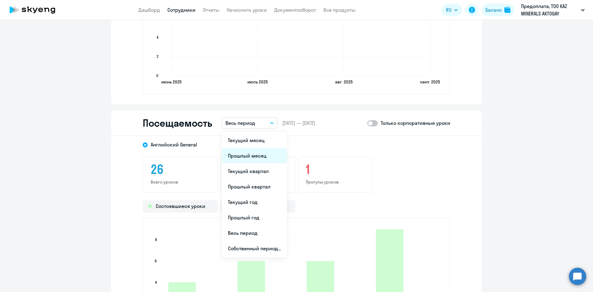
click at [255, 161] on li "Прошлый месяц" at bounding box center [254, 155] width 65 height 15
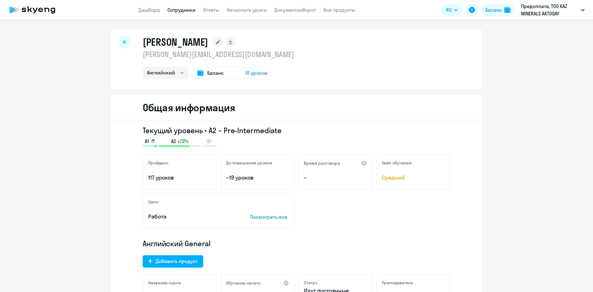
select select "english"
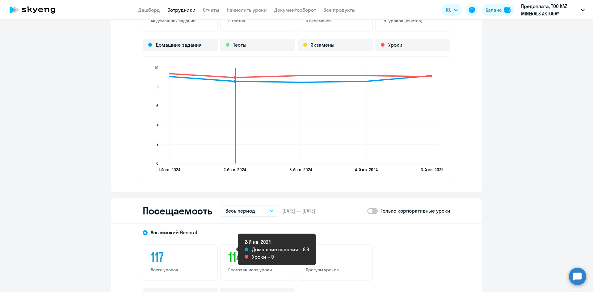
scroll to position [649, 0]
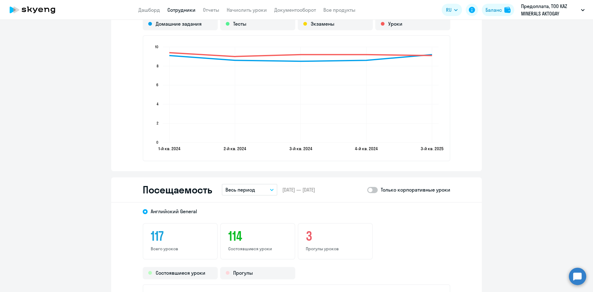
click at [250, 188] on p "Весь период" at bounding box center [240, 189] width 30 height 7
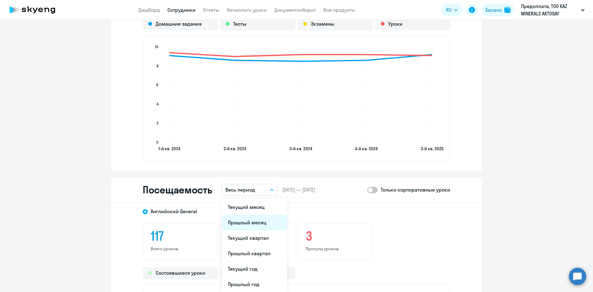
click at [252, 223] on li "Прошлый месяц" at bounding box center [254, 222] width 65 height 15
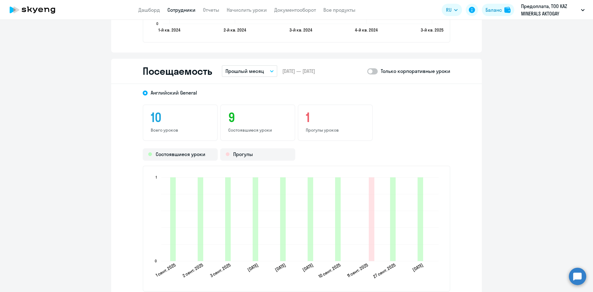
scroll to position [772, 0]
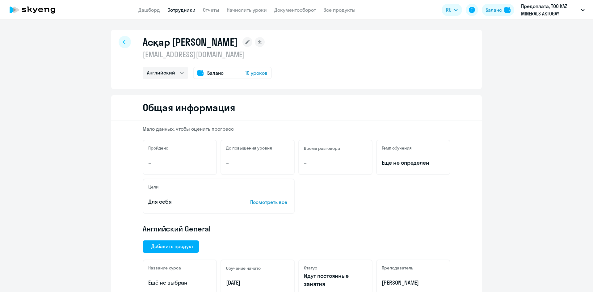
select select "english"
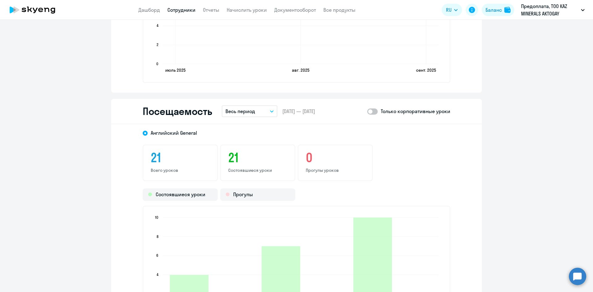
scroll to position [710, 0]
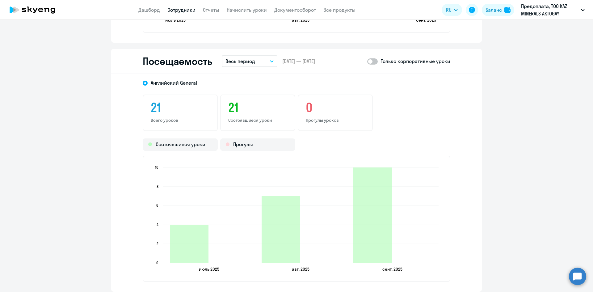
click at [234, 61] on p "Весь период" at bounding box center [240, 60] width 30 height 7
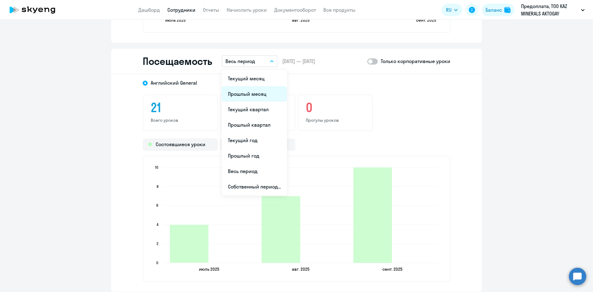
click at [249, 92] on li "Прошлый месяц" at bounding box center [254, 93] width 65 height 15
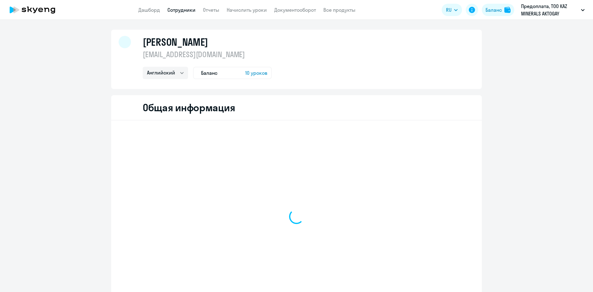
select select "english"
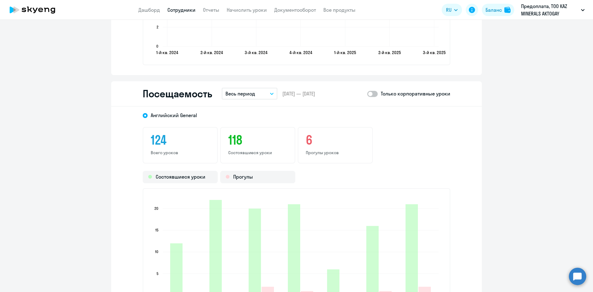
scroll to position [741, 0]
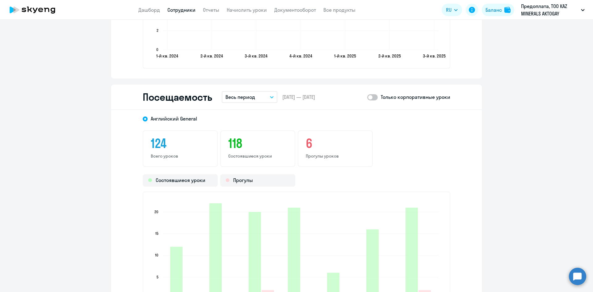
click at [242, 99] on p "Весь период" at bounding box center [240, 96] width 30 height 7
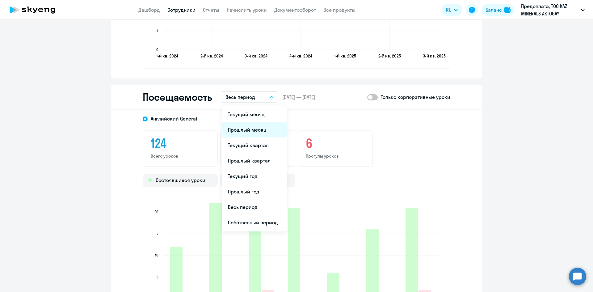
click at [245, 134] on li "Прошлый месяц" at bounding box center [254, 129] width 65 height 15
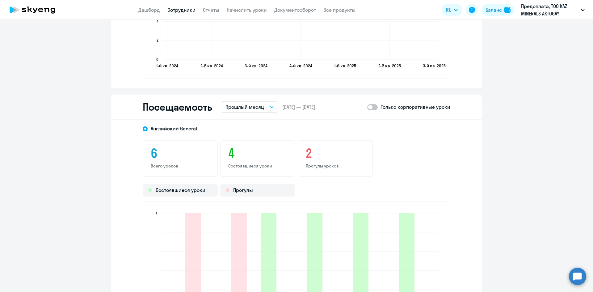
scroll to position [643, 0]
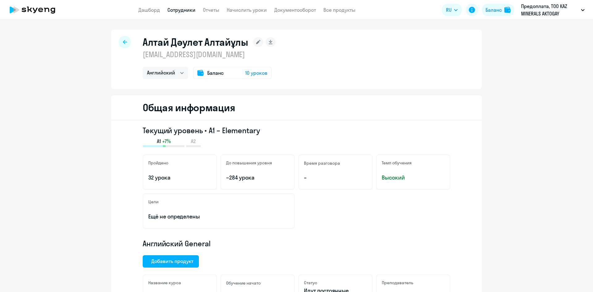
select select "english"
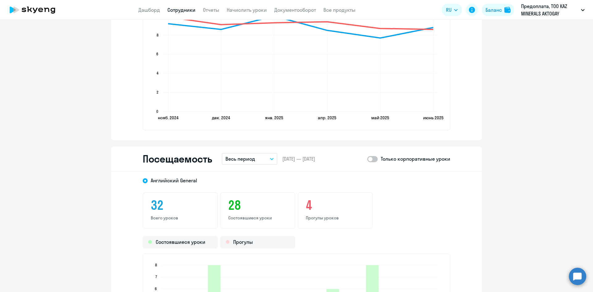
scroll to position [803, 0]
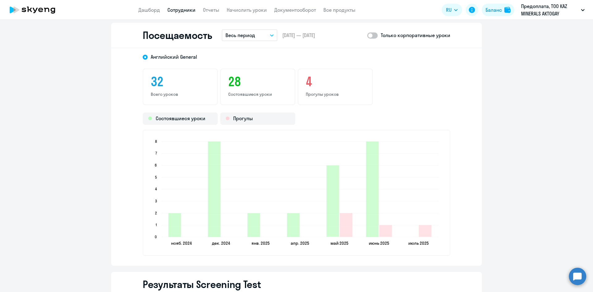
click at [243, 37] on p "Весь период" at bounding box center [240, 34] width 30 height 7
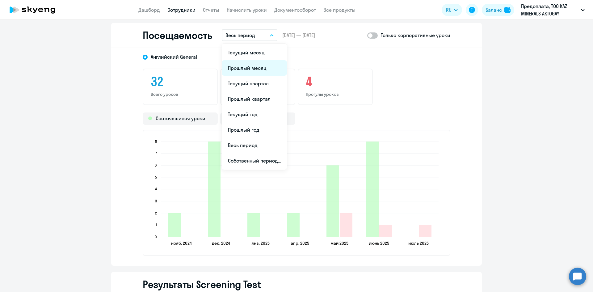
click at [238, 69] on li "Прошлый месяц" at bounding box center [254, 67] width 65 height 15
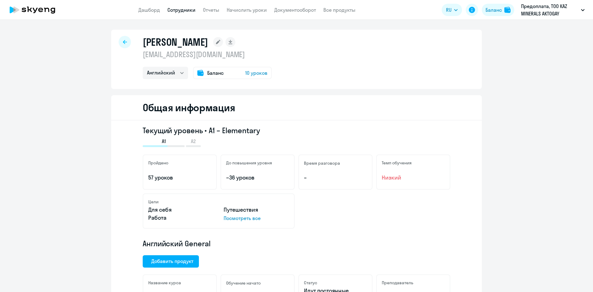
select select "english"
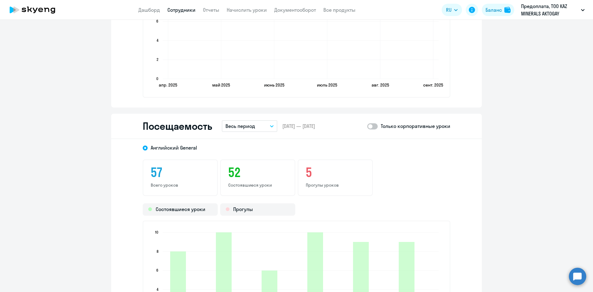
scroll to position [772, 0]
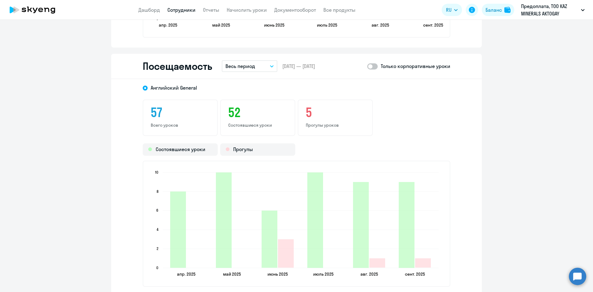
click at [243, 72] on div "Посещаемость Весь период – 03.04.2025 — 01.10.2025 Только корпоративные уроки" at bounding box center [296, 66] width 371 height 25
click at [244, 68] on p "Весь период" at bounding box center [240, 65] width 30 height 7
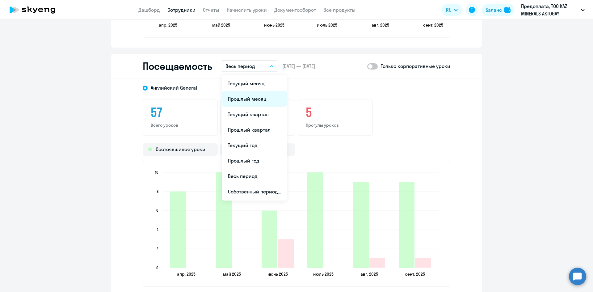
click at [247, 99] on li "Прошлый месяц" at bounding box center [254, 98] width 65 height 15
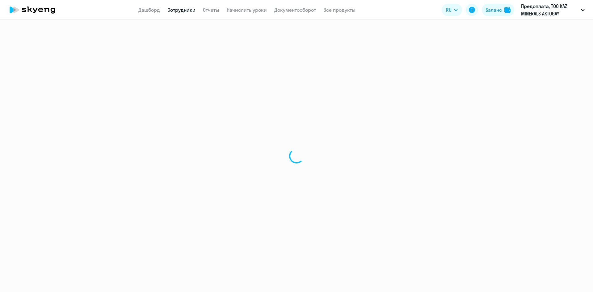
select select "english"
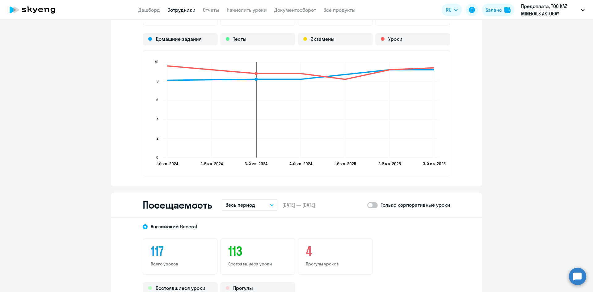
scroll to position [710, 0]
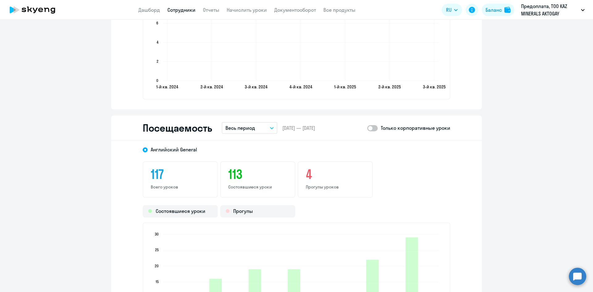
click at [246, 131] on p "Весь период" at bounding box center [240, 127] width 30 height 7
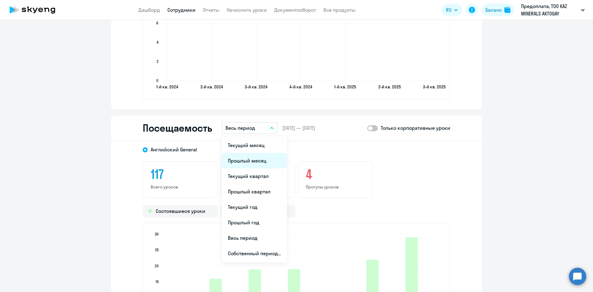
click at [247, 161] on li "Прошлый месяц" at bounding box center [254, 160] width 65 height 15
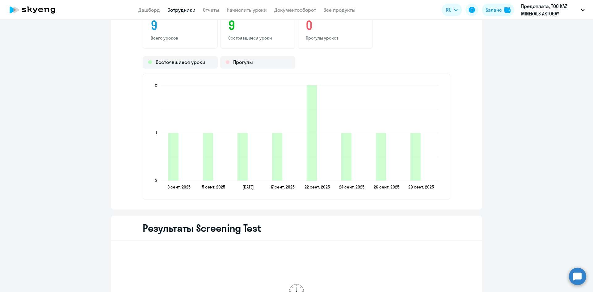
scroll to position [834, 0]
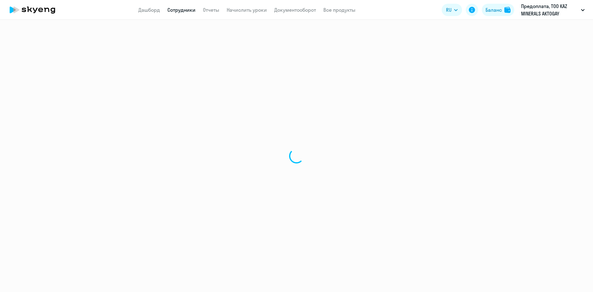
select select "english"
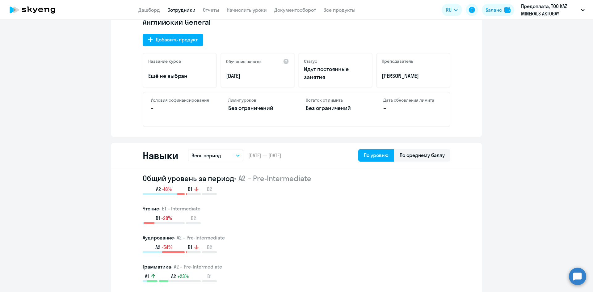
scroll to position [278, 0]
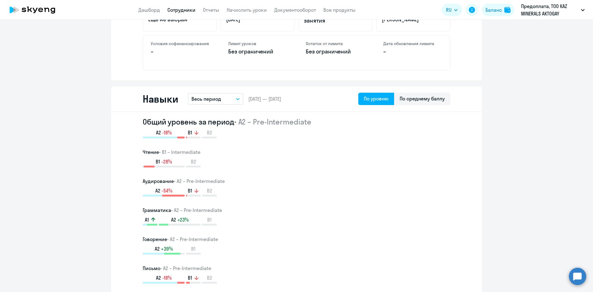
click at [229, 100] on button "Весь период" at bounding box center [216, 99] width 56 height 12
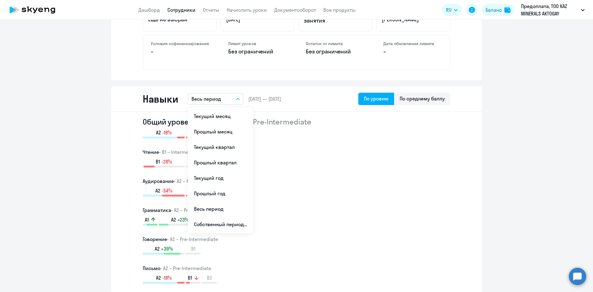
click at [229, 100] on button "Весь период" at bounding box center [216, 99] width 56 height 12
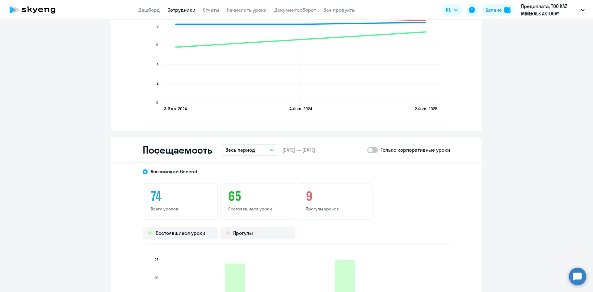
scroll to position [772, 0]
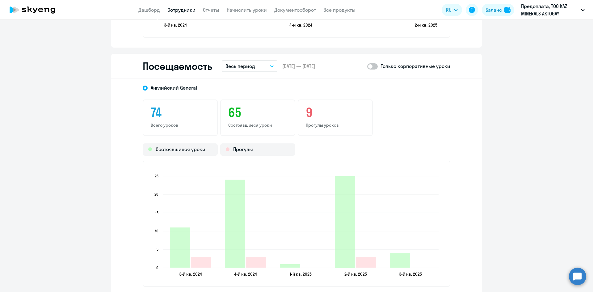
click at [246, 74] on div "Посещаемость Весь период – 01.08.2024 — 01.10.2025 Только корпоративные уроки" at bounding box center [296, 66] width 371 height 25
click at [247, 69] on p "Весь период" at bounding box center [240, 65] width 30 height 7
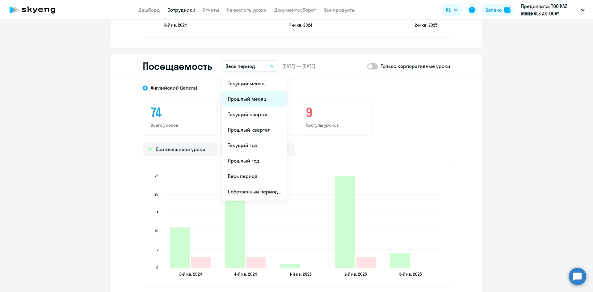
click at [248, 98] on li "Прошлый месяц" at bounding box center [254, 98] width 65 height 15
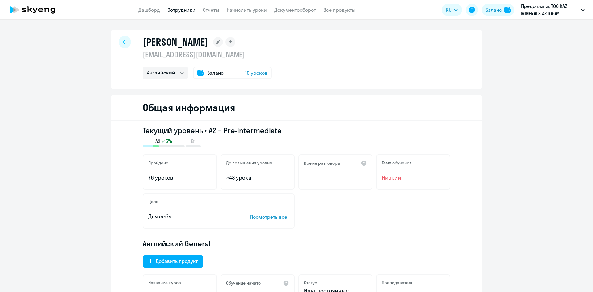
select select "english"
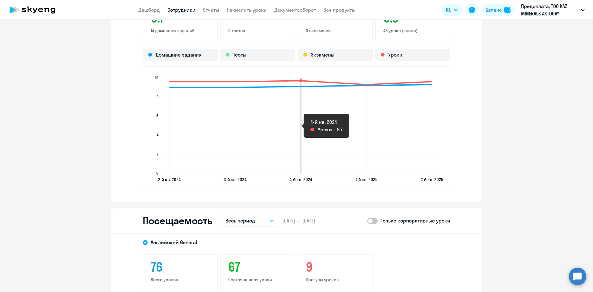
scroll to position [741, 0]
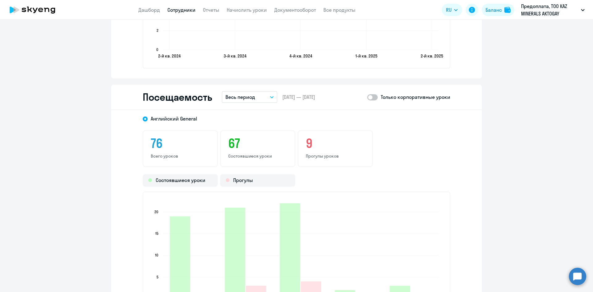
click at [250, 97] on p "Весь период" at bounding box center [240, 96] width 30 height 7
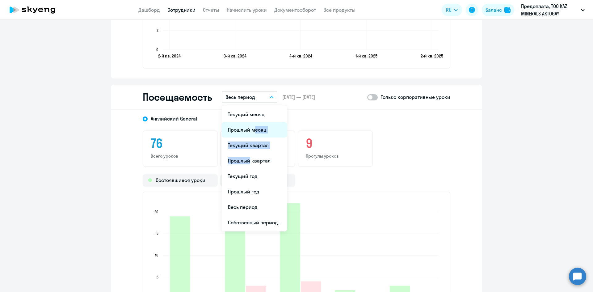
drag, startPoint x: 245, startPoint y: 163, endPoint x: 249, endPoint y: 132, distance: 31.1
click at [249, 132] on ul "Текущий месяц Прошлый месяц Текущий квартал Прошлый квартал Текущий год Прошлый…" at bounding box center [254, 168] width 65 height 126
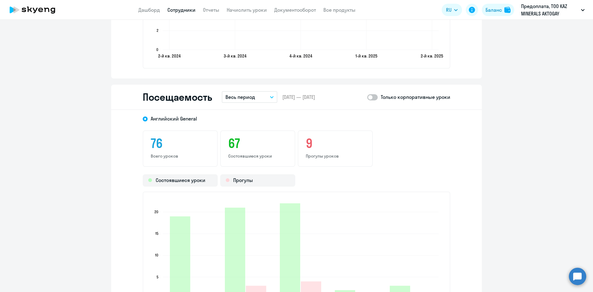
drag, startPoint x: 246, startPoint y: 99, endPoint x: 247, endPoint y: 102, distance: 3.2
click at [247, 99] on p "Весь период" at bounding box center [240, 96] width 30 height 7
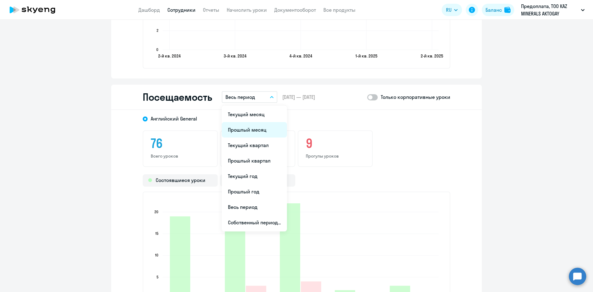
click at [247, 130] on li "Прошлый месяц" at bounding box center [254, 129] width 65 height 15
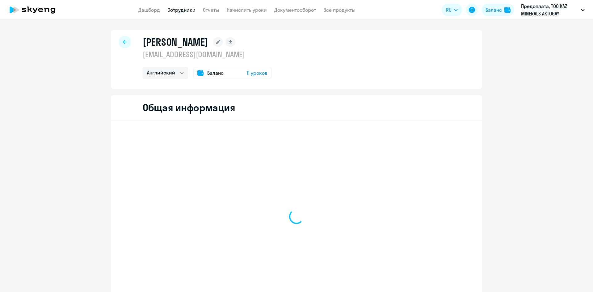
select select "english"
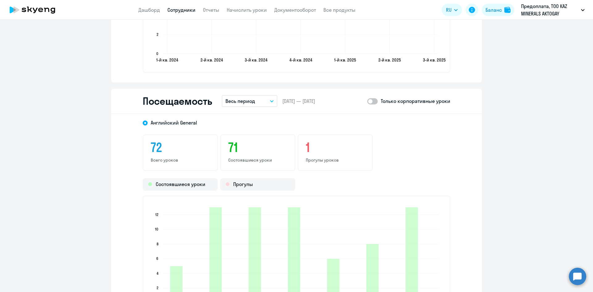
scroll to position [679, 0]
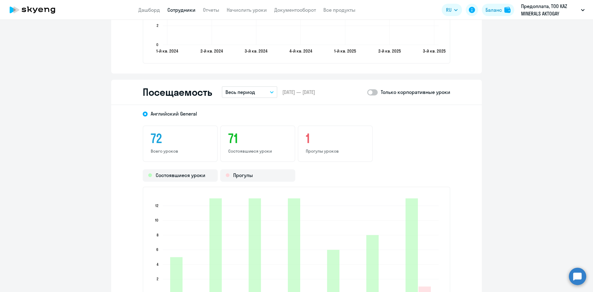
click at [254, 90] on button "Весь период" at bounding box center [250, 92] width 56 height 12
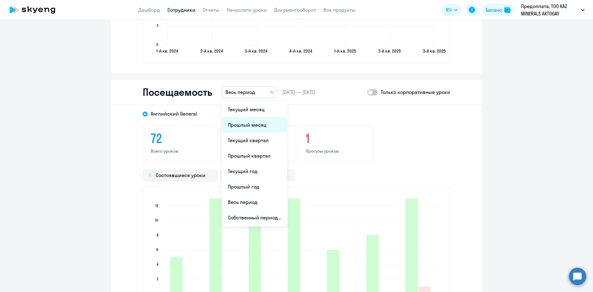
click at [249, 123] on li "Прошлый месяц" at bounding box center [254, 124] width 65 height 15
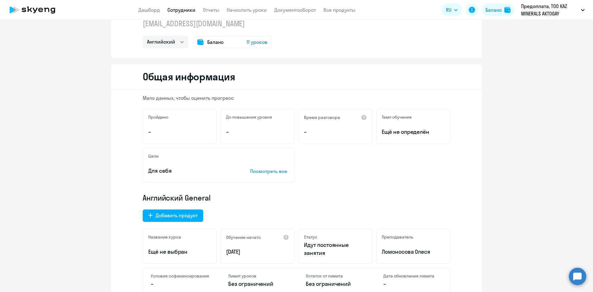
scroll to position [0, 0]
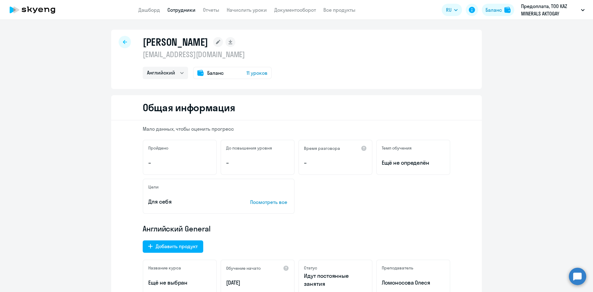
click at [187, 9] on link "Сотрудники" at bounding box center [181, 10] width 28 height 6
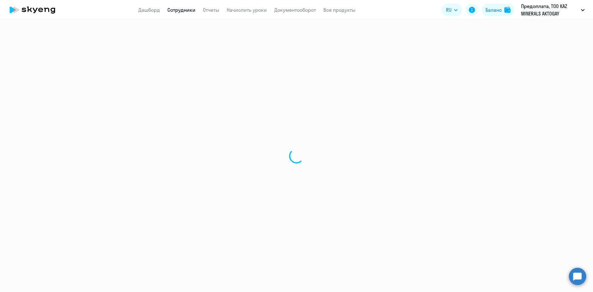
select select "30"
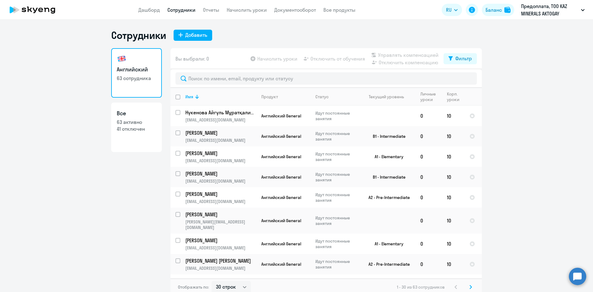
scroll to position [340, 0]
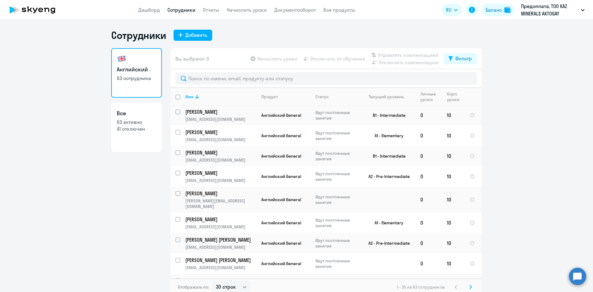
click at [469, 285] on icon at bounding box center [470, 287] width 2 height 4
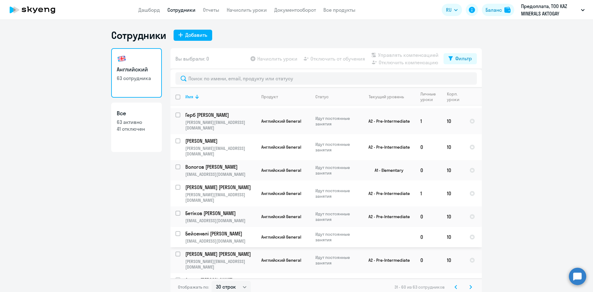
scroll to position [432, 0]
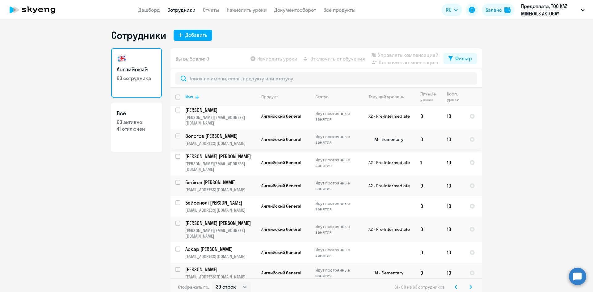
click at [229, 132] on p "Вологов [PERSON_NAME]" at bounding box center [220, 135] width 70 height 7
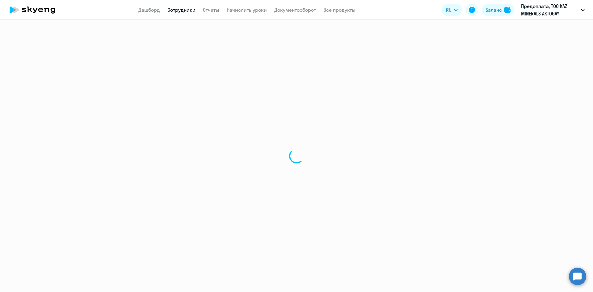
select select "english"
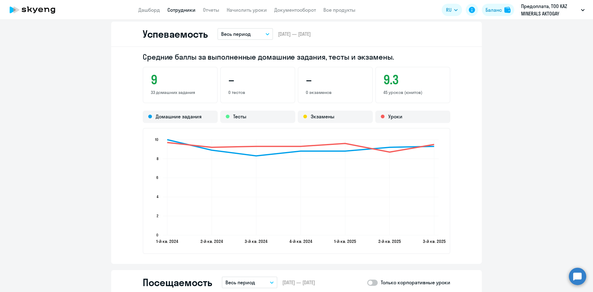
scroll to position [741, 0]
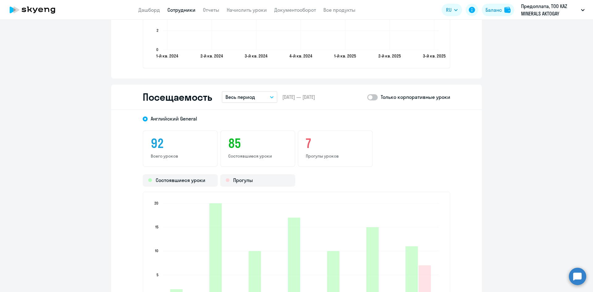
click at [256, 98] on button "Весь период" at bounding box center [250, 97] width 56 height 12
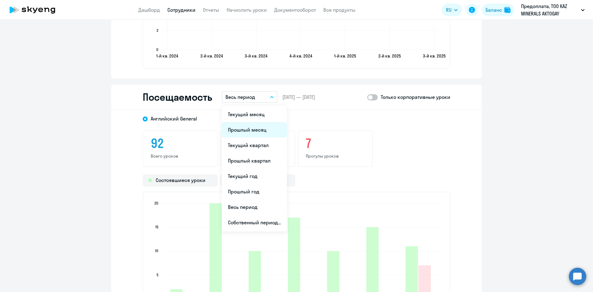
click at [253, 130] on li "Прошлый месяц" at bounding box center [254, 129] width 65 height 15
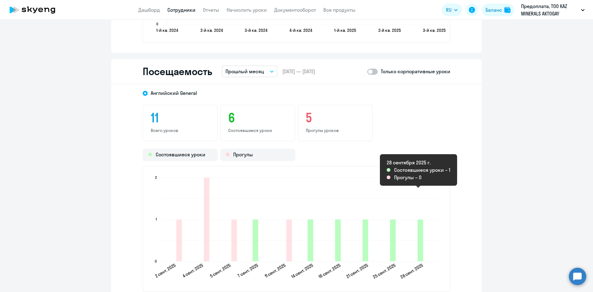
scroll to position [798, 0]
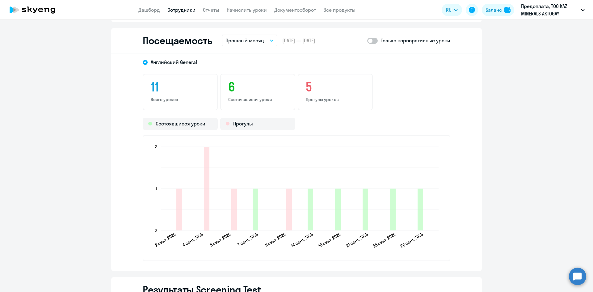
click at [370, 42] on span at bounding box center [372, 41] width 10 height 6
click at [367, 41] on input "checkbox" at bounding box center [367, 40] width 0 height 0
checkbox input "true"
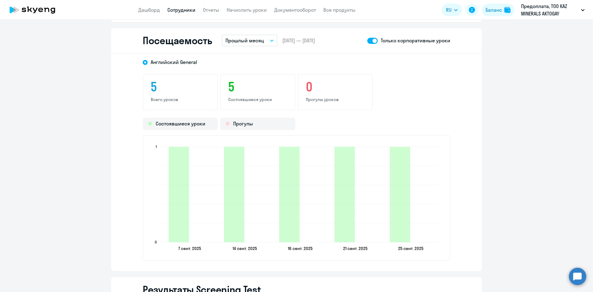
click at [182, 10] on link "Сотрудники" at bounding box center [181, 10] width 28 height 6
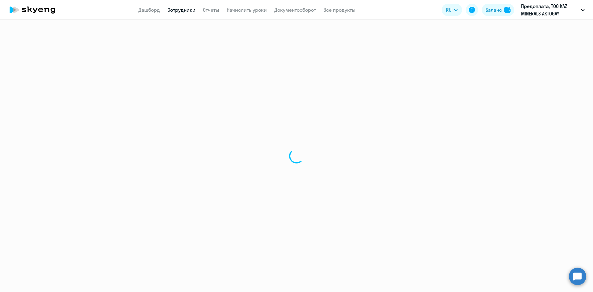
select select "30"
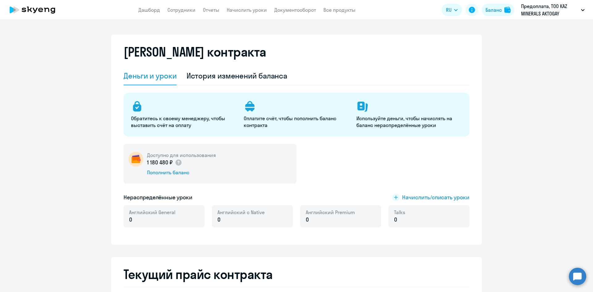
select select "english_adult_not_native_speaker"
click at [214, 79] on div "История изменений баланса" at bounding box center [237, 76] width 101 height 10
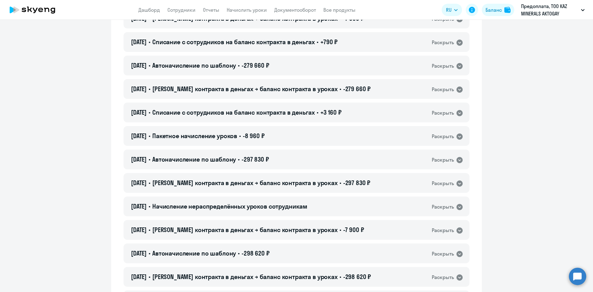
scroll to position [124, 0]
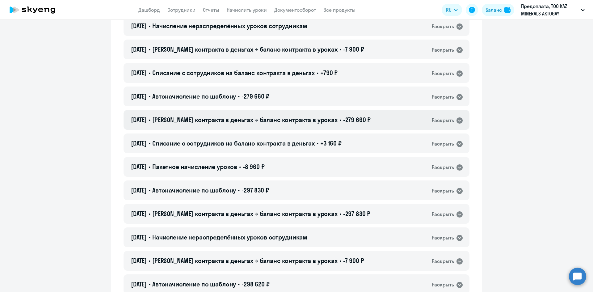
click at [250, 120] on span "Баланс контракта в деньгах → баланс контракта в уроках" at bounding box center [244, 120] width 185 height 8
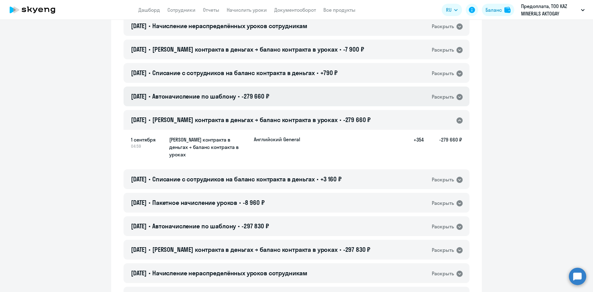
click at [331, 99] on div "01.09.2025 • Автоначисление по шаблону • -279 660 ₽ Раскрыть" at bounding box center [297, 96] width 346 height 20
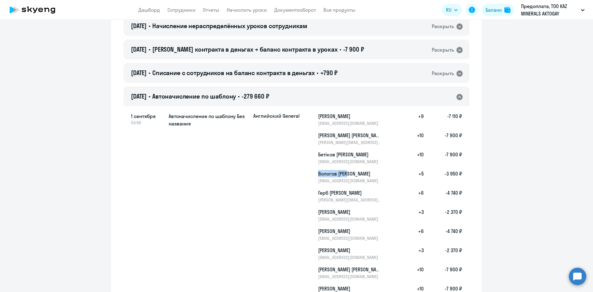
drag, startPoint x: 316, startPoint y: 173, endPoint x: 349, endPoint y: 174, distance: 33.1
click at [349, 174] on h5 "Вологов Юрий Сергеевич" at bounding box center [350, 173] width 64 height 7
copy h5 "Вологов Юрий"
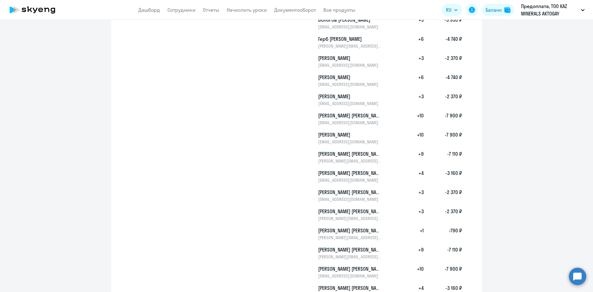
scroll to position [216, 0]
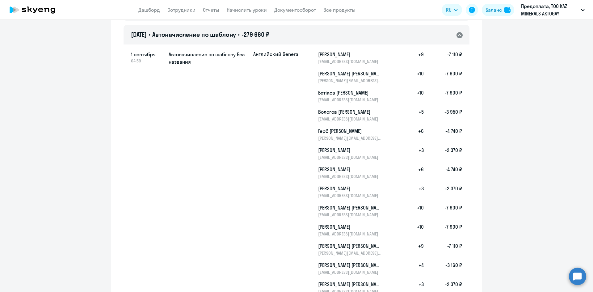
drag, startPoint x: 321, startPoint y: 115, endPoint x: 485, endPoint y: 110, distance: 164.1
click at [461, 33] on div "01.09.2025 • Автоначисление по шаблону • -279 660 ₽ Раскрыть" at bounding box center [297, 35] width 346 height 20
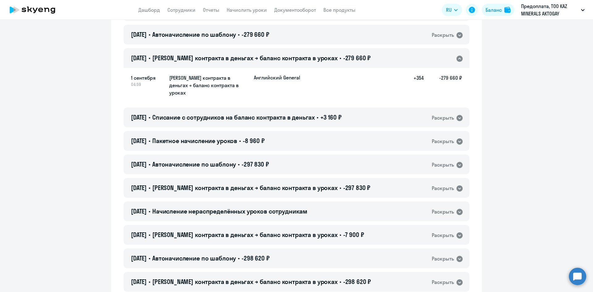
click at [454, 59] on div "Раскрыть" at bounding box center [447, 58] width 31 height 8
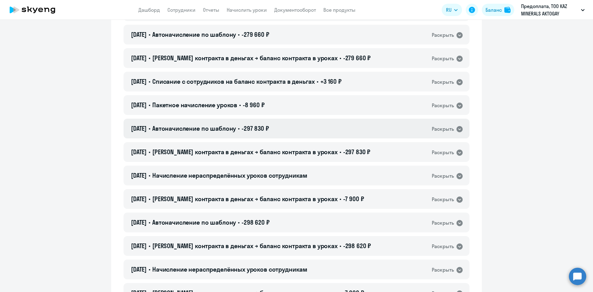
click at [398, 130] on div "01.08.2025 • Автоначисление по шаблону • -297 830 ₽ Раскрыть" at bounding box center [297, 129] width 346 height 20
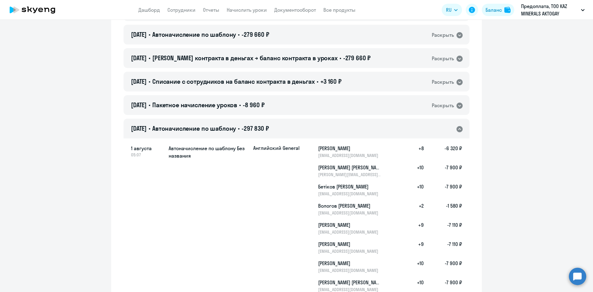
scroll to position [216, 0]
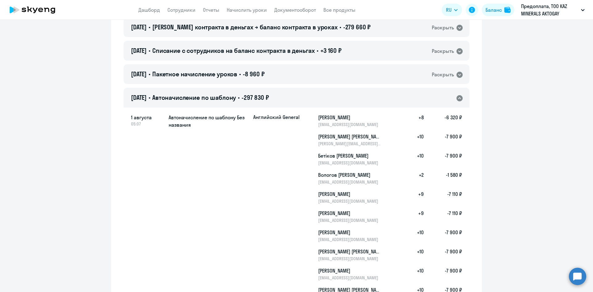
click at [352, 98] on div "01.08.2025 • Автоначисление по шаблону • -297 830 ₽ Раскрыть" at bounding box center [297, 98] width 346 height 20
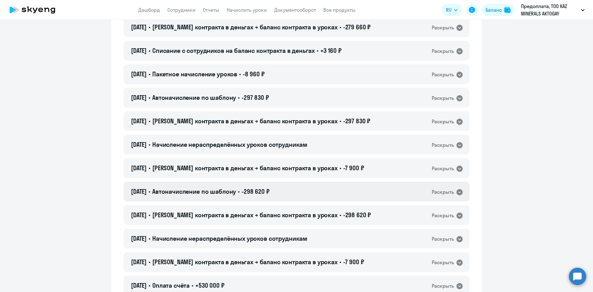
click at [346, 191] on div "01.07.2025 • Автоначисление по шаблону • -298 620 ₽ Раскрыть" at bounding box center [297, 192] width 346 height 20
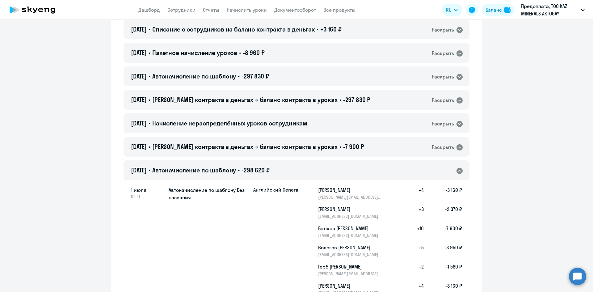
scroll to position [278, 0]
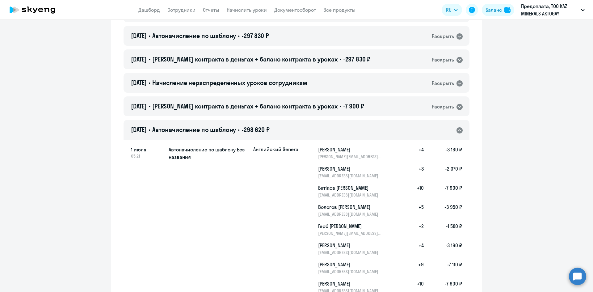
click at [297, 129] on div "01.07.2025 • Автоначисление по шаблону • -298 620 ₽ Раскрыть" at bounding box center [297, 130] width 346 height 20
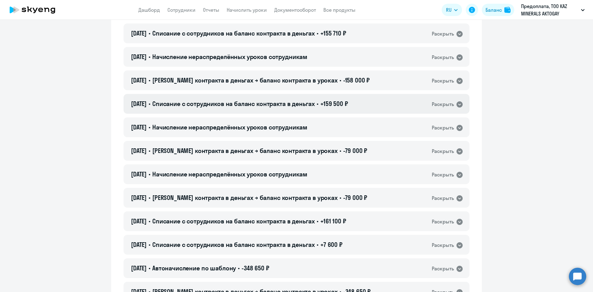
scroll to position [710, 0]
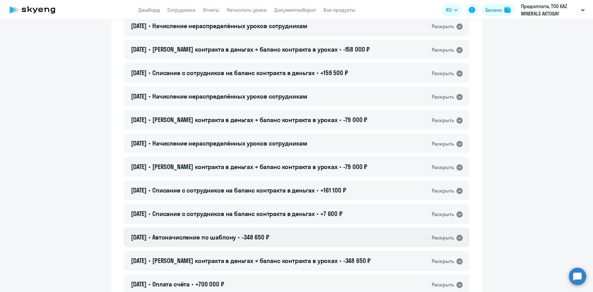
click at [310, 236] on div "01.06.2025 • Автоначисление по шаблону • -348 650 ₽ Раскрыть" at bounding box center [297, 237] width 346 height 20
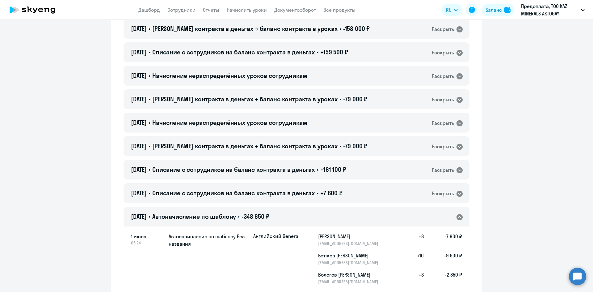
scroll to position [772, 0]
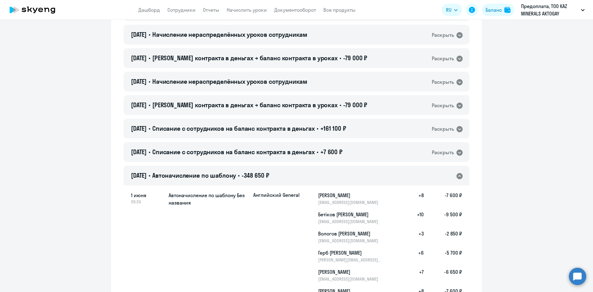
click at [298, 174] on div "01.06.2025 • Автоначисление по шаблону • -348 650 ₽ Раскрыть" at bounding box center [297, 176] width 346 height 20
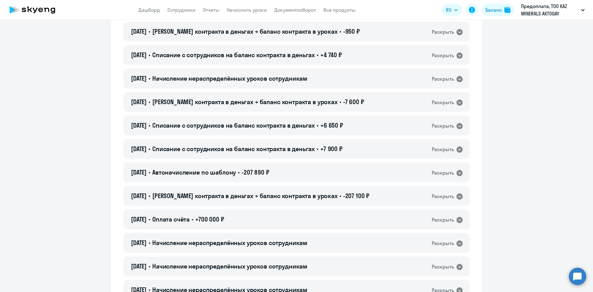
scroll to position [1019, 0]
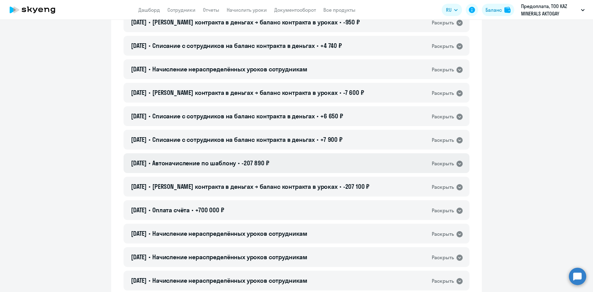
click at [297, 166] on div "01.05.2025 • Автоначисление по шаблону • -207 890 ₽ Раскрыть" at bounding box center [297, 163] width 346 height 20
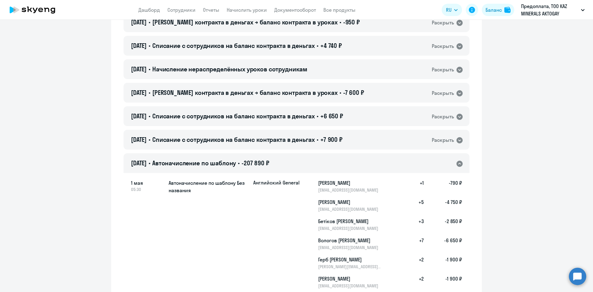
click at [318, 166] on div "01.05.2025 • Автоначисление по шаблону • -207 890 ₽ Раскрыть" at bounding box center [297, 163] width 346 height 20
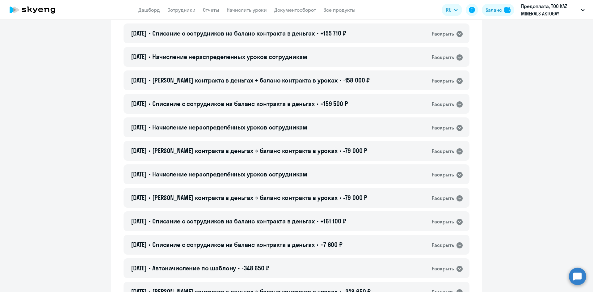
scroll to position [494, 0]
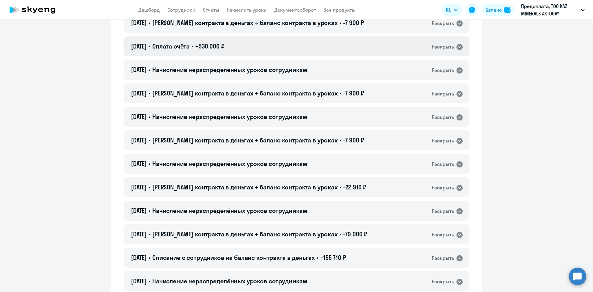
scroll to position [401, 0]
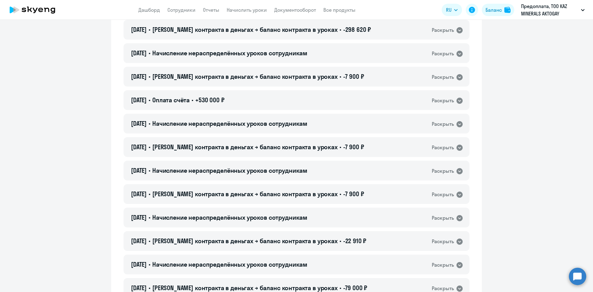
click at [170, 13] on app-menu-item-link "Сотрудники" at bounding box center [181, 10] width 28 height 8
click at [175, 10] on link "Сотрудники" at bounding box center [181, 10] width 28 height 6
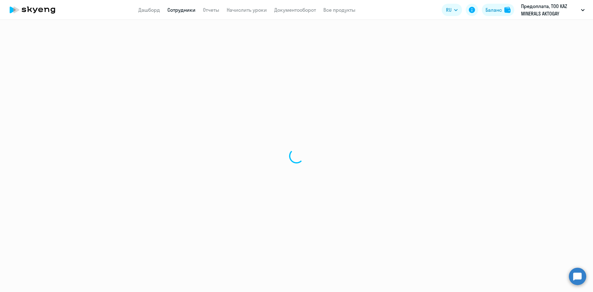
select select "30"
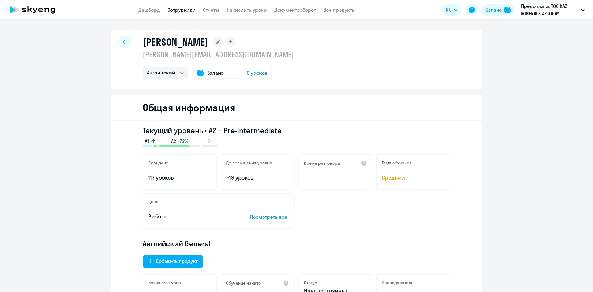
select select "english"
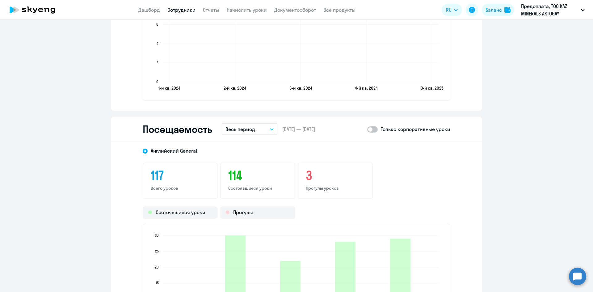
scroll to position [772, 0]
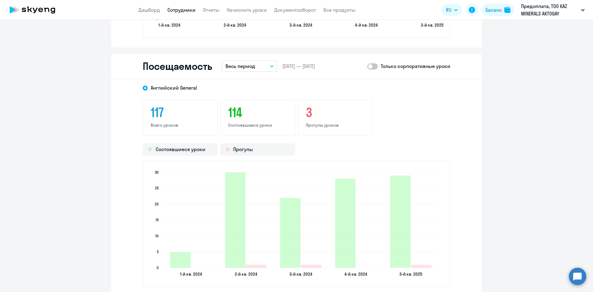
click at [238, 70] on button "Весь период" at bounding box center [250, 66] width 56 height 12
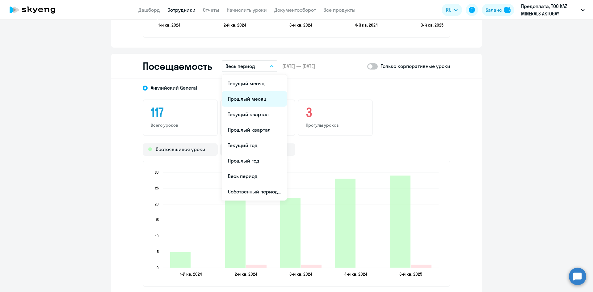
click at [250, 100] on li "Прошлый месяц" at bounding box center [254, 98] width 65 height 15
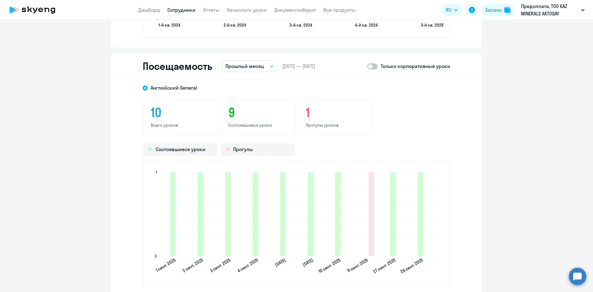
click at [369, 65] on span at bounding box center [372, 66] width 10 height 6
click at [367, 66] on input "checkbox" at bounding box center [367, 66] width 0 height 0
checkbox input "true"
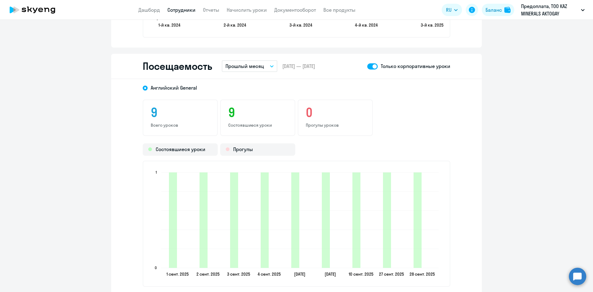
click at [442, 97] on div "[DEMOGRAPHIC_DATA] General 9 Всего уроков 9 Состоявшиеся уроки 0 Прогулы уроков…" at bounding box center [296, 187] width 371 height 217
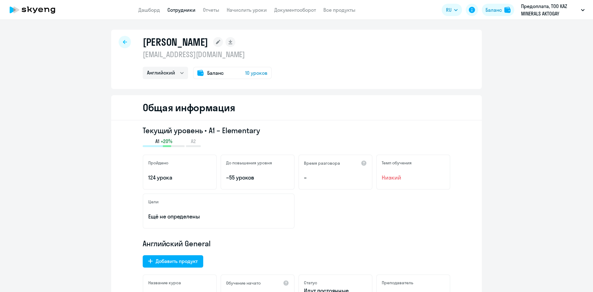
select select "english"
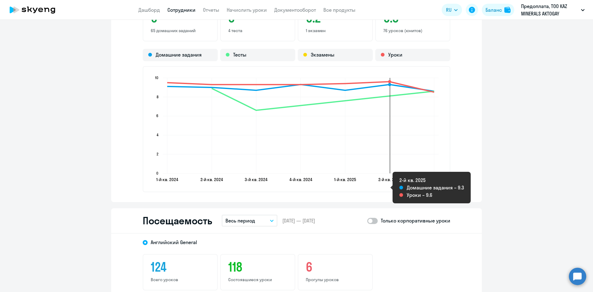
scroll to position [741, 0]
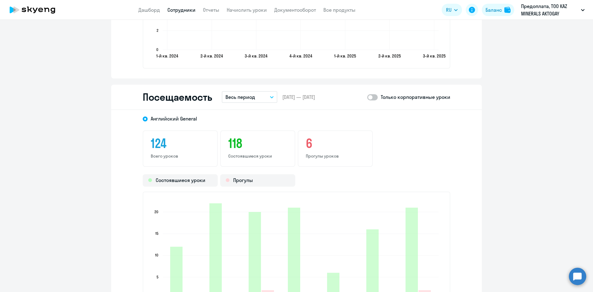
click at [238, 96] on p "Весь период" at bounding box center [240, 96] width 30 height 7
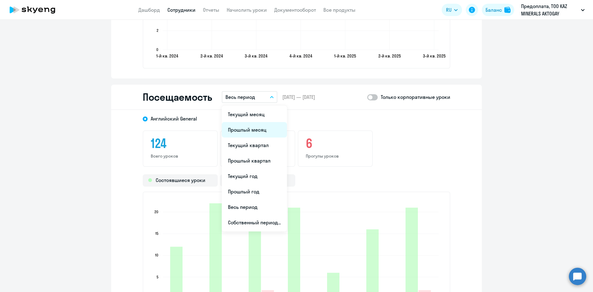
click at [246, 128] on li "Прошлый месяц" at bounding box center [254, 129] width 65 height 15
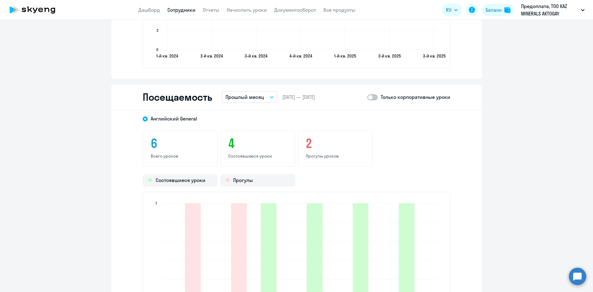
click at [375, 96] on span at bounding box center [372, 97] width 10 height 6
click at [367, 97] on input "checkbox" at bounding box center [367, 97] width 0 height 0
checkbox input "true"
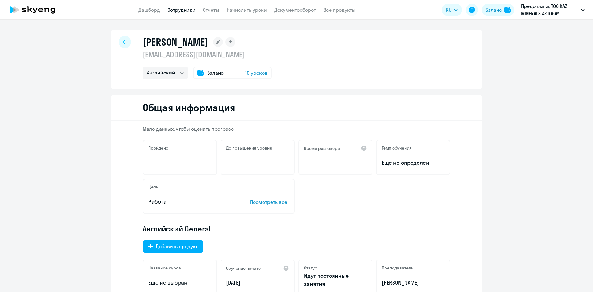
select select "english"
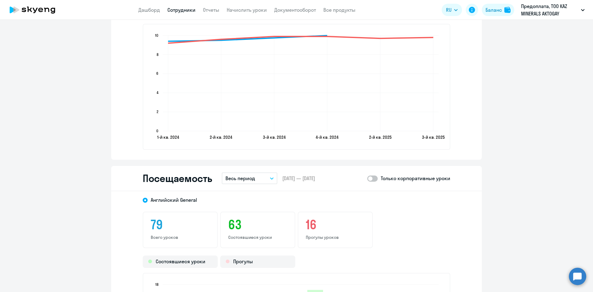
scroll to position [649, 0]
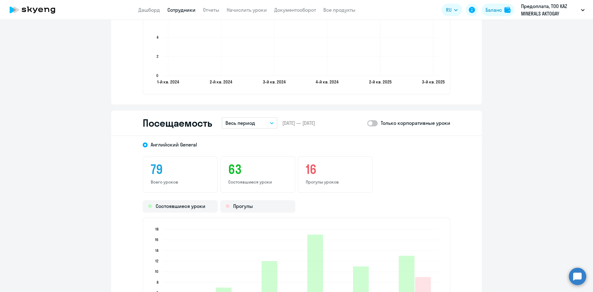
click at [256, 118] on button "Весь период" at bounding box center [250, 123] width 56 height 12
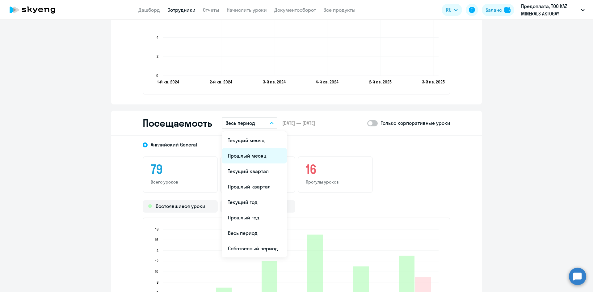
click at [261, 157] on li "Прошлый месяц" at bounding box center [254, 155] width 65 height 15
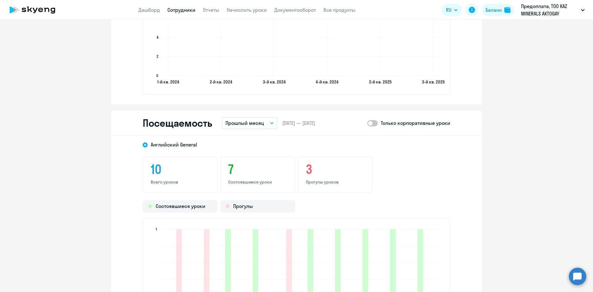
click at [369, 124] on span at bounding box center [372, 123] width 10 height 6
click at [367, 123] on input "checkbox" at bounding box center [367, 123] width 0 height 0
checkbox input "true"
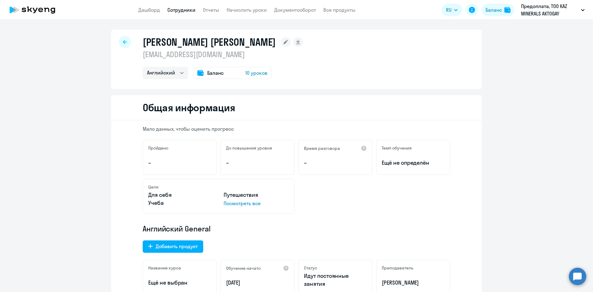
select select "english"
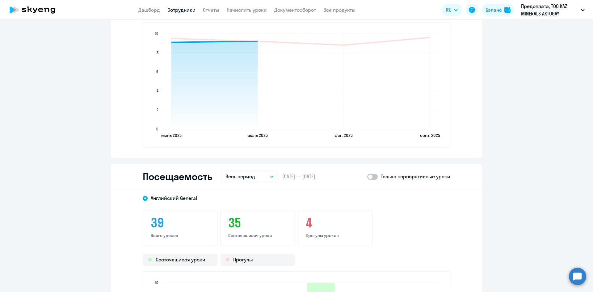
scroll to position [679, 0]
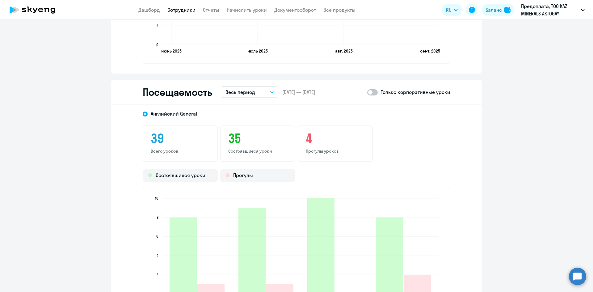
click at [261, 91] on button "Весь период" at bounding box center [250, 92] width 56 height 12
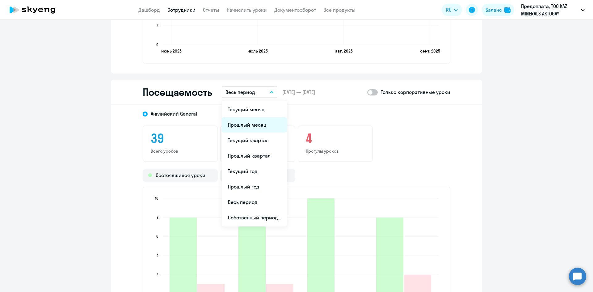
click at [257, 123] on li "Прошлый месяц" at bounding box center [254, 124] width 65 height 15
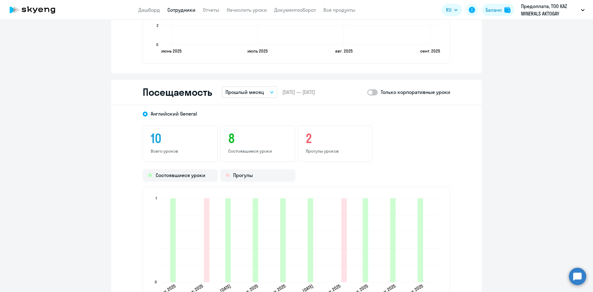
click at [374, 91] on span at bounding box center [372, 92] width 10 height 6
click at [367, 92] on input "checkbox" at bounding box center [367, 92] width 0 height 0
checkbox input "true"
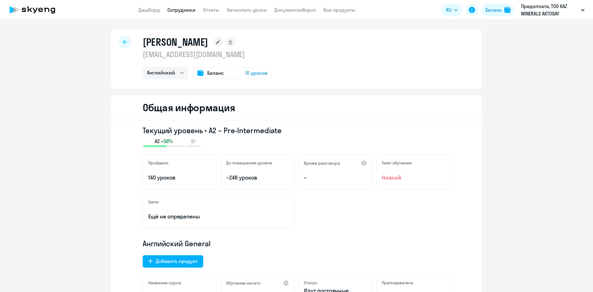
select select "english"
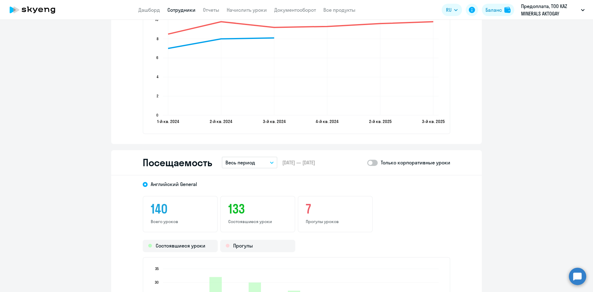
scroll to position [679, 0]
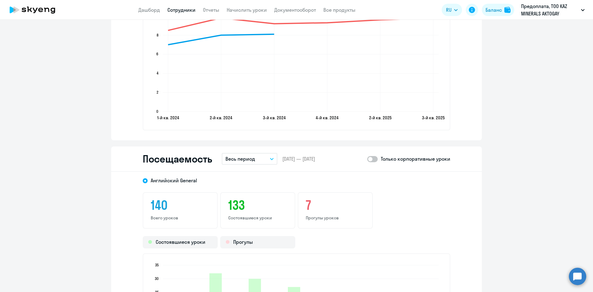
click at [249, 161] on p "Весь период" at bounding box center [240, 158] width 30 height 7
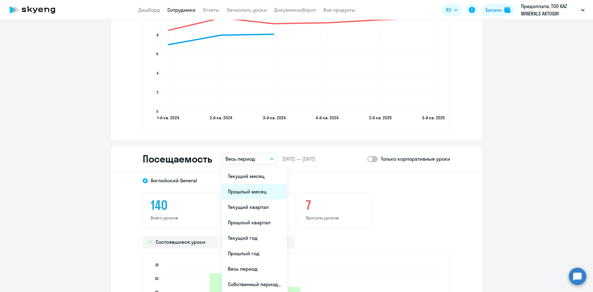
click at [256, 191] on li "Прошлый месяц" at bounding box center [254, 191] width 65 height 15
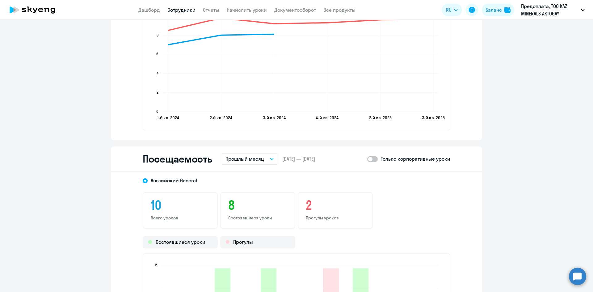
click at [372, 157] on span at bounding box center [372, 159] width 10 height 6
click at [367, 159] on input "checkbox" at bounding box center [367, 159] width 0 height 0
checkbox input "true"
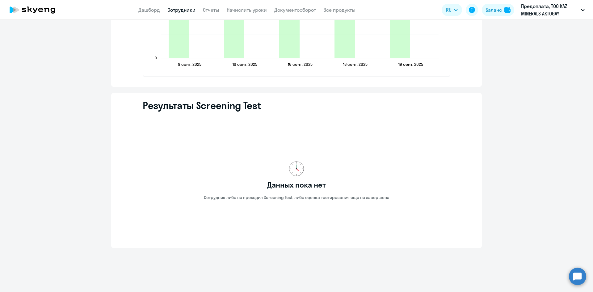
scroll to position [983, 0]
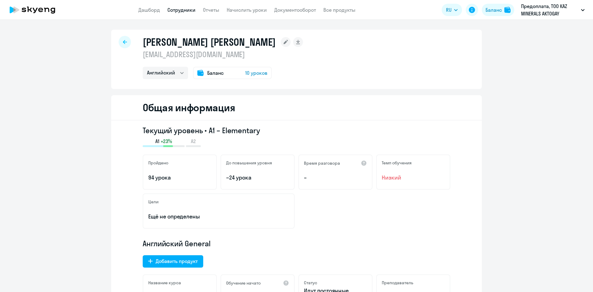
select select "english"
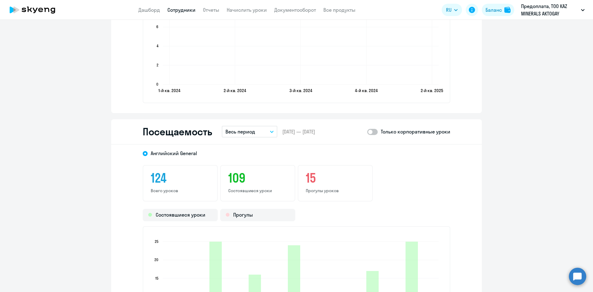
scroll to position [741, 0]
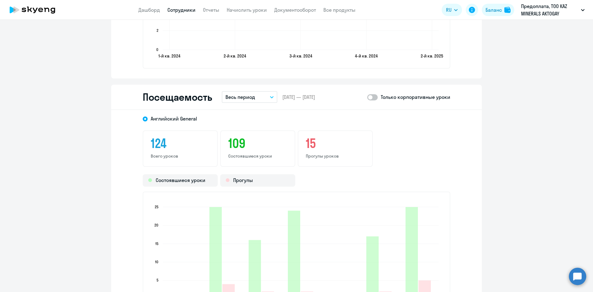
click at [265, 95] on button "Весь период" at bounding box center [250, 97] width 56 height 12
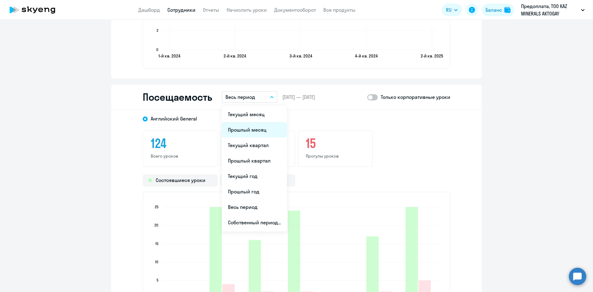
click at [246, 129] on li "Прошлый месяц" at bounding box center [254, 129] width 65 height 15
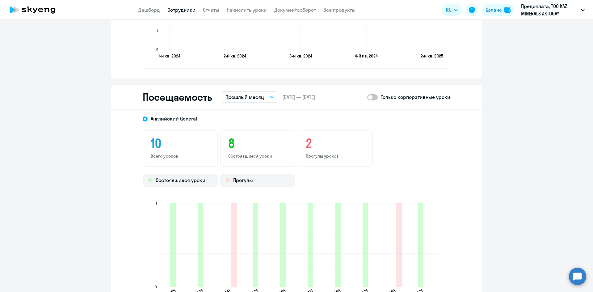
click at [370, 98] on span at bounding box center [372, 97] width 10 height 6
click at [367, 97] on input "checkbox" at bounding box center [367, 97] width 0 height 0
checkbox input "true"
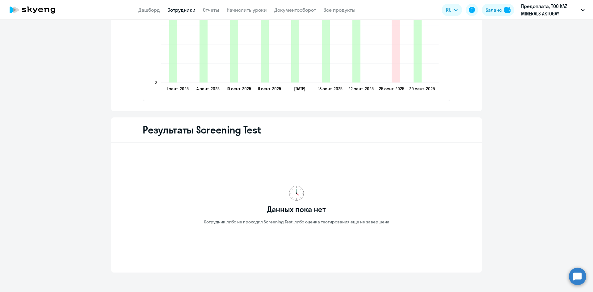
scroll to position [983, 0]
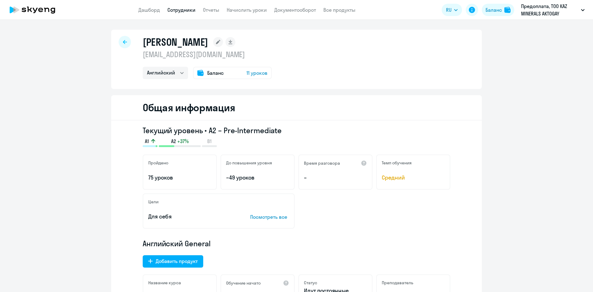
select select "english"
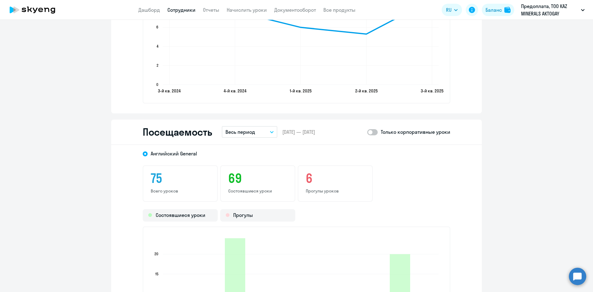
scroll to position [710, 0]
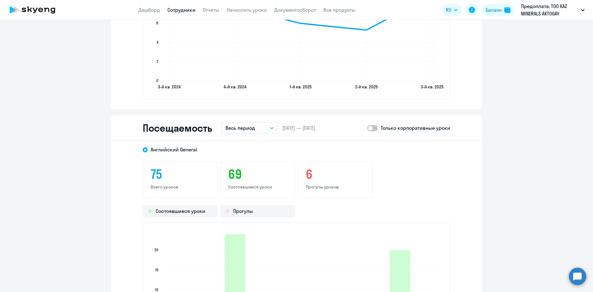
click at [258, 129] on button "Весь период" at bounding box center [250, 128] width 56 height 12
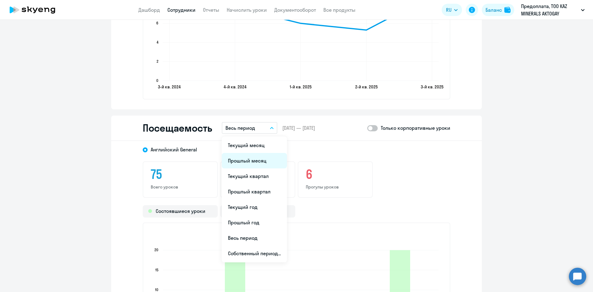
click at [262, 160] on li "Прошлый месяц" at bounding box center [254, 160] width 65 height 15
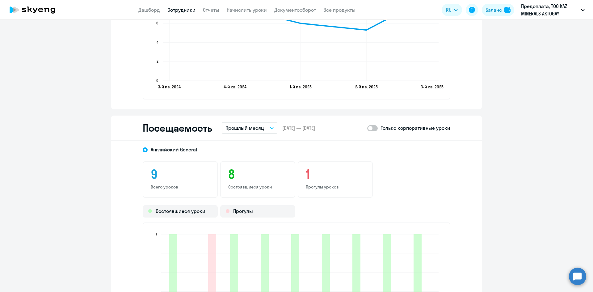
click at [370, 130] on span at bounding box center [372, 128] width 10 height 6
click at [367, 128] on input "checkbox" at bounding box center [367, 128] width 0 height 0
checkbox input "true"
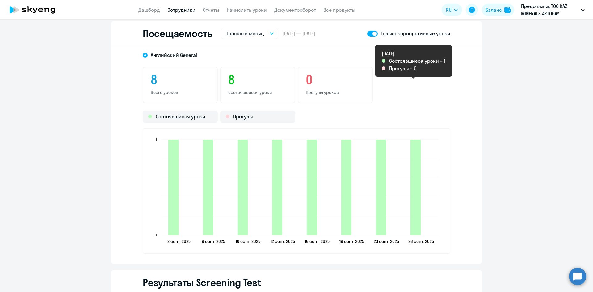
scroll to position [803, 0]
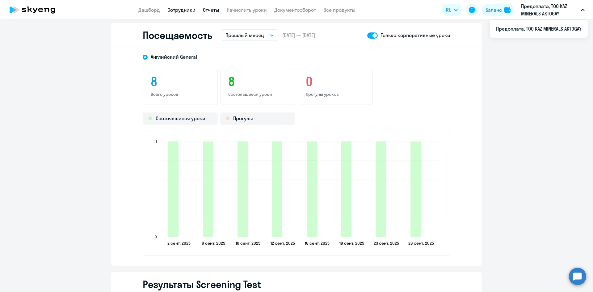
click at [210, 7] on link "Отчеты" at bounding box center [211, 10] width 16 height 6
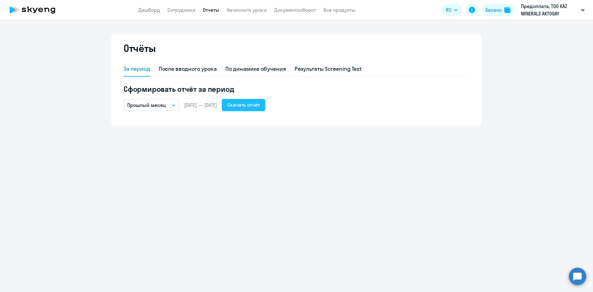
click at [260, 105] on div "Скачать отчёт" at bounding box center [243, 104] width 32 height 7
